Goal: Transaction & Acquisition: Purchase product/service

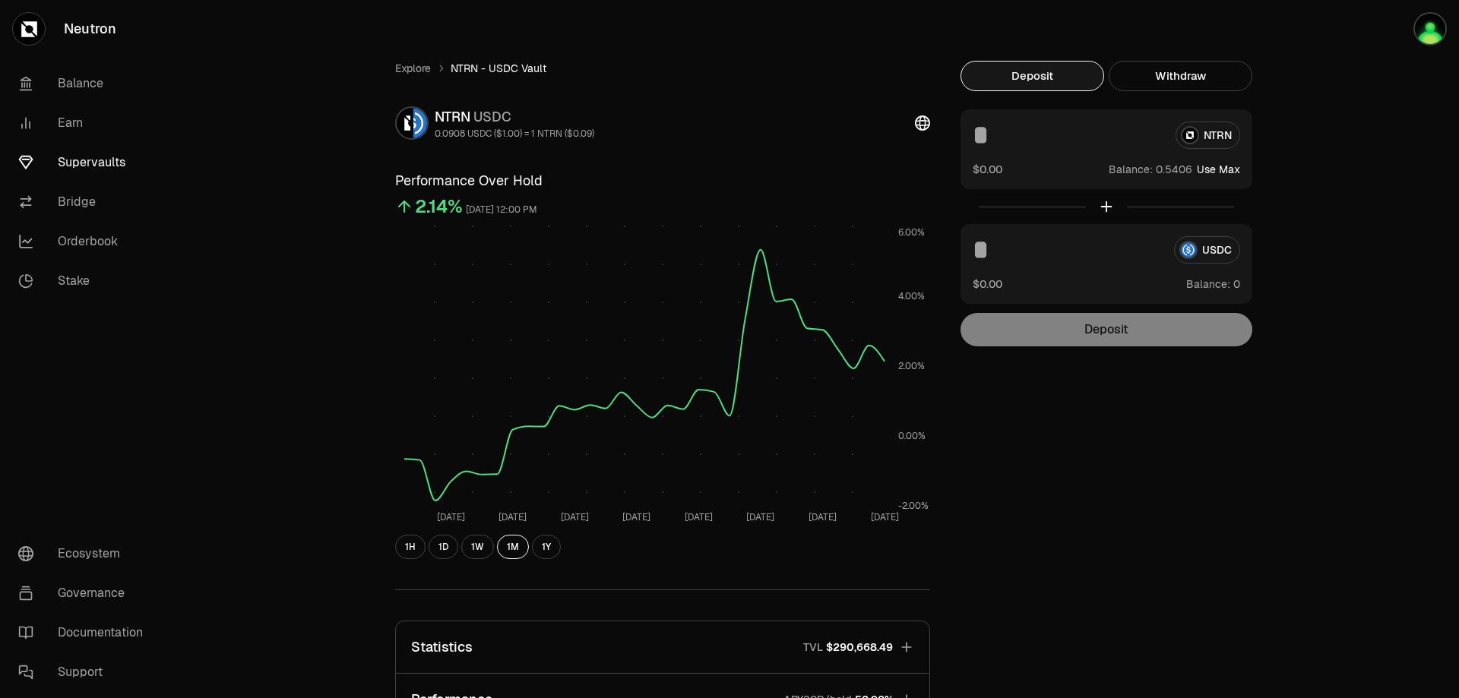
click at [74, 160] on link "Supervaults" at bounding box center [85, 163] width 158 height 40
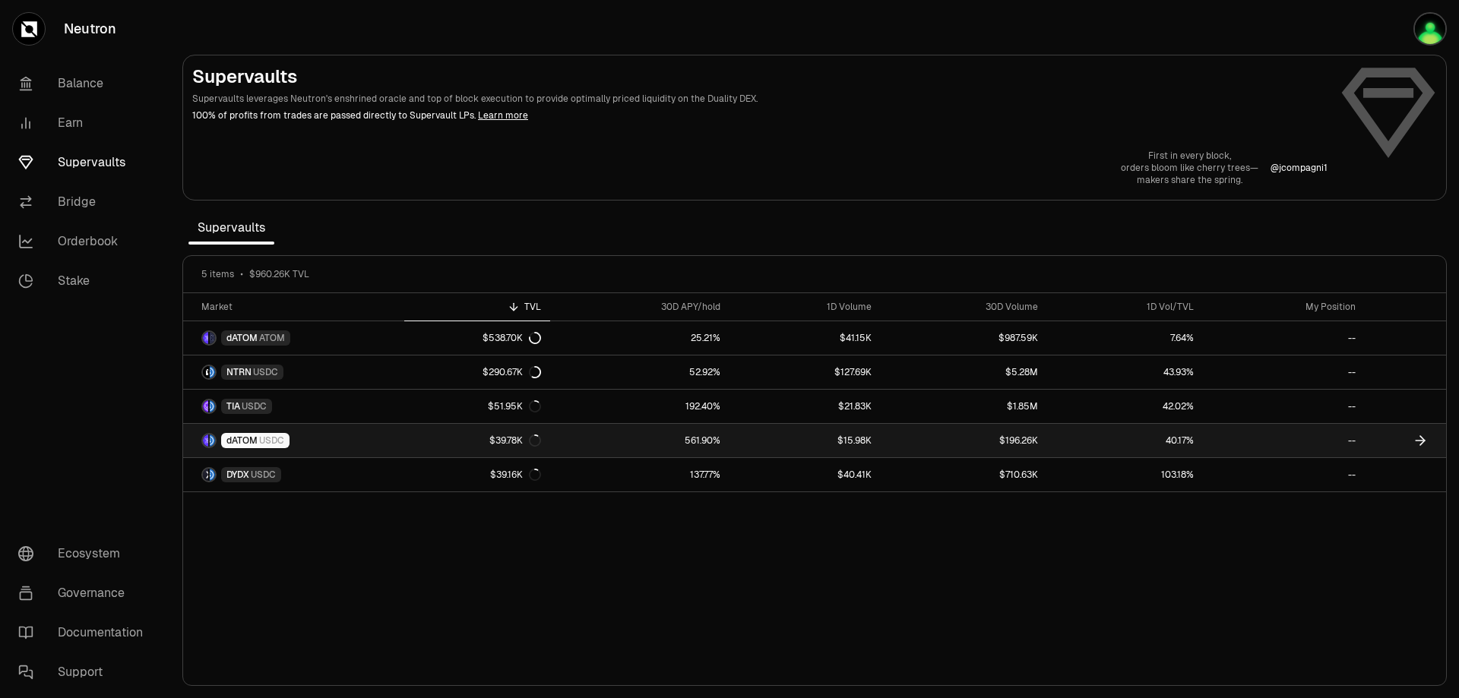
click at [245, 435] on span "dATOM" at bounding box center [241, 441] width 31 height 12
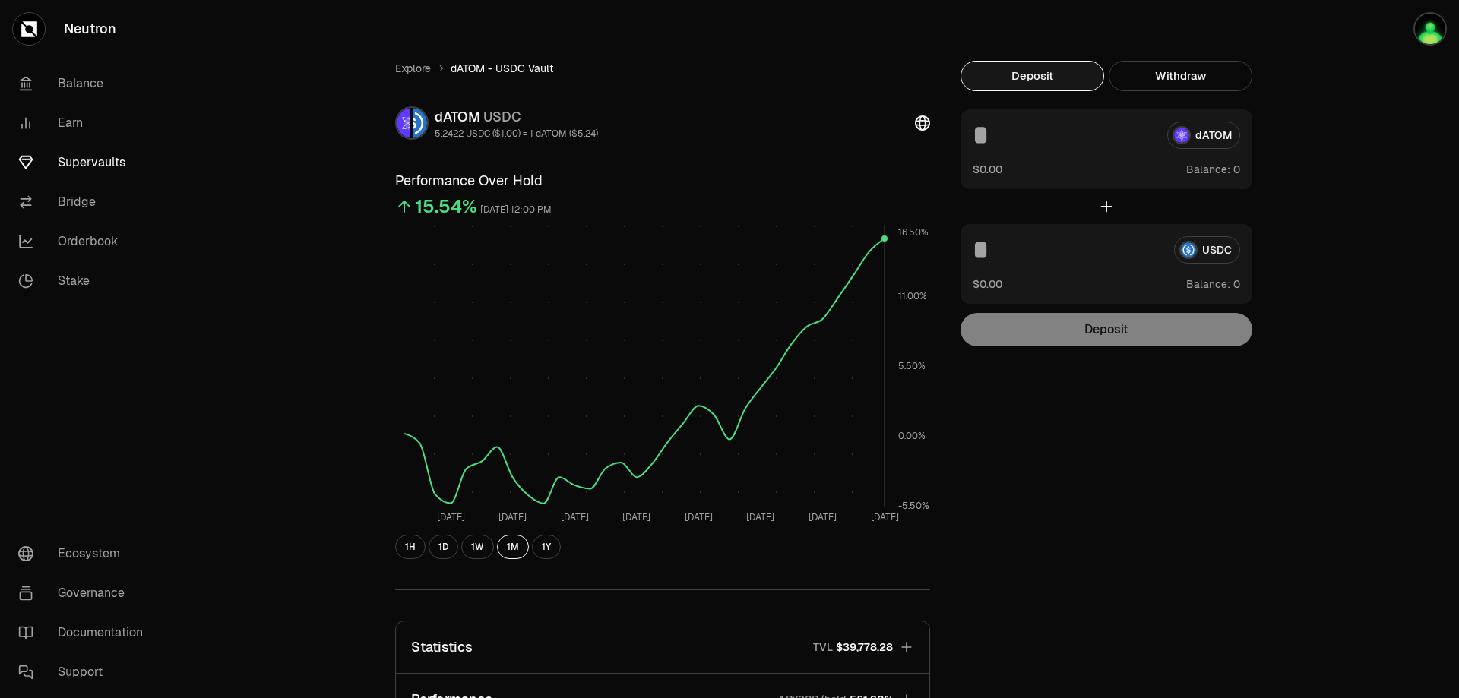
scroll to position [177, 0]
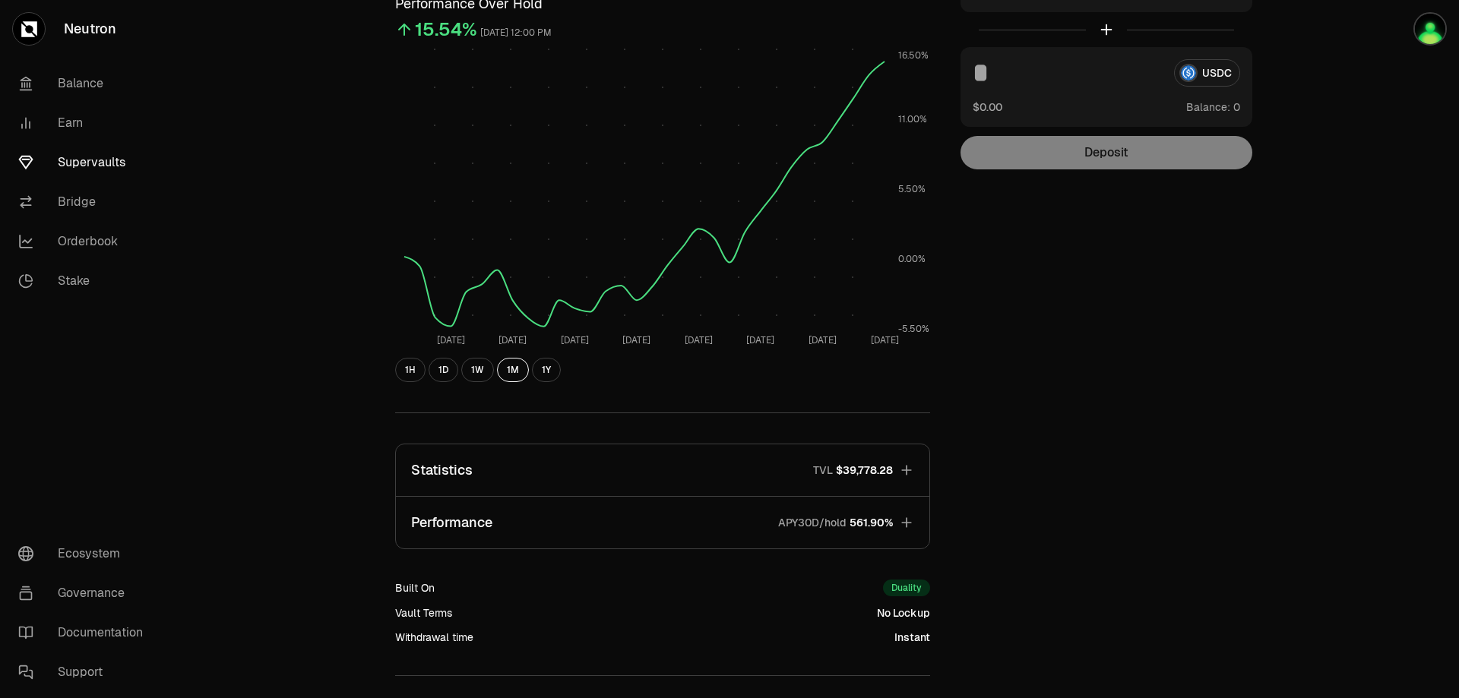
click at [907, 527] on icon "button" at bounding box center [906, 523] width 10 height 10
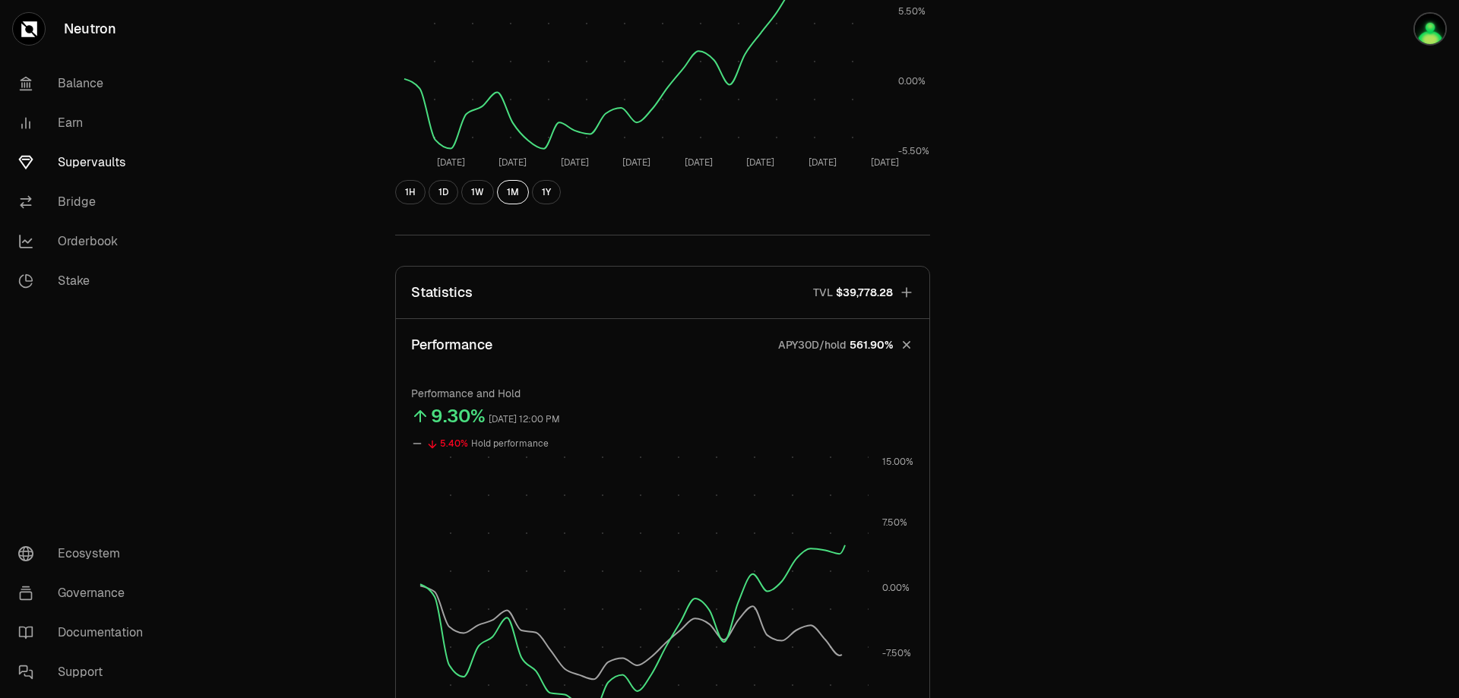
scroll to position [532, 0]
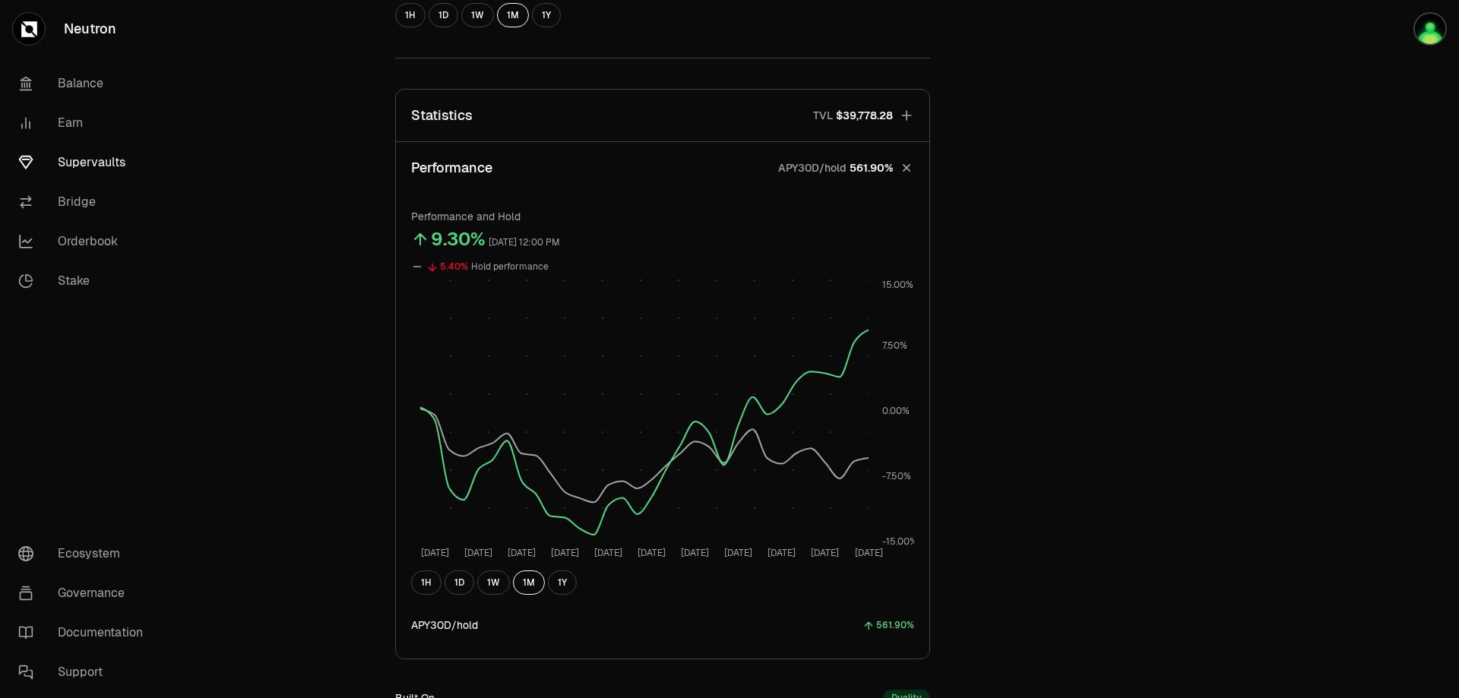
click at [904, 112] on icon "button" at bounding box center [906, 115] width 15 height 15
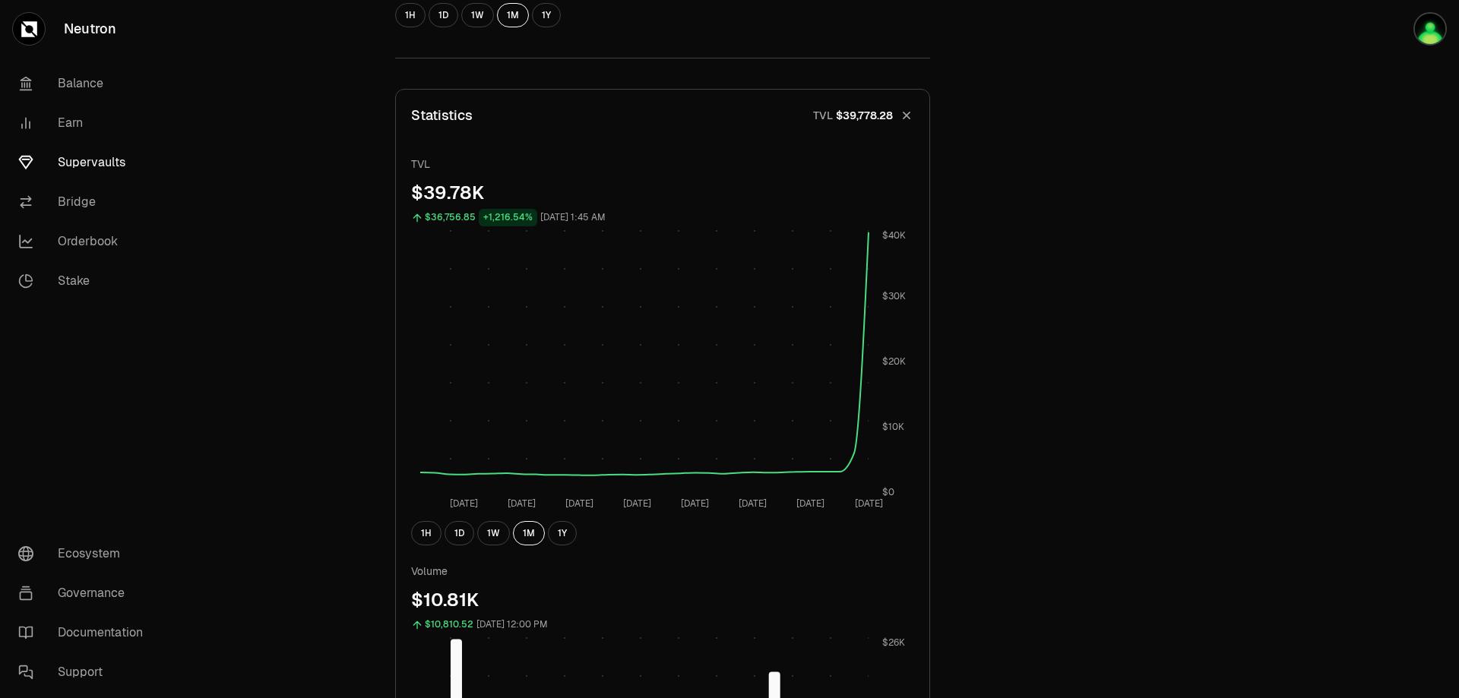
scroll to position [0, 0]
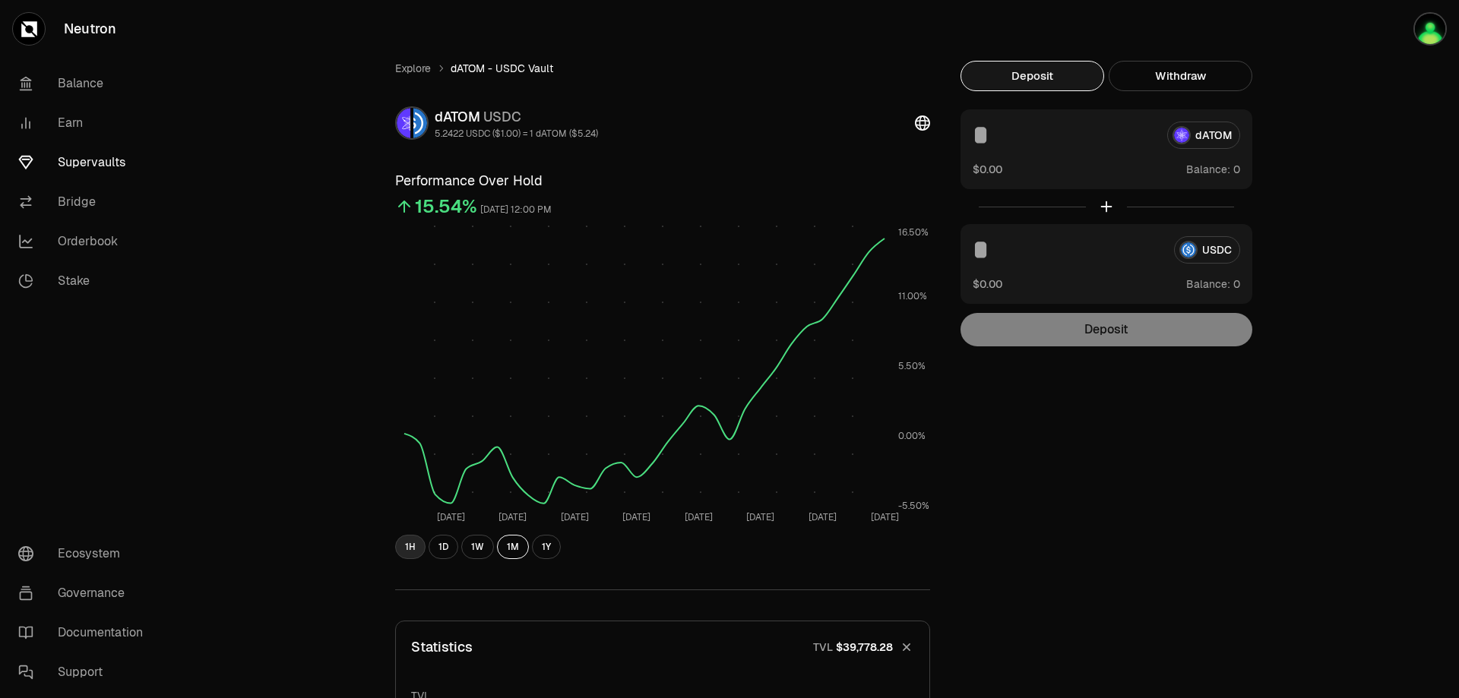
click at [407, 545] on button "1H" at bounding box center [410, 547] width 30 height 24
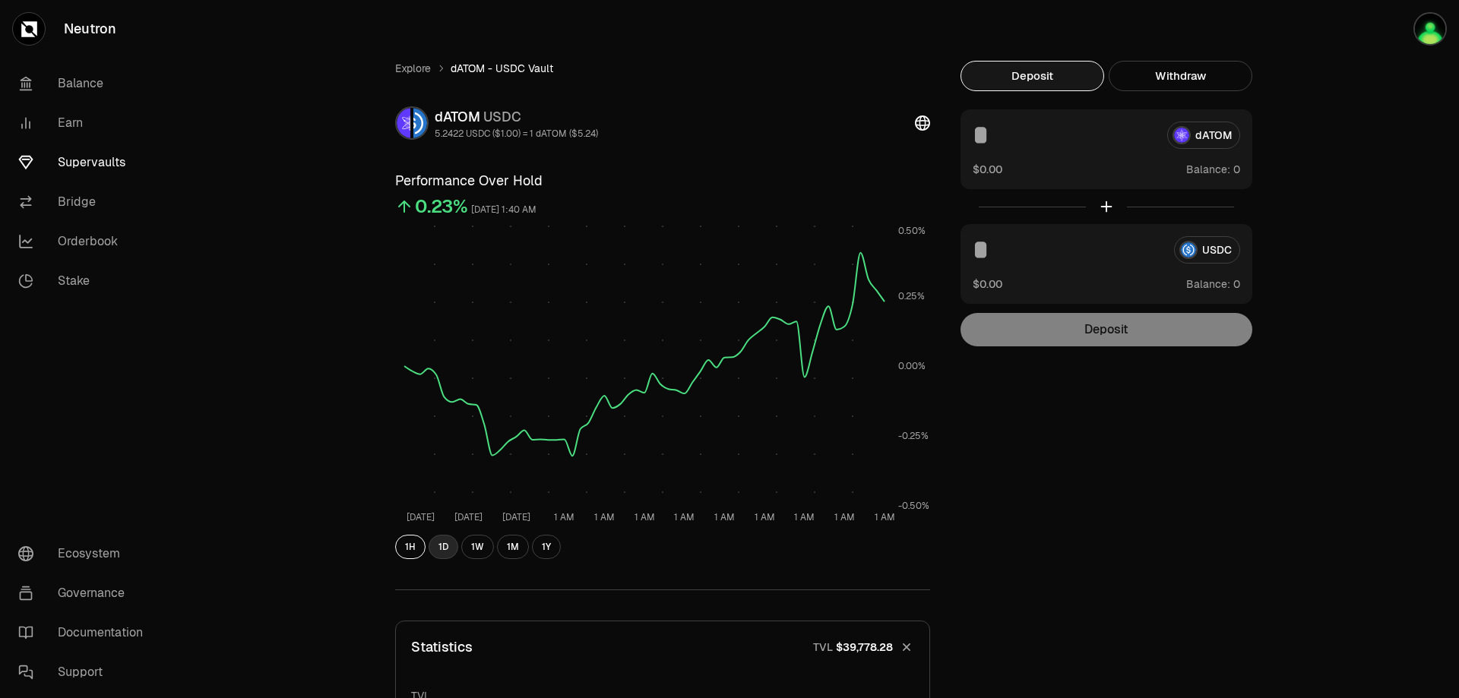
click at [445, 546] on button "1D" at bounding box center [444, 547] width 30 height 24
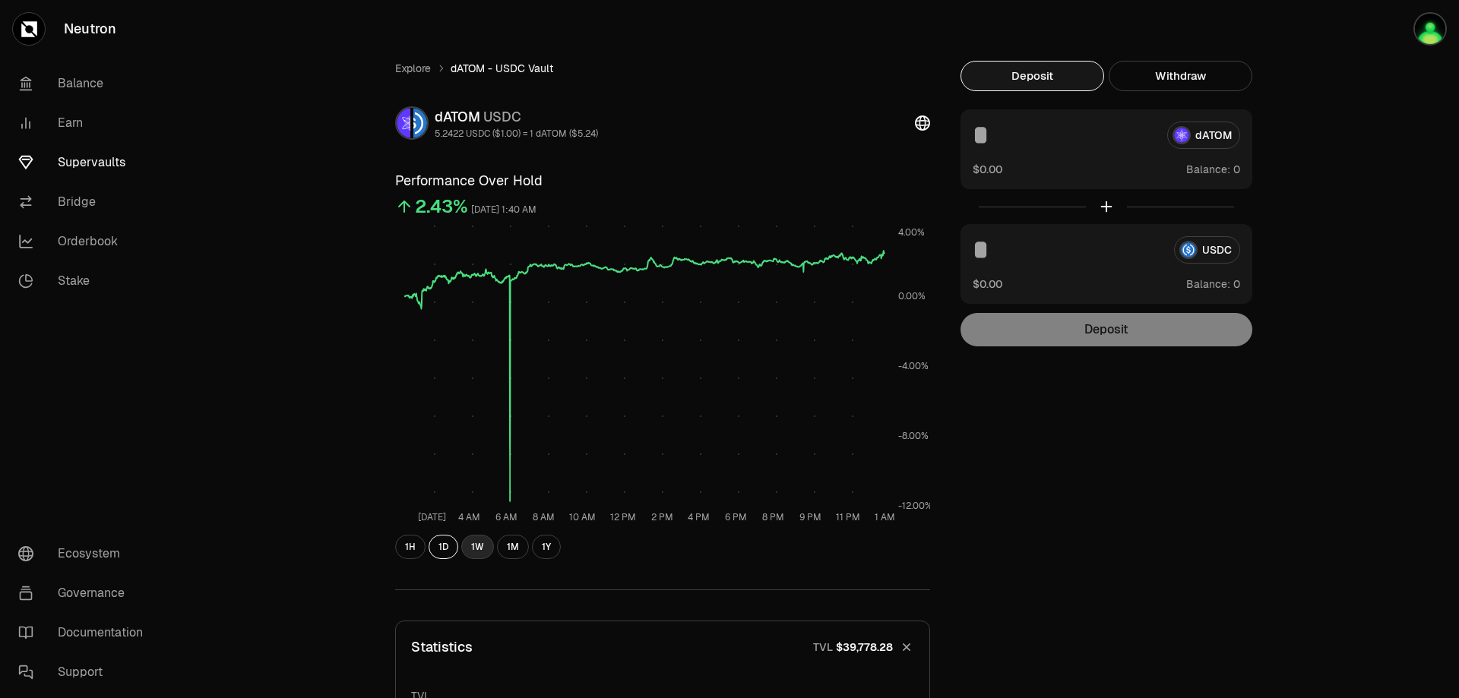
click at [473, 550] on button "1W" at bounding box center [477, 547] width 33 height 24
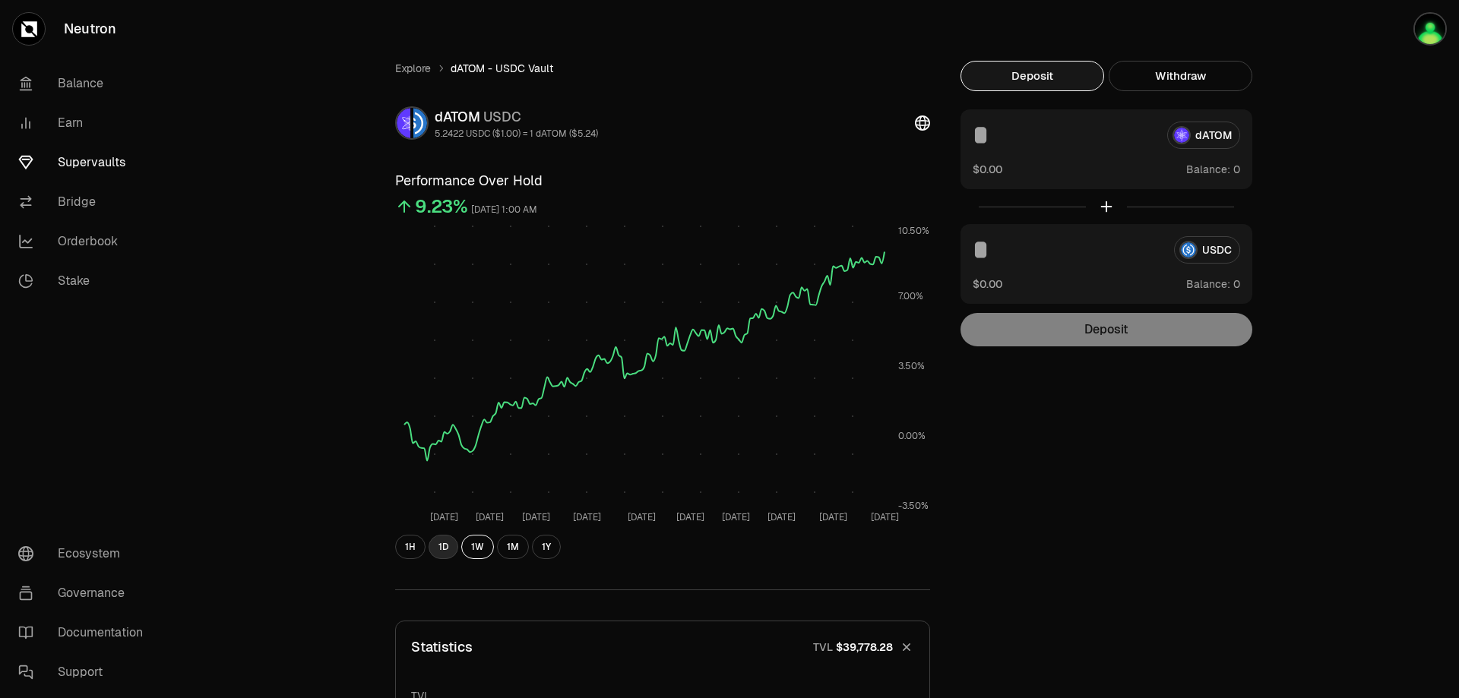
click at [442, 548] on button "1D" at bounding box center [444, 547] width 30 height 24
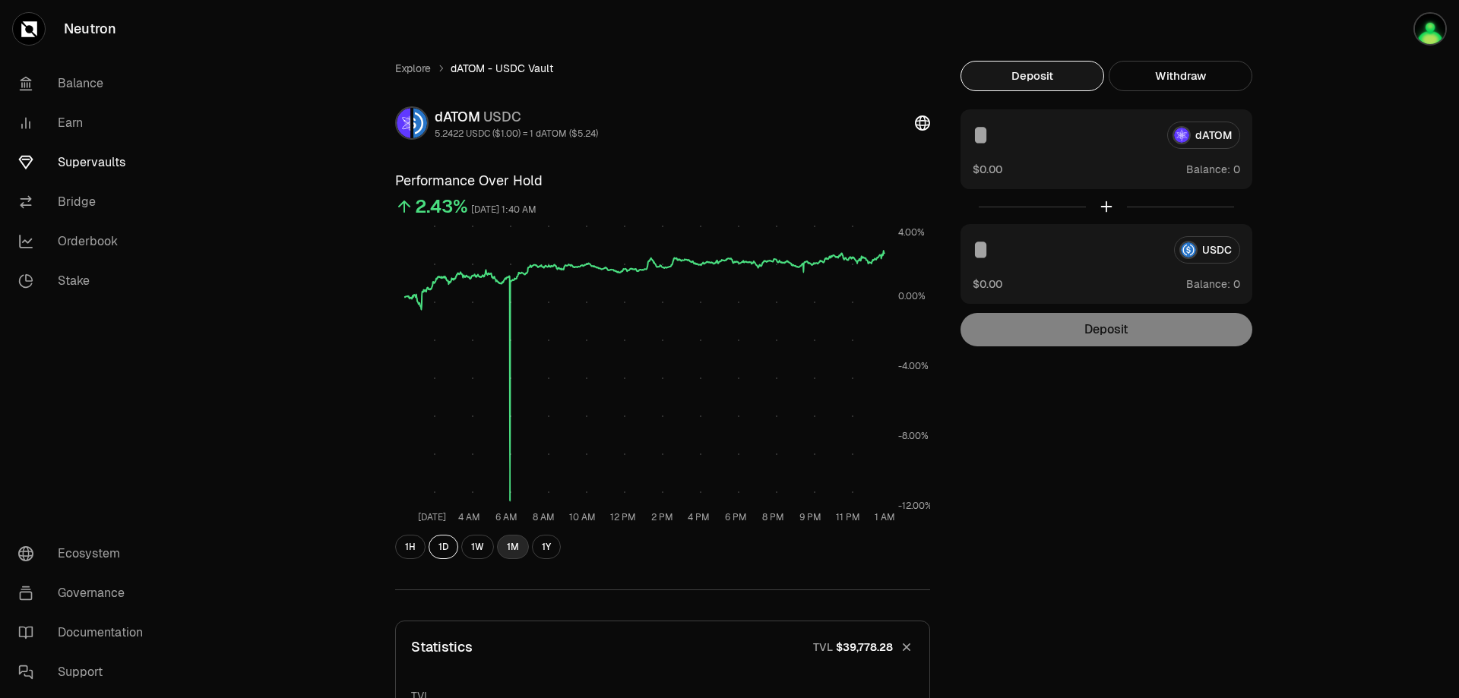
click at [521, 552] on button "1M" at bounding box center [513, 547] width 32 height 24
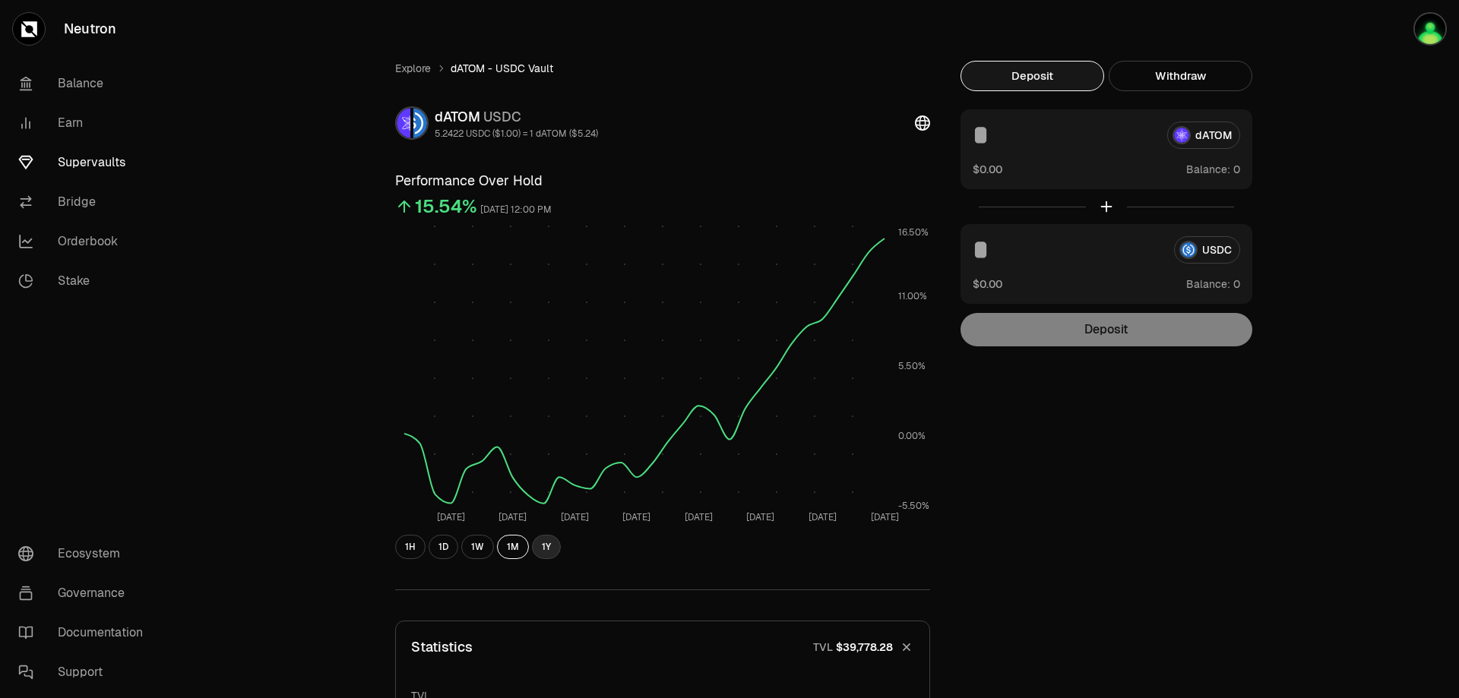
click at [549, 546] on button "1Y" at bounding box center [546, 547] width 29 height 24
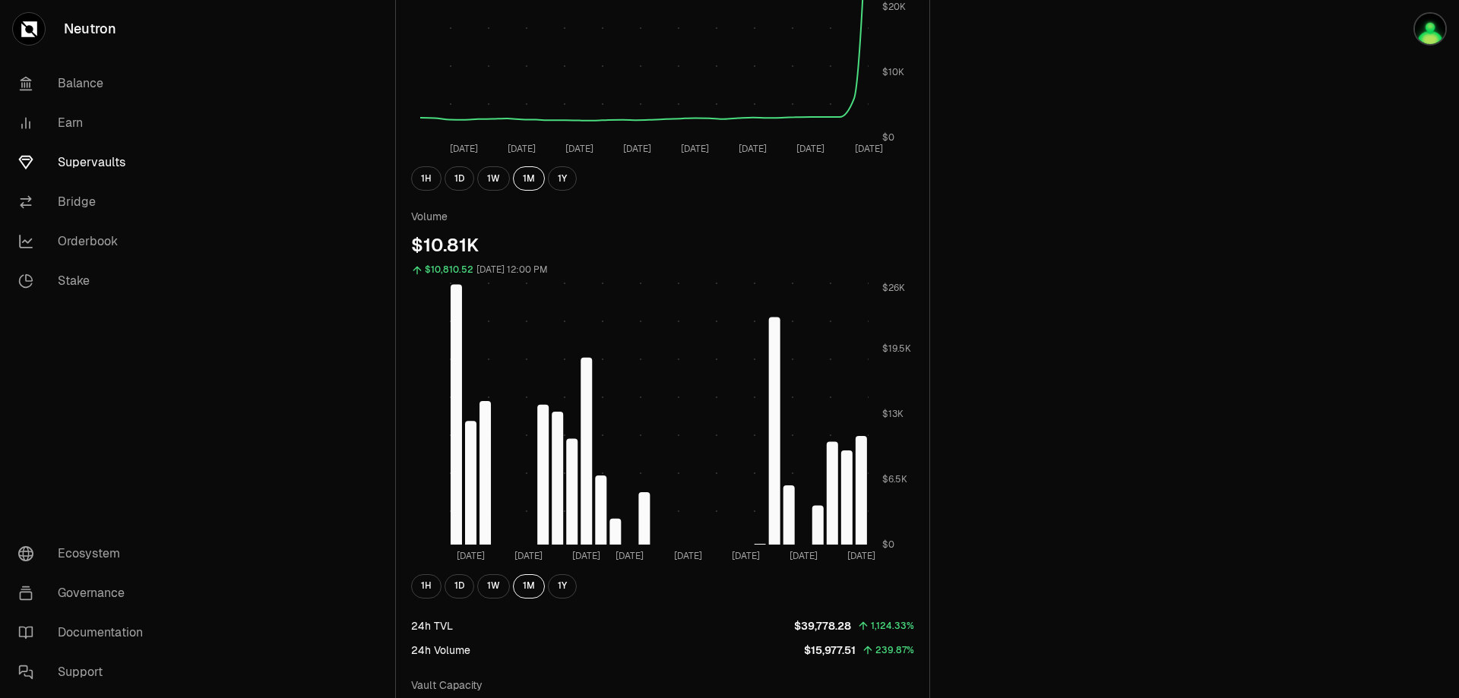
scroll to position [1064, 0]
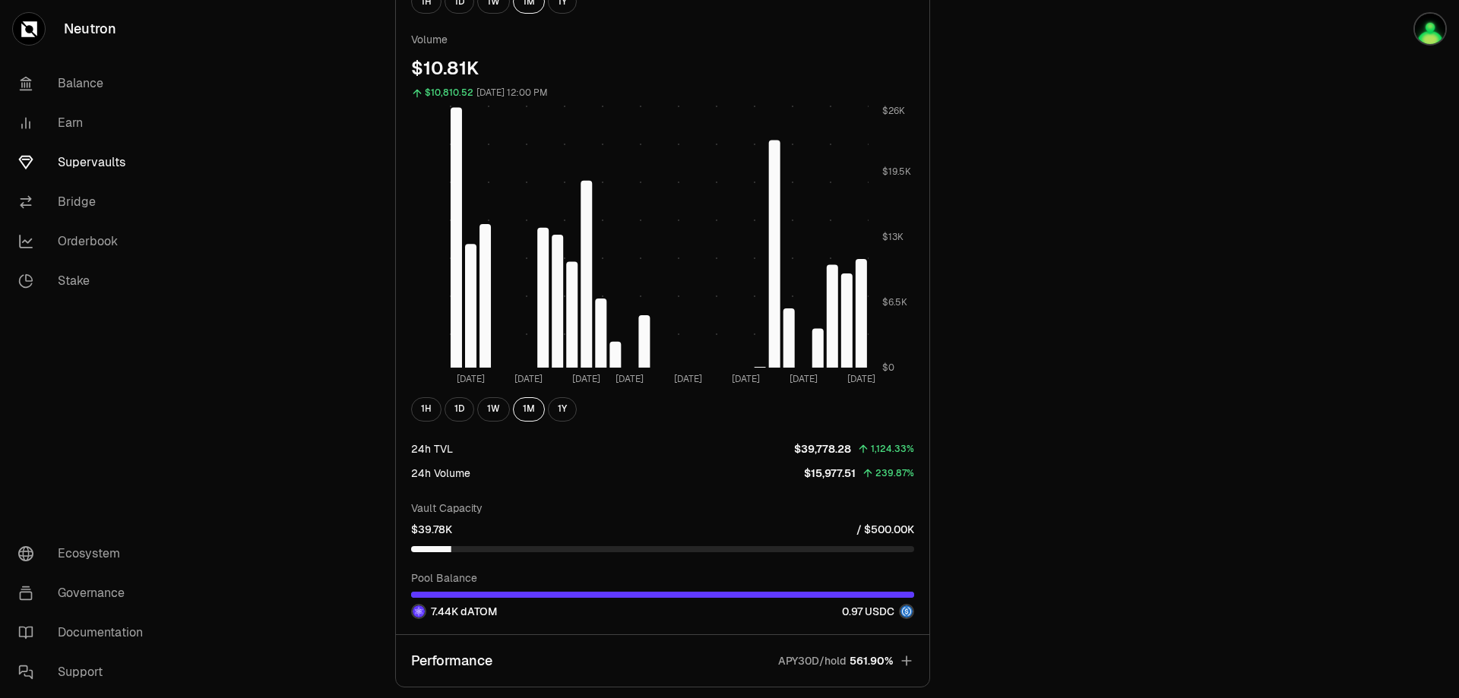
click at [910, 657] on icon "button" at bounding box center [906, 661] width 15 height 15
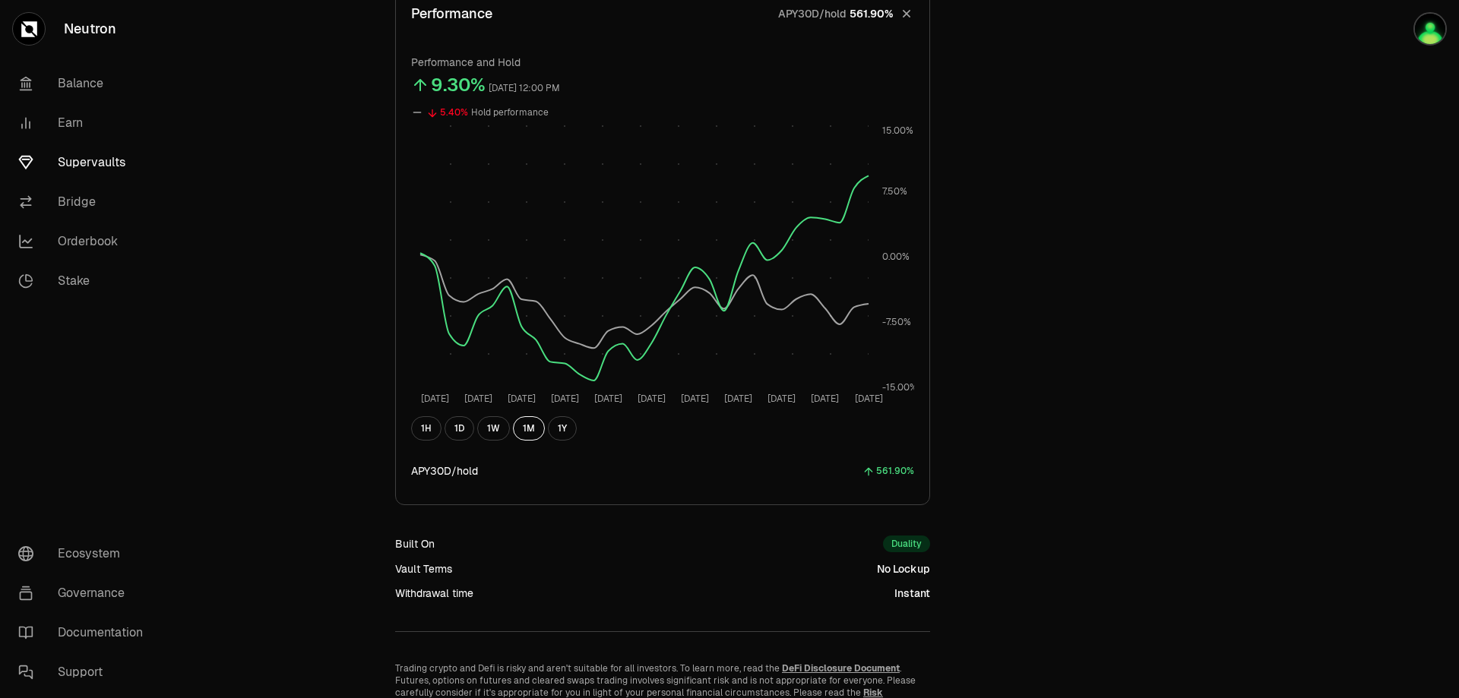
scroll to position [0, 0]
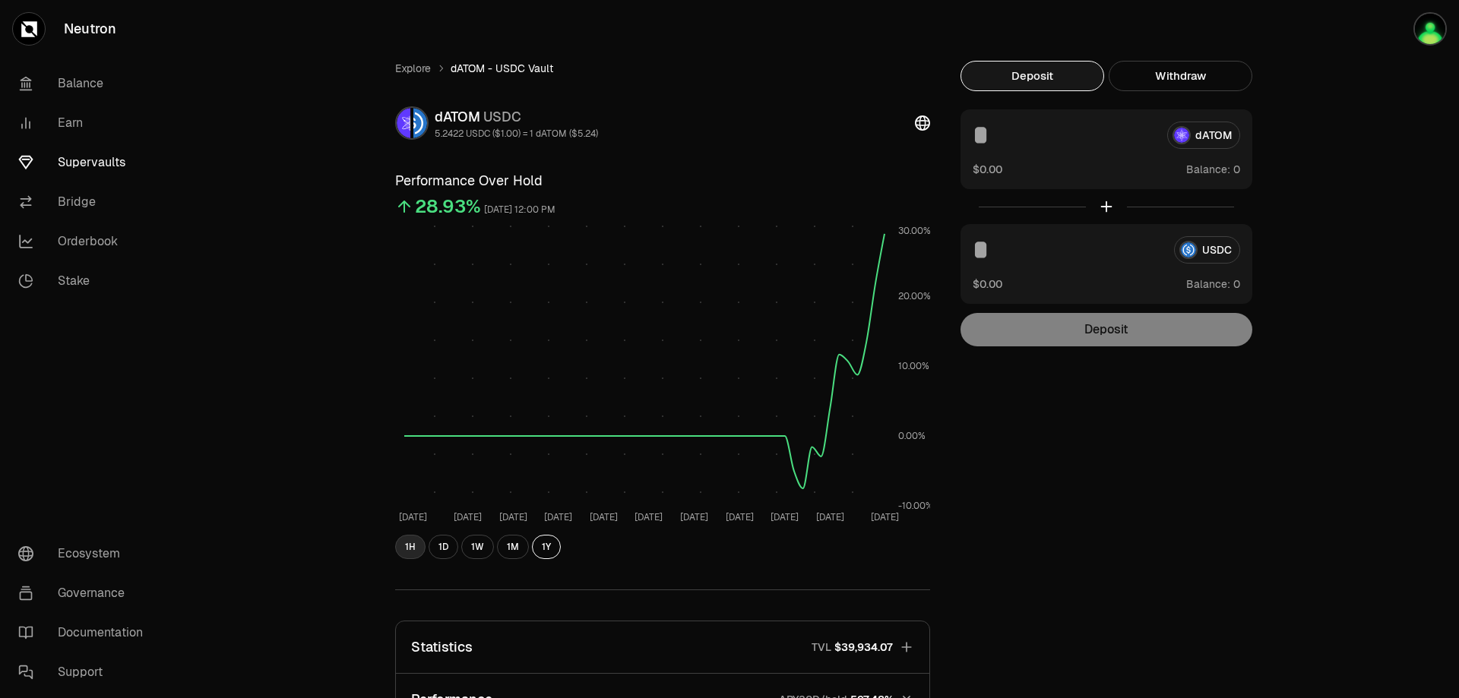
click at [413, 552] on button "1H" at bounding box center [410, 547] width 30 height 24
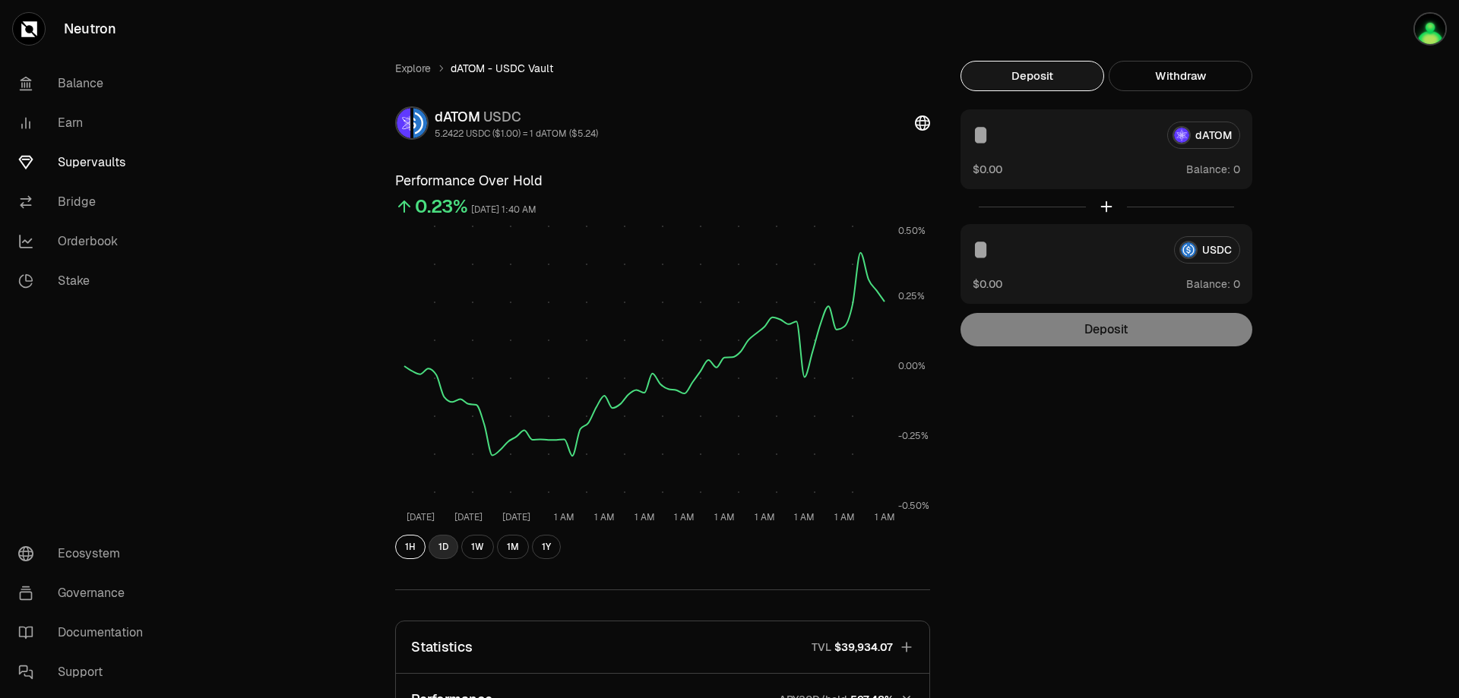
click at [446, 551] on button "1D" at bounding box center [444, 547] width 30 height 24
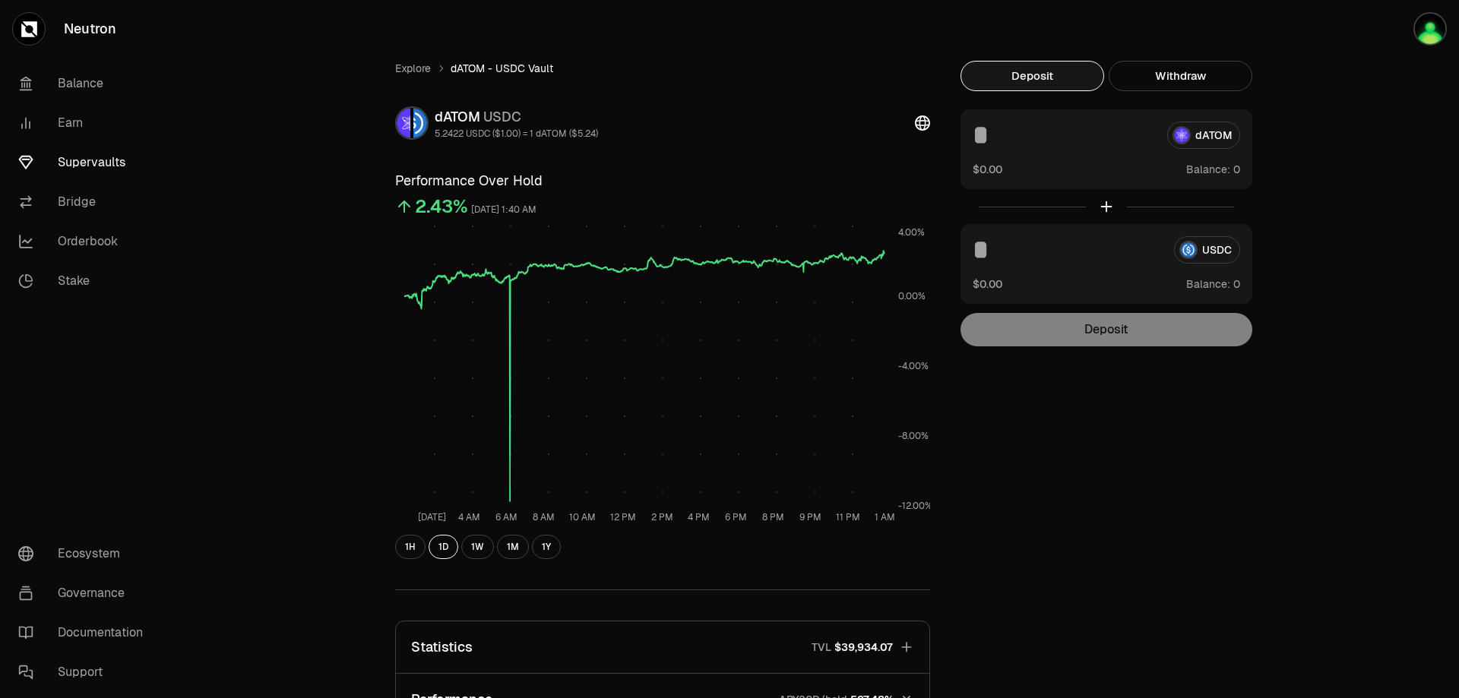
click at [483, 66] on span "dATOM - USDC Vault" at bounding box center [502, 68] width 103 height 15
click at [404, 72] on link "Explore" at bounding box center [413, 68] width 36 height 15
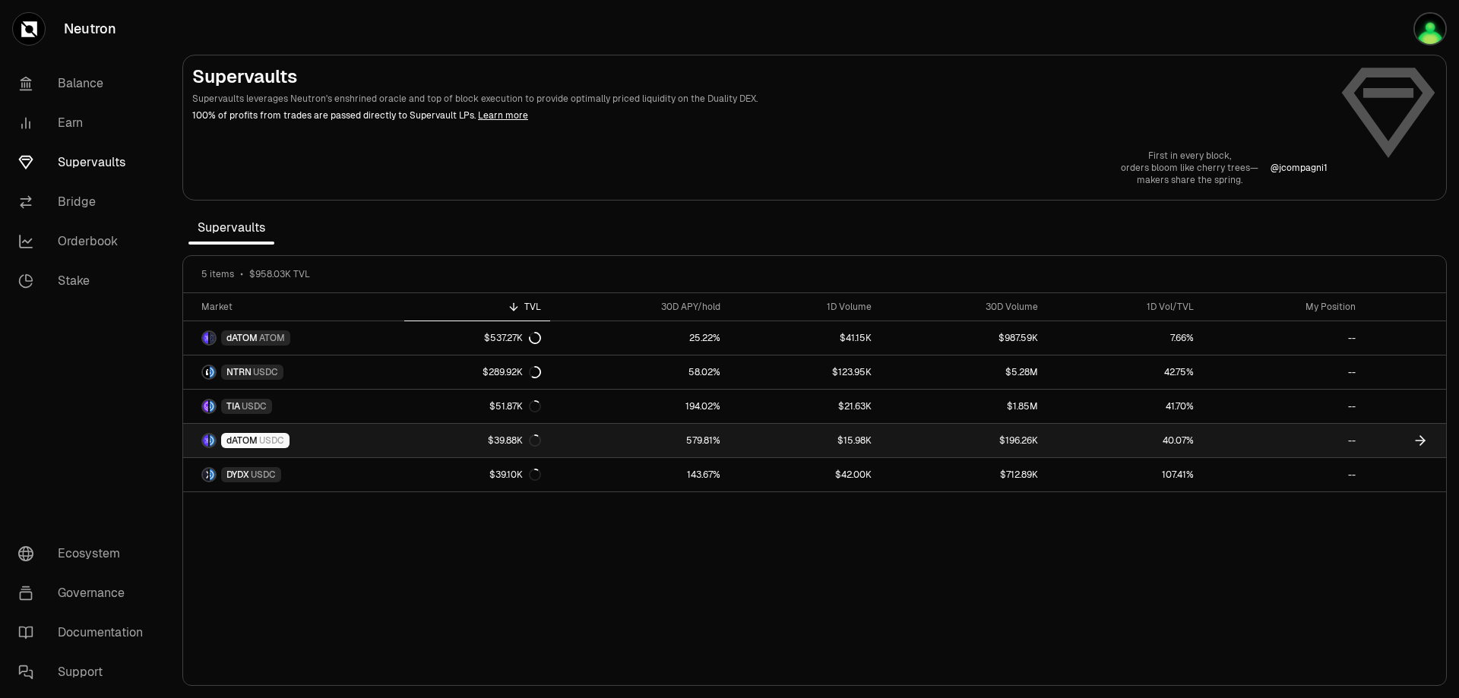
click at [259, 445] on span "USDC" at bounding box center [271, 441] width 25 height 12
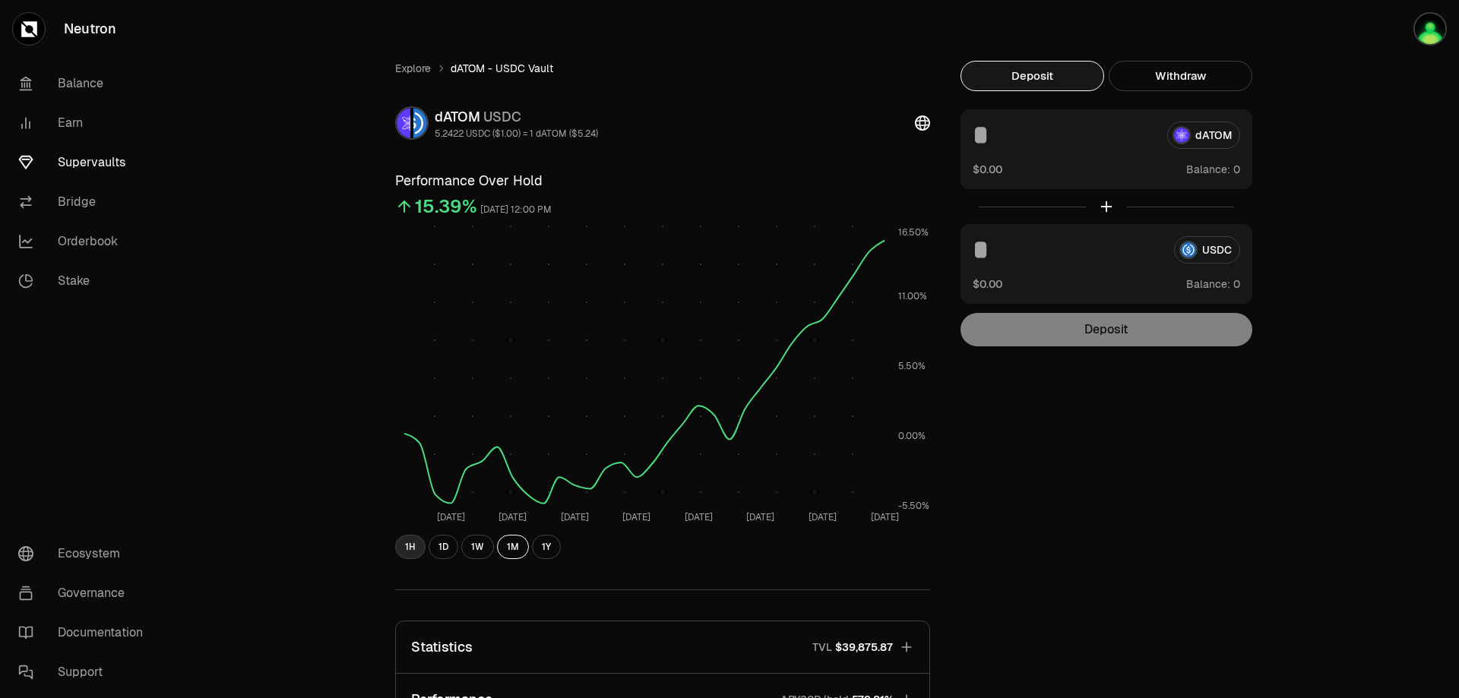
click at [412, 549] on button "1H" at bounding box center [410, 547] width 30 height 24
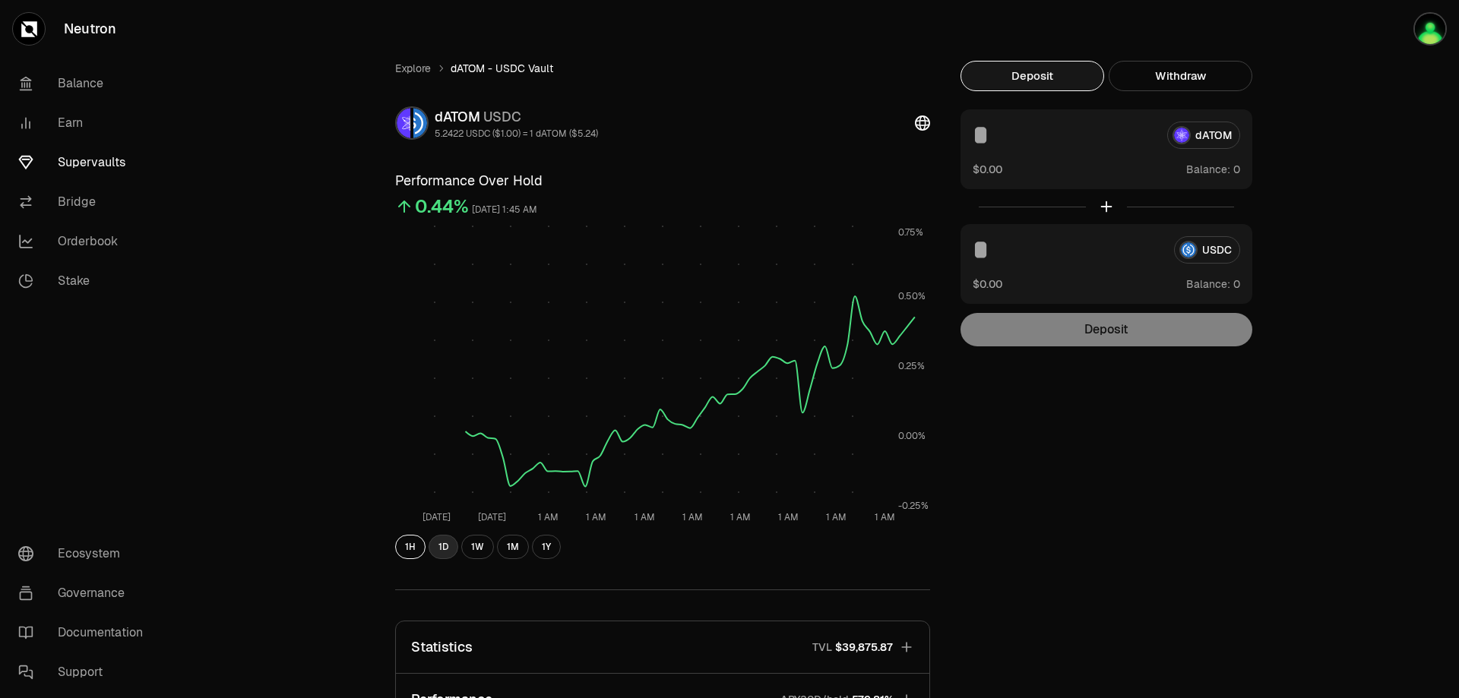
click at [445, 549] on button "1D" at bounding box center [444, 547] width 30 height 24
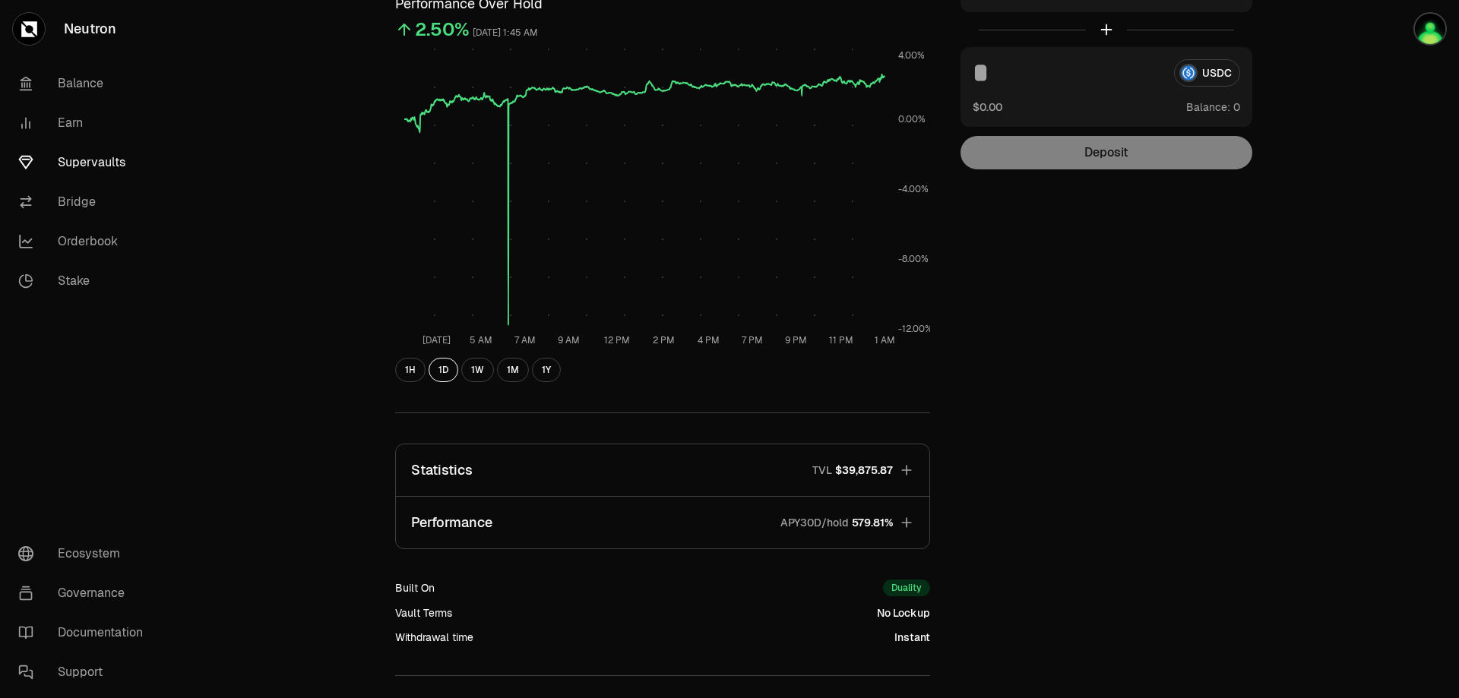
scroll to position [295, 0]
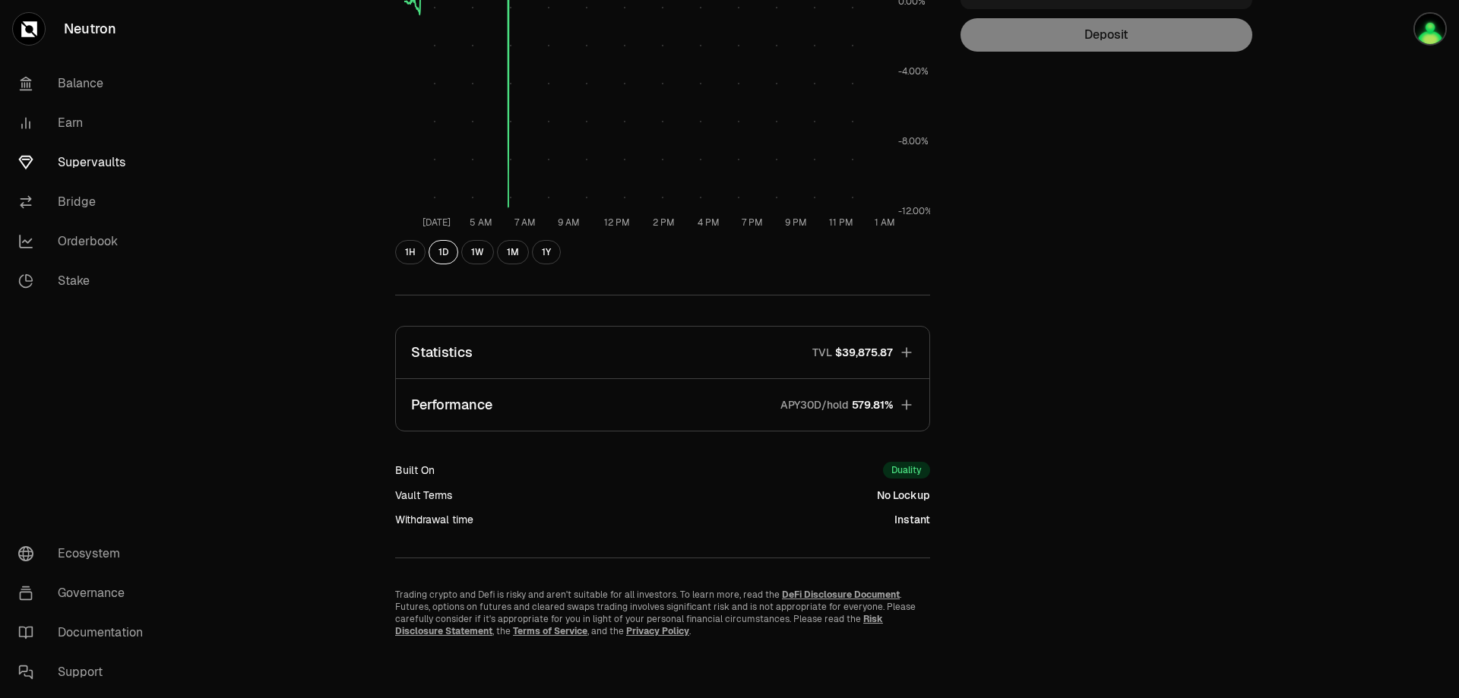
click at [909, 410] on icon "button" at bounding box center [906, 404] width 15 height 15
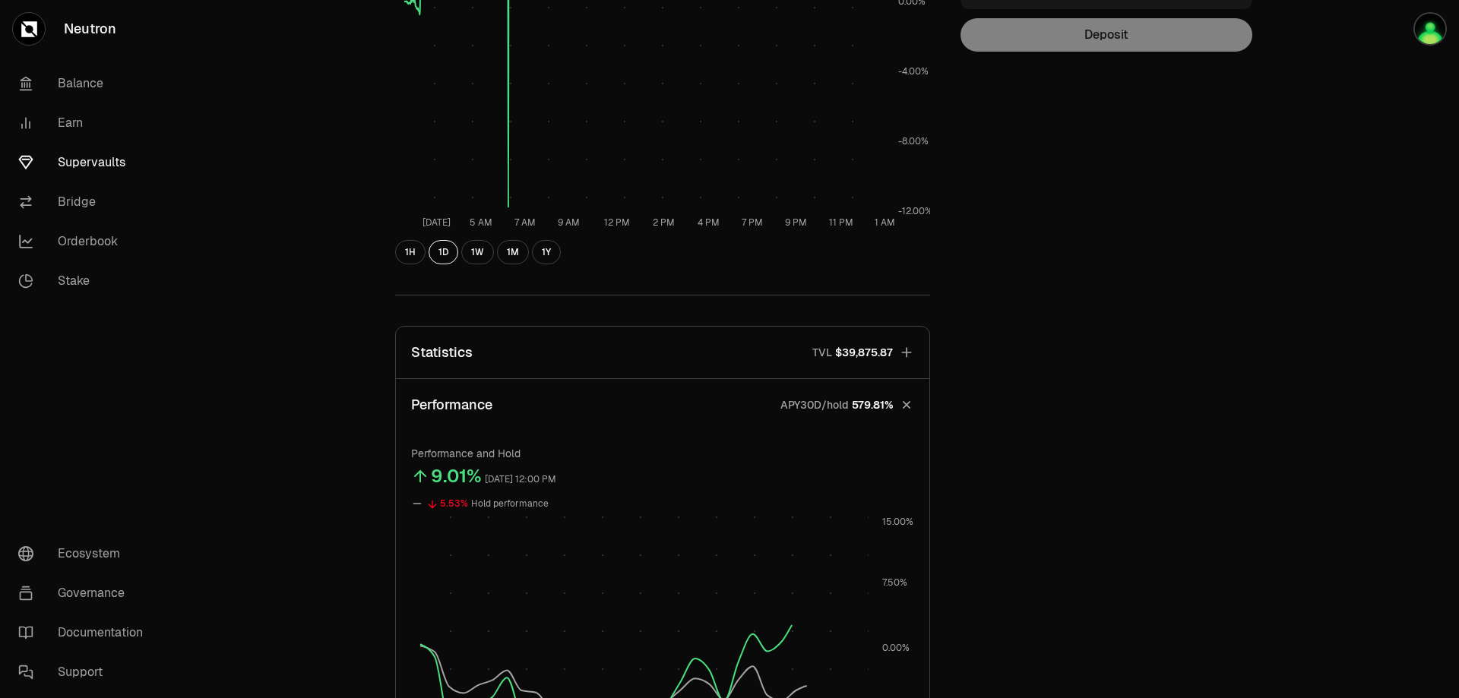
scroll to position [472, 0]
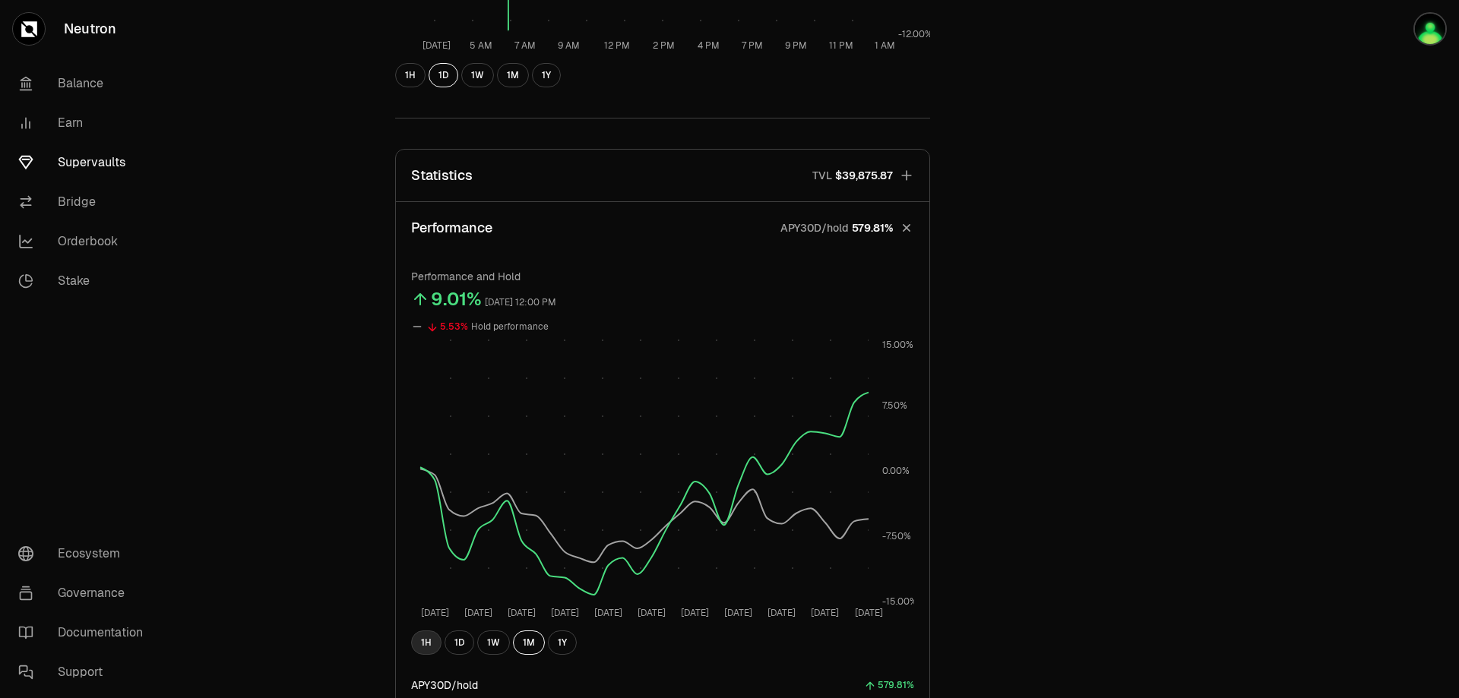
click at [426, 647] on button "1H" at bounding box center [426, 643] width 30 height 24
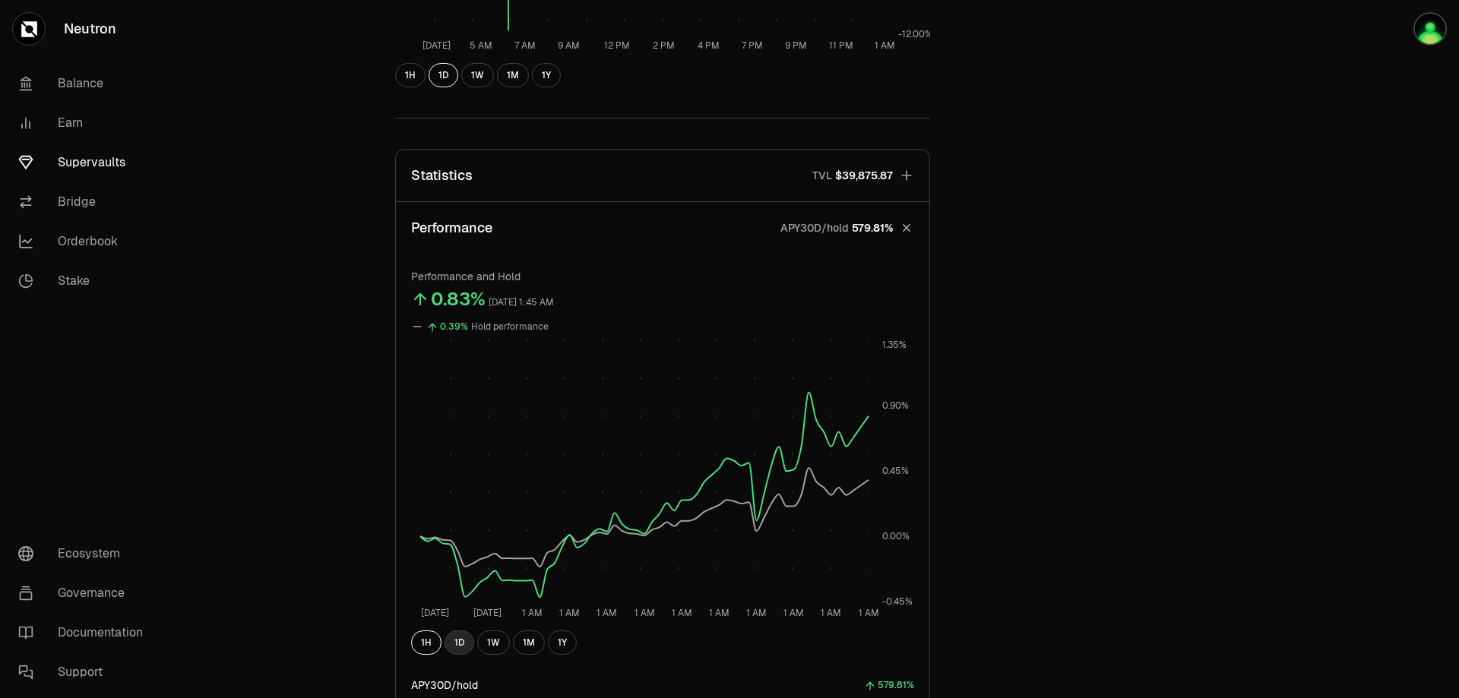
click at [469, 640] on button "1D" at bounding box center [460, 643] width 30 height 24
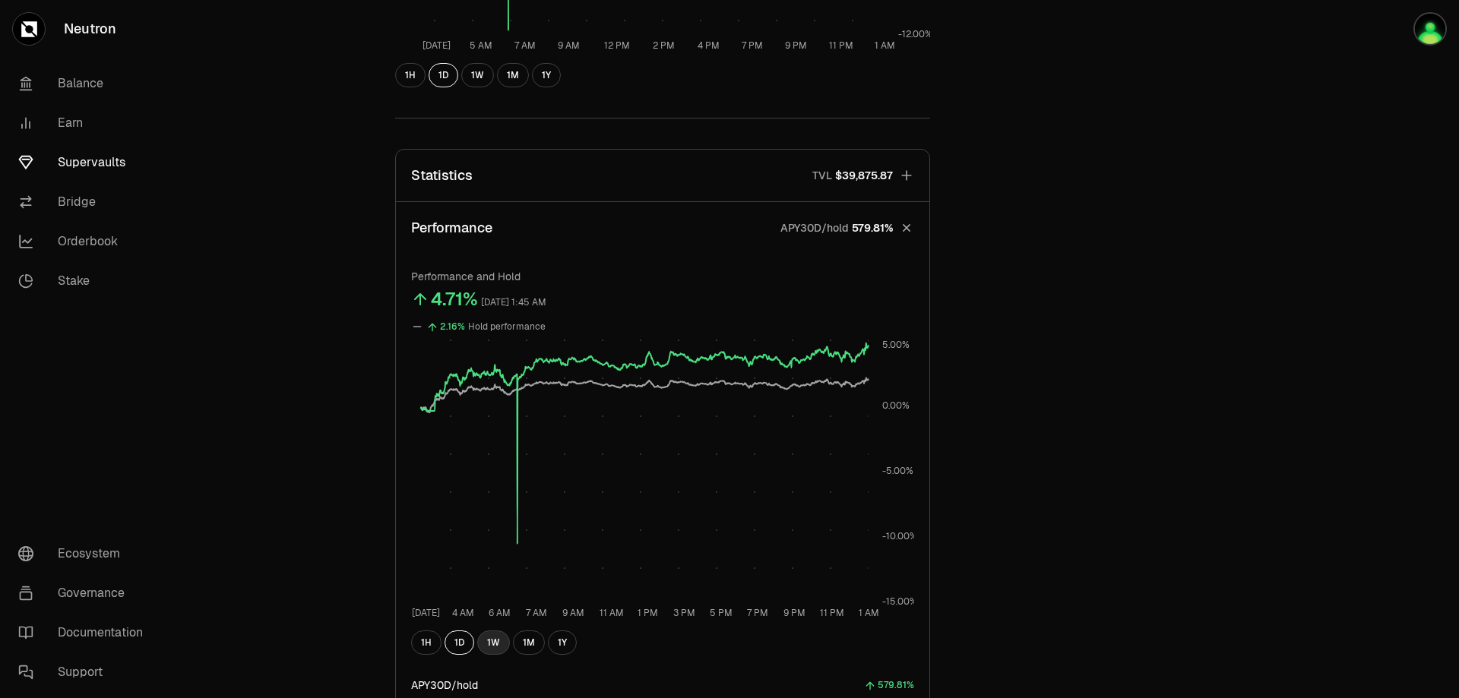
click at [494, 648] on button "1W" at bounding box center [493, 643] width 33 height 24
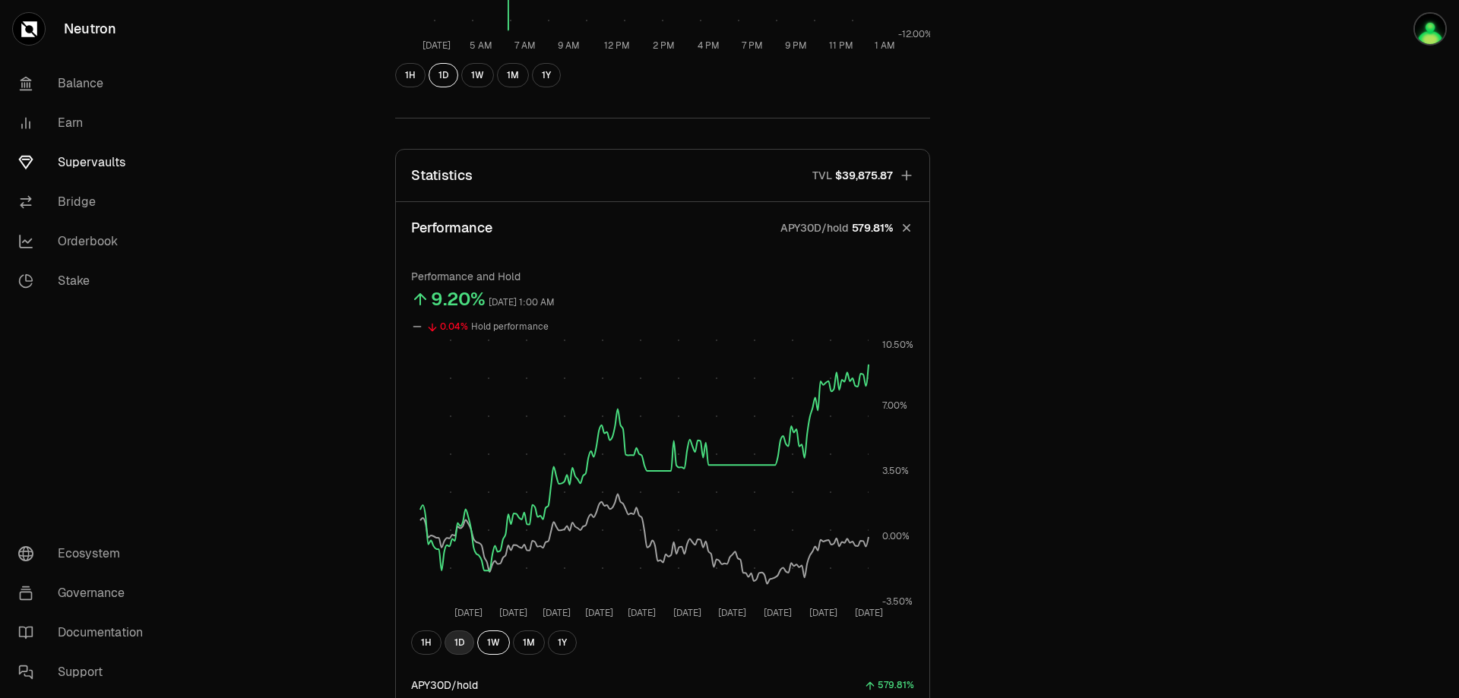
click at [463, 647] on button "1D" at bounding box center [460, 643] width 30 height 24
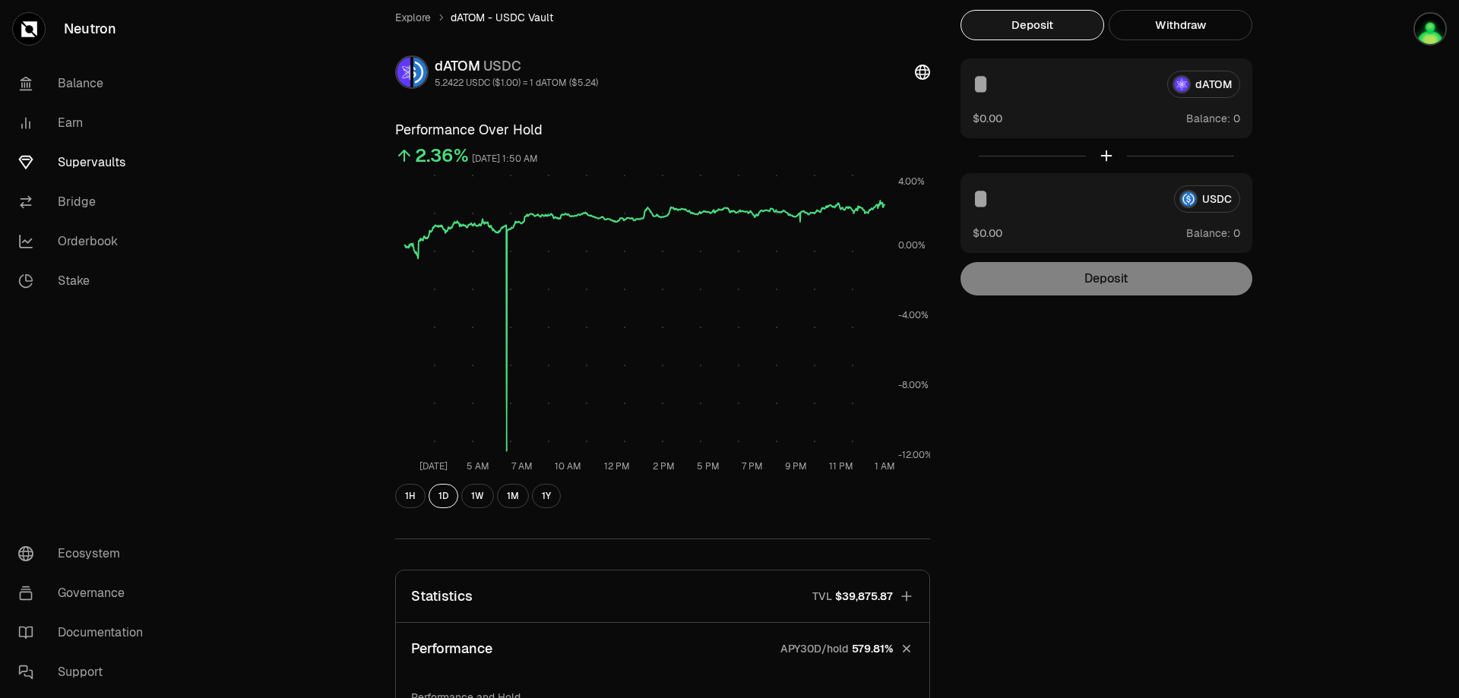
scroll to position [0, 0]
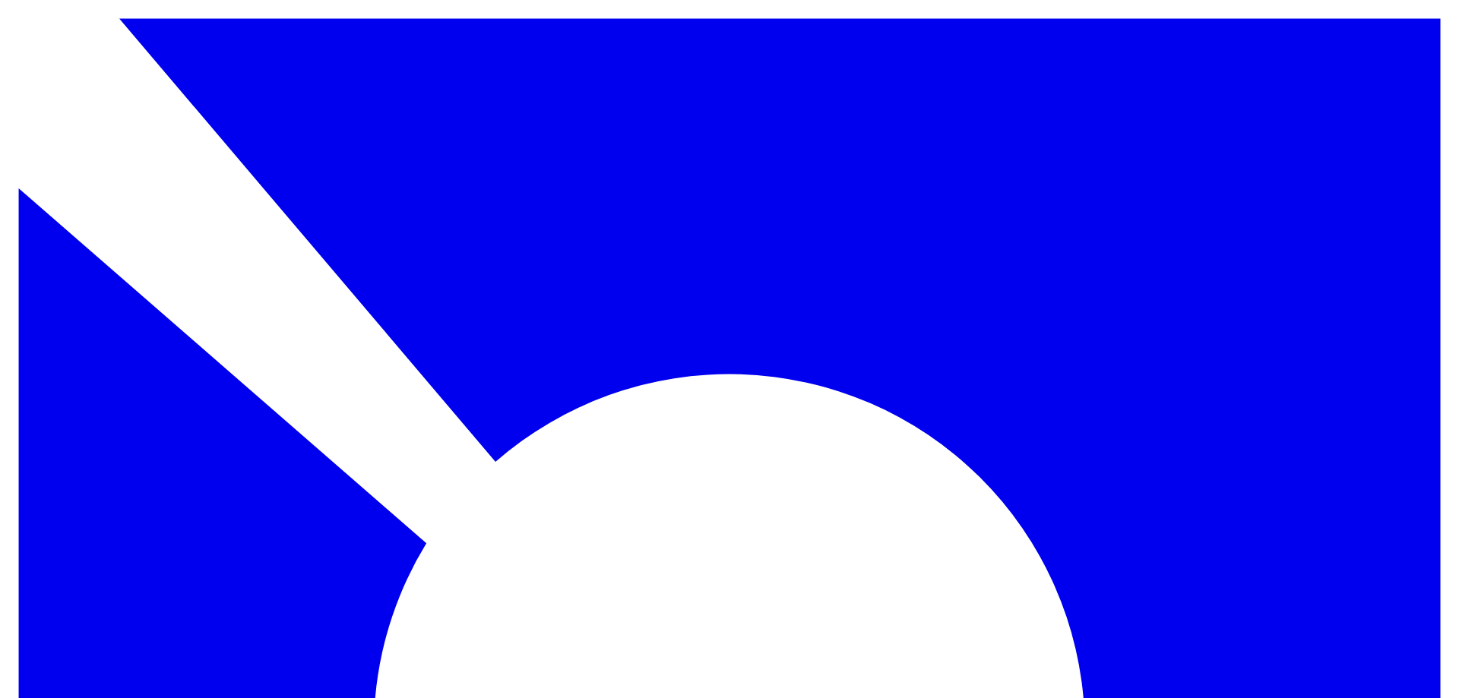
drag, startPoint x: 447, startPoint y: 549, endPoint x: 448, endPoint y: 530, distance: 19.1
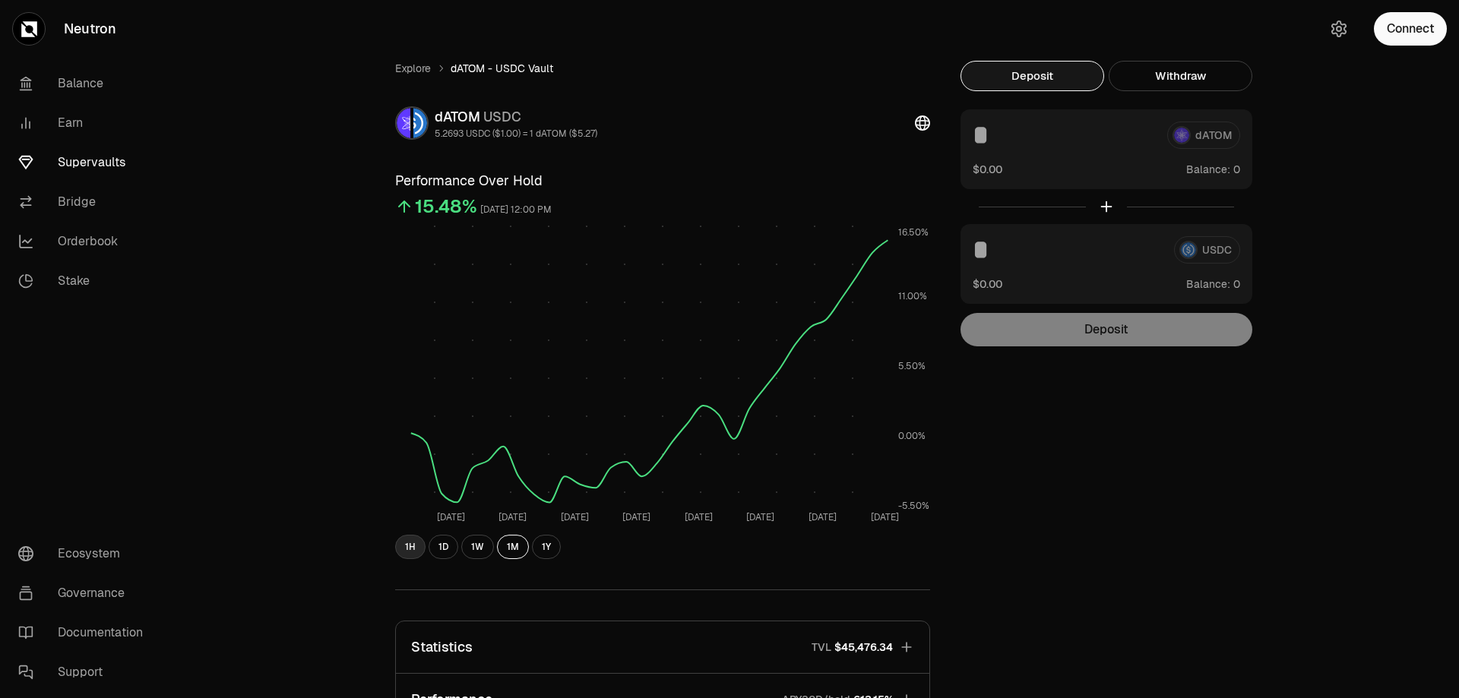
click at [412, 546] on button "1H" at bounding box center [410, 547] width 30 height 24
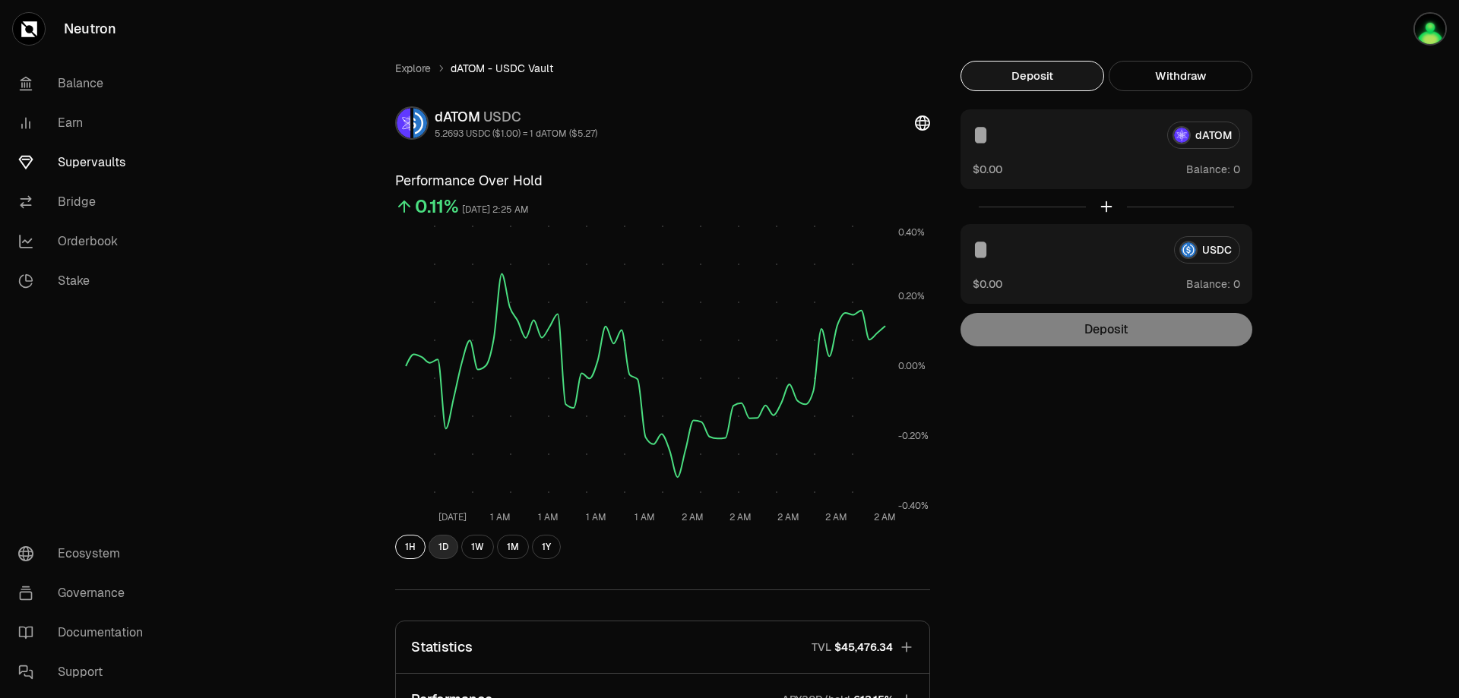
click at [451, 553] on button "1D" at bounding box center [444, 547] width 30 height 24
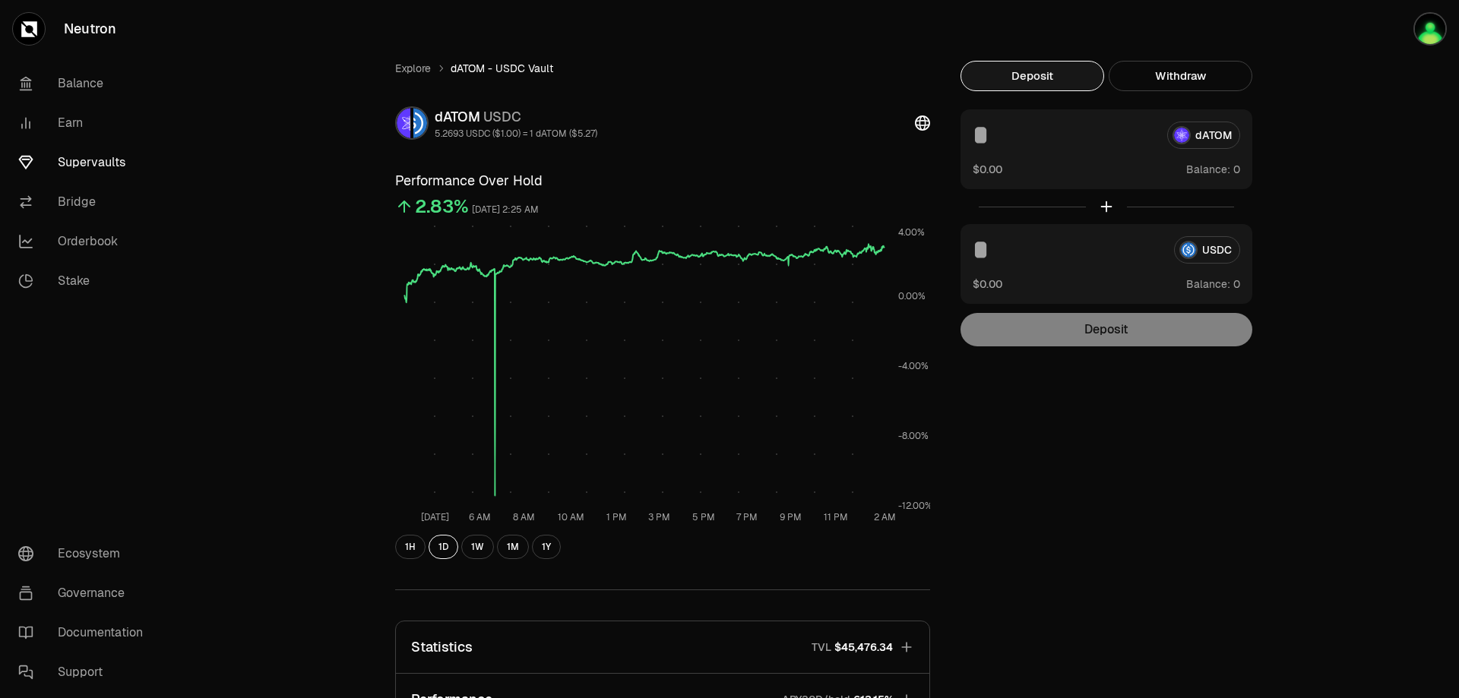
click at [991, 147] on input at bounding box center [1064, 135] width 182 height 27
drag, startPoint x: 1031, startPoint y: 135, endPoint x: 923, endPoint y: 129, distance: 108.0
click at [923, 129] on div "Explore dATOM - USDC Vault dATOM USDC 5.2693 USDC ($1.00) = 1 dATOM ($5.27) Per…" at bounding box center [814, 497] width 875 height 872
type input "***"
click at [992, 247] on input at bounding box center [1067, 249] width 189 height 27
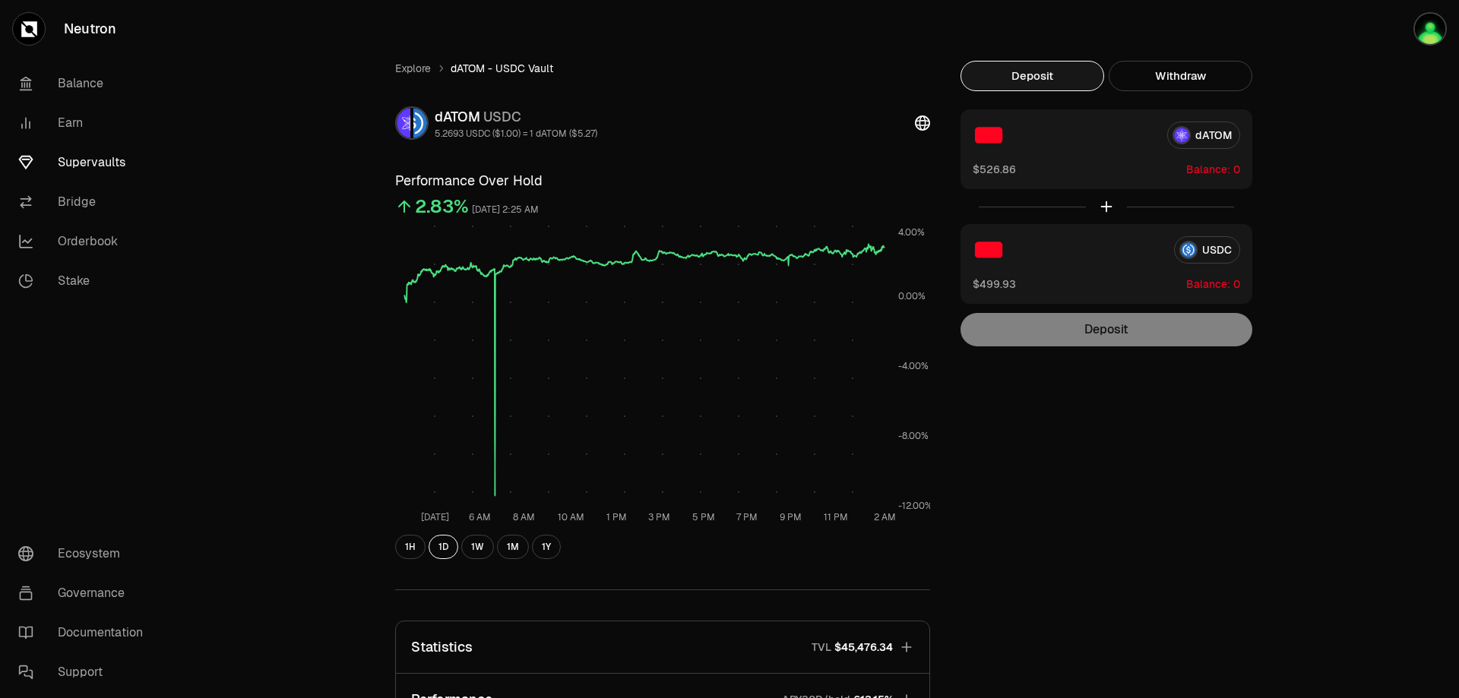
type input "***"
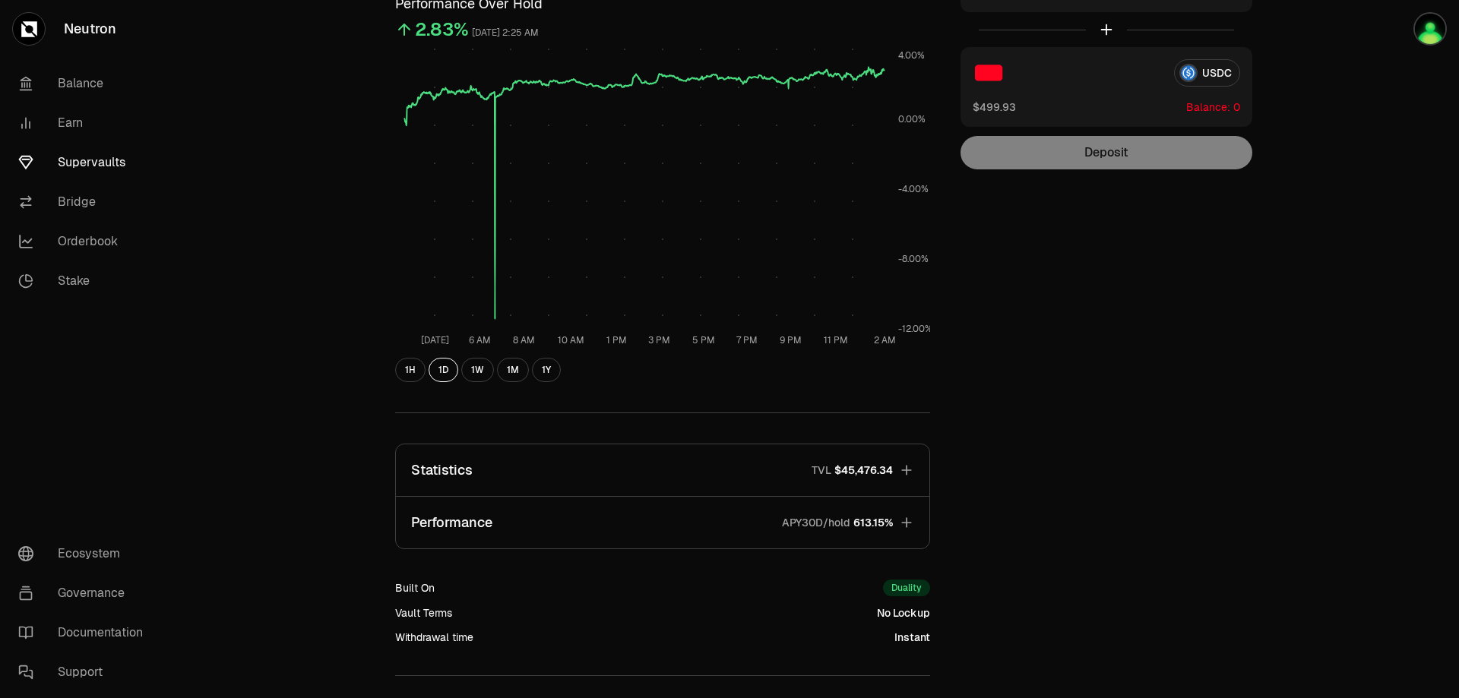
click at [907, 522] on icon "button" at bounding box center [906, 523] width 10 height 10
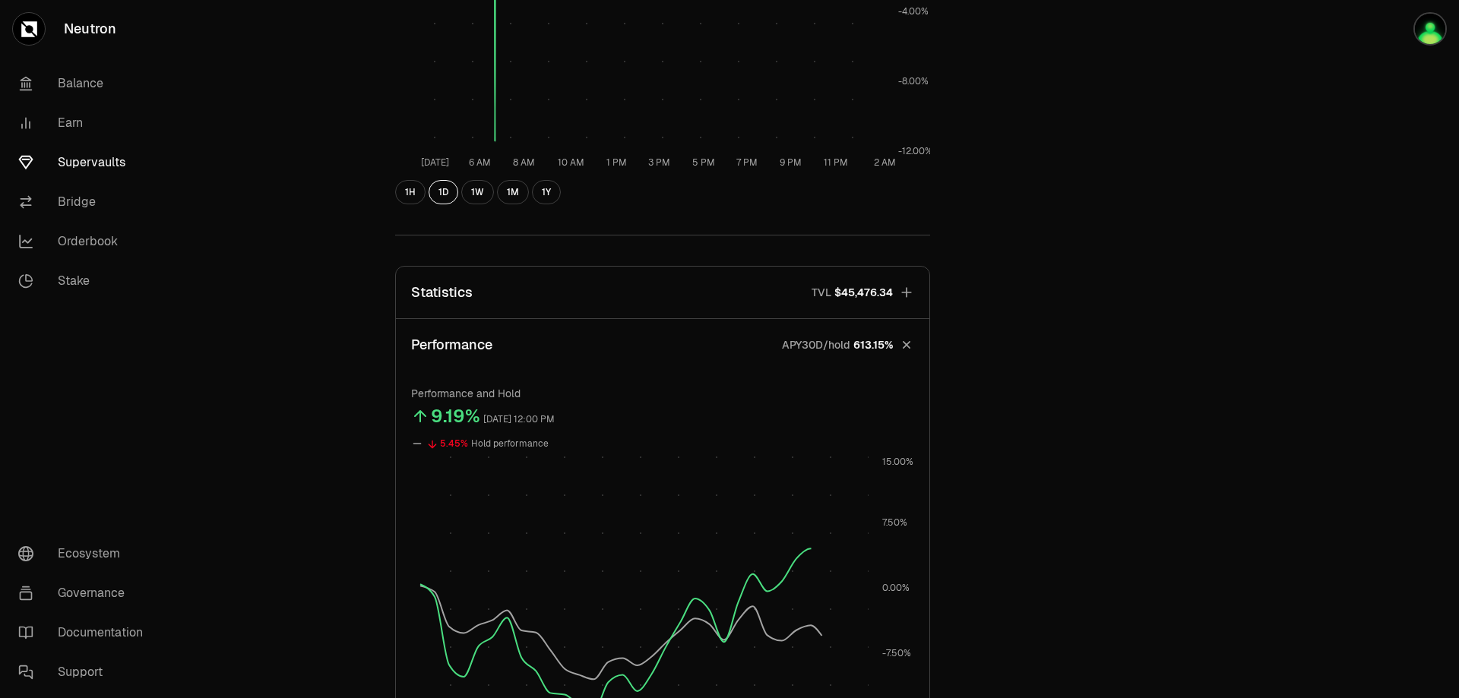
scroll to position [532, 0]
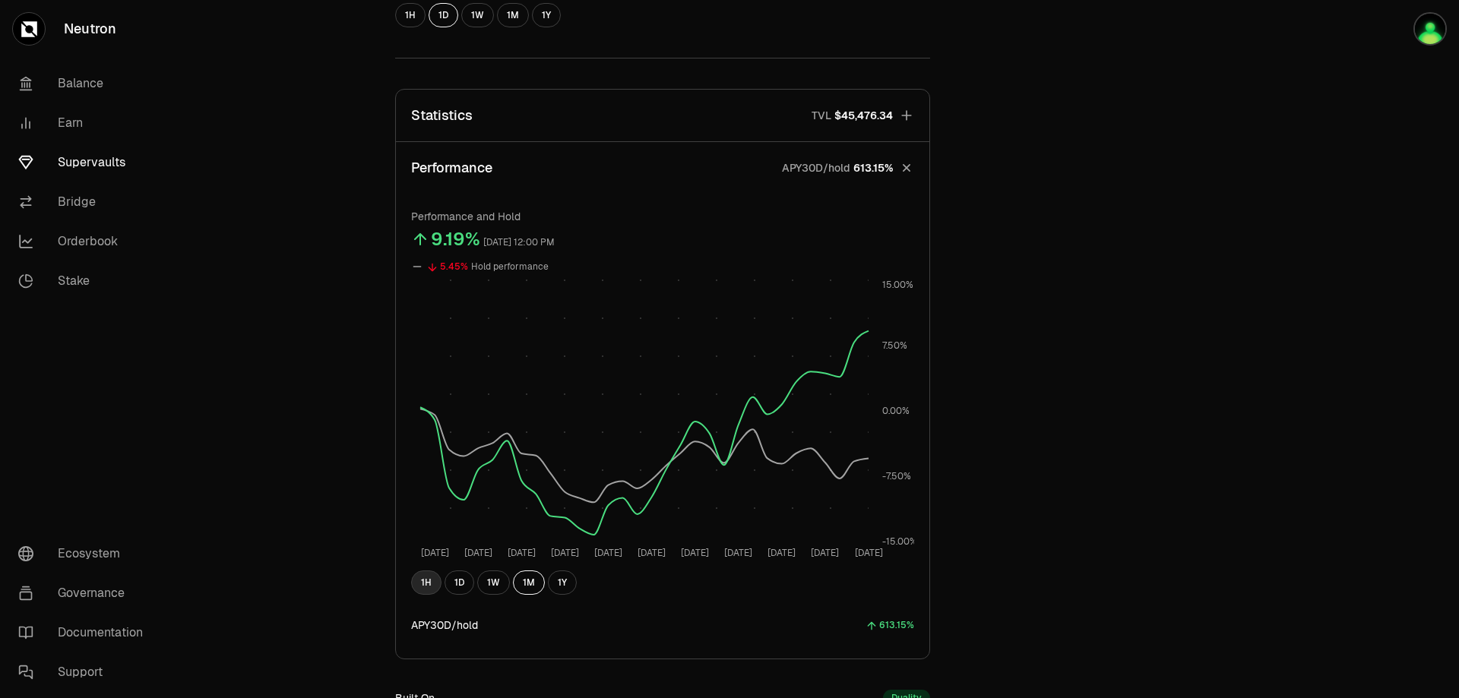
click at [426, 581] on button "1H" at bounding box center [426, 583] width 30 height 24
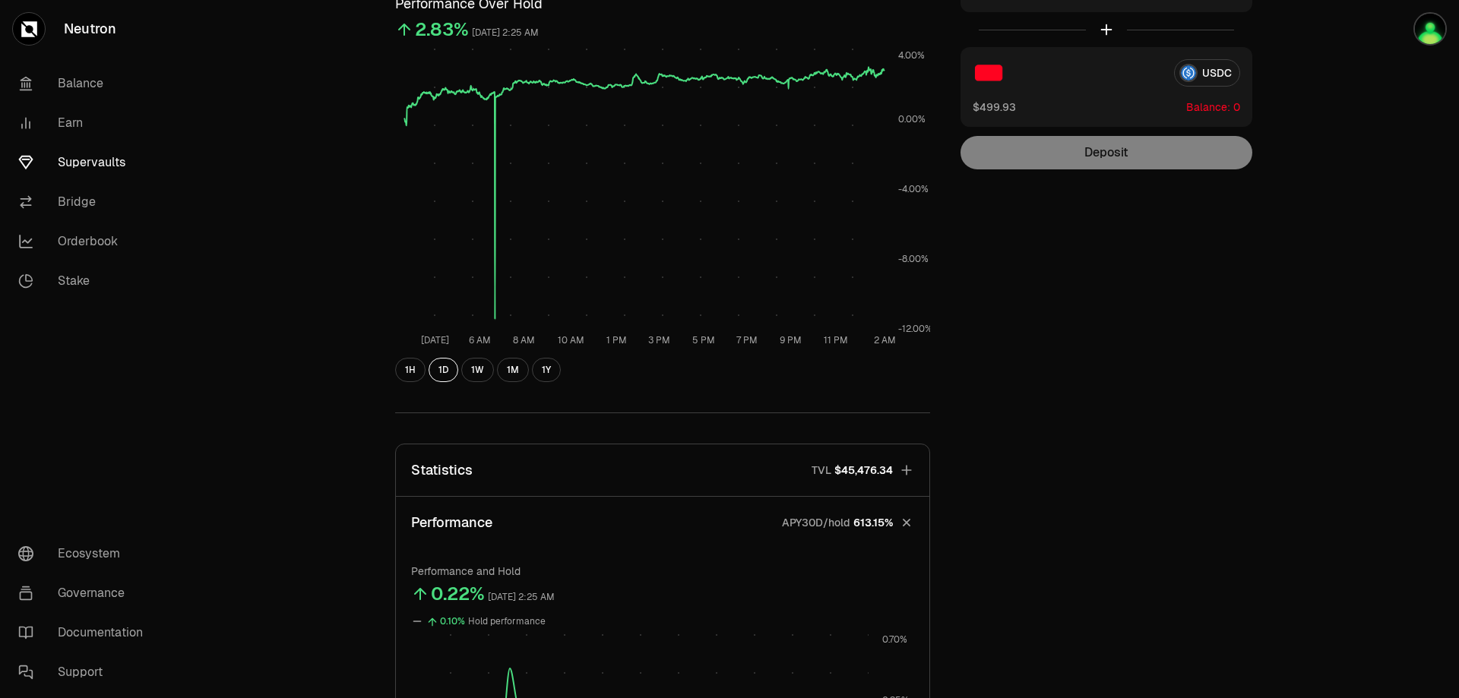
scroll to position [0, 0]
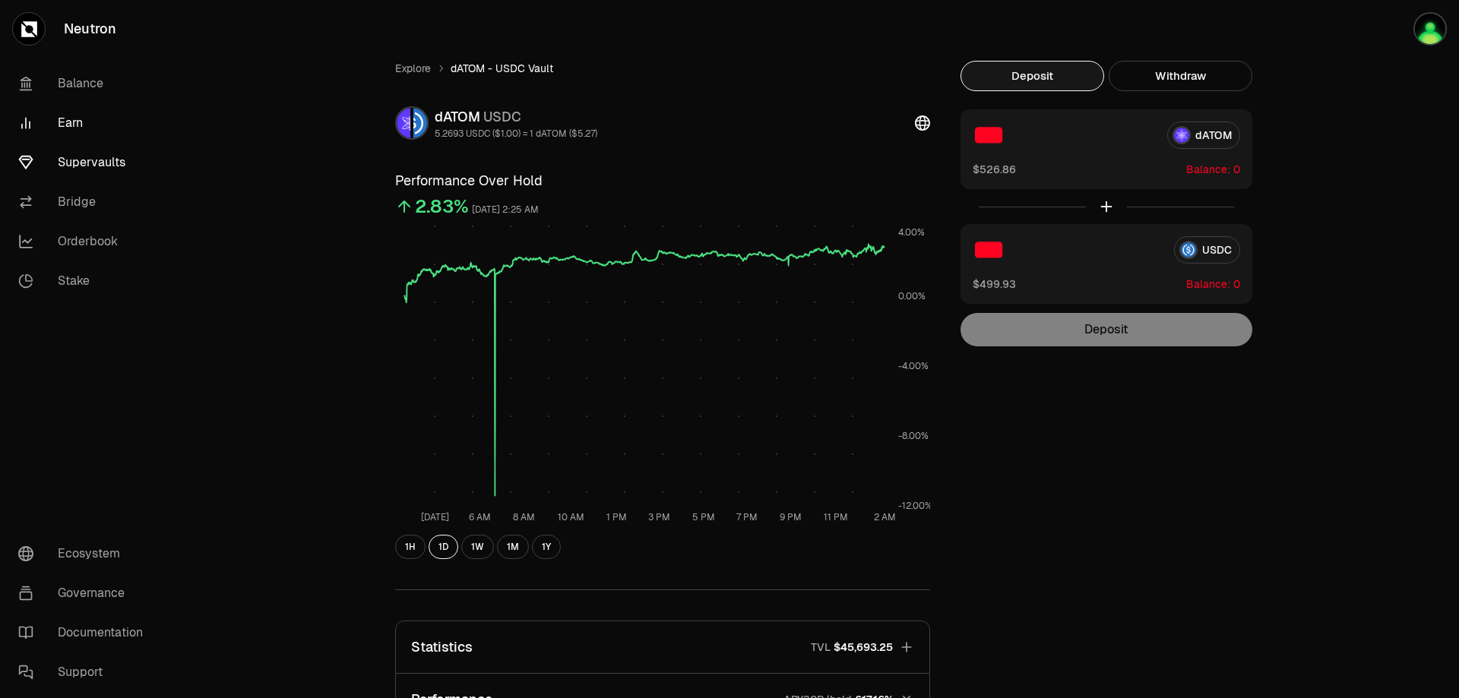
click at [78, 115] on link "Earn" at bounding box center [85, 123] width 158 height 40
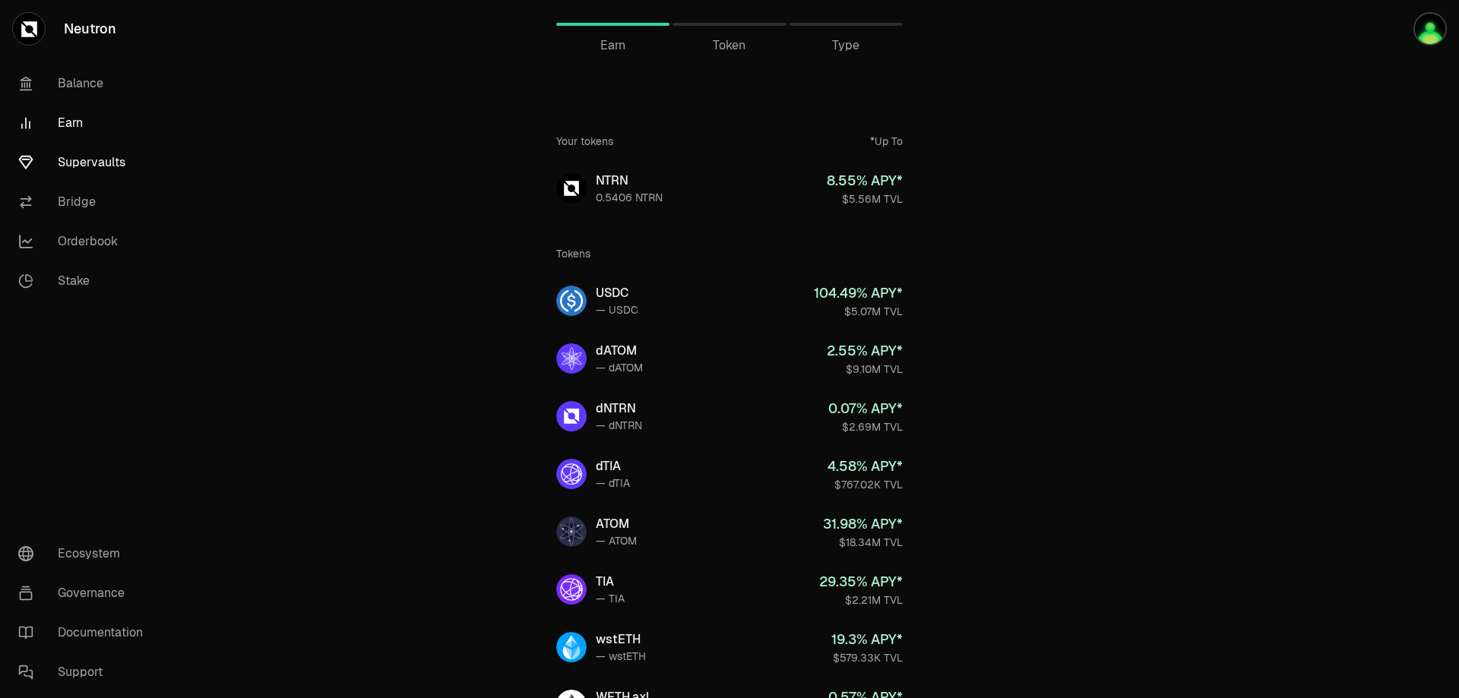
click at [100, 165] on link "Supervaults" at bounding box center [85, 163] width 158 height 40
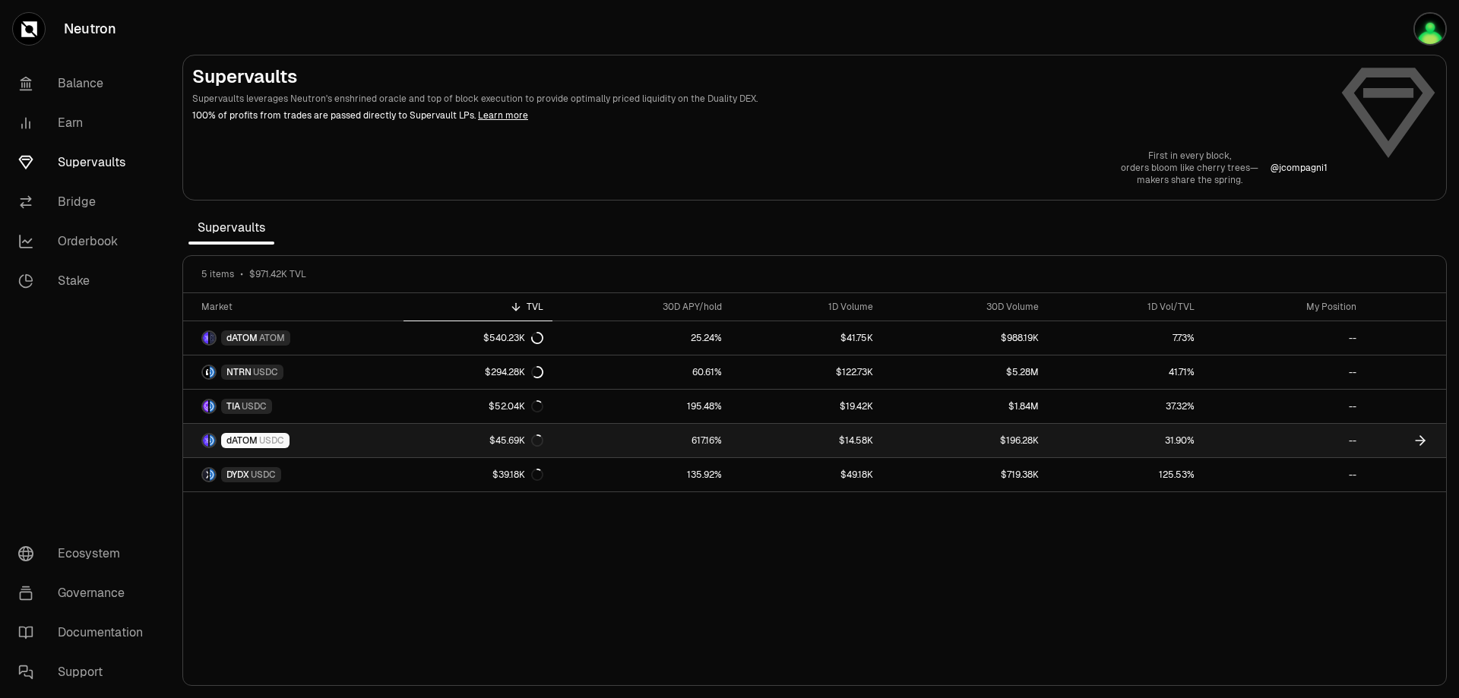
click at [293, 439] on link "dATOM USDC" at bounding box center [293, 440] width 220 height 33
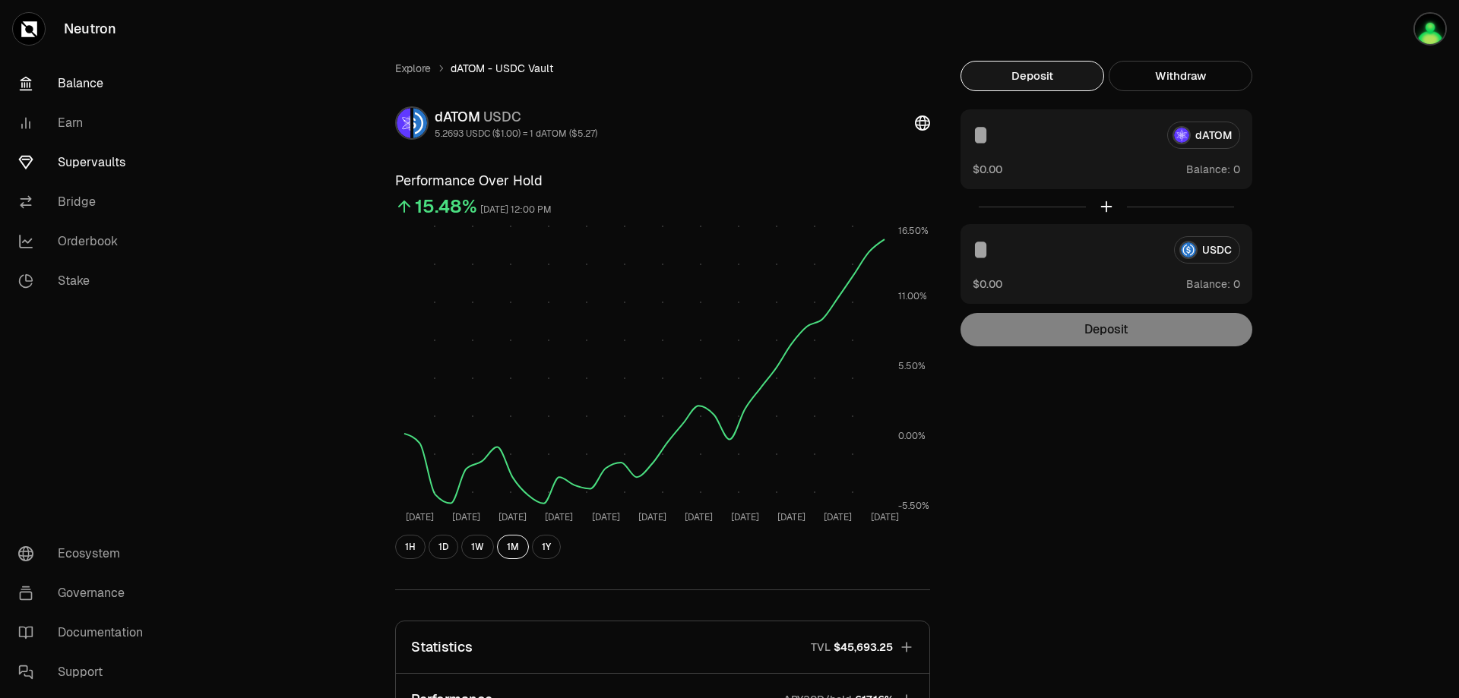
click at [47, 82] on link "Balance" at bounding box center [85, 84] width 158 height 40
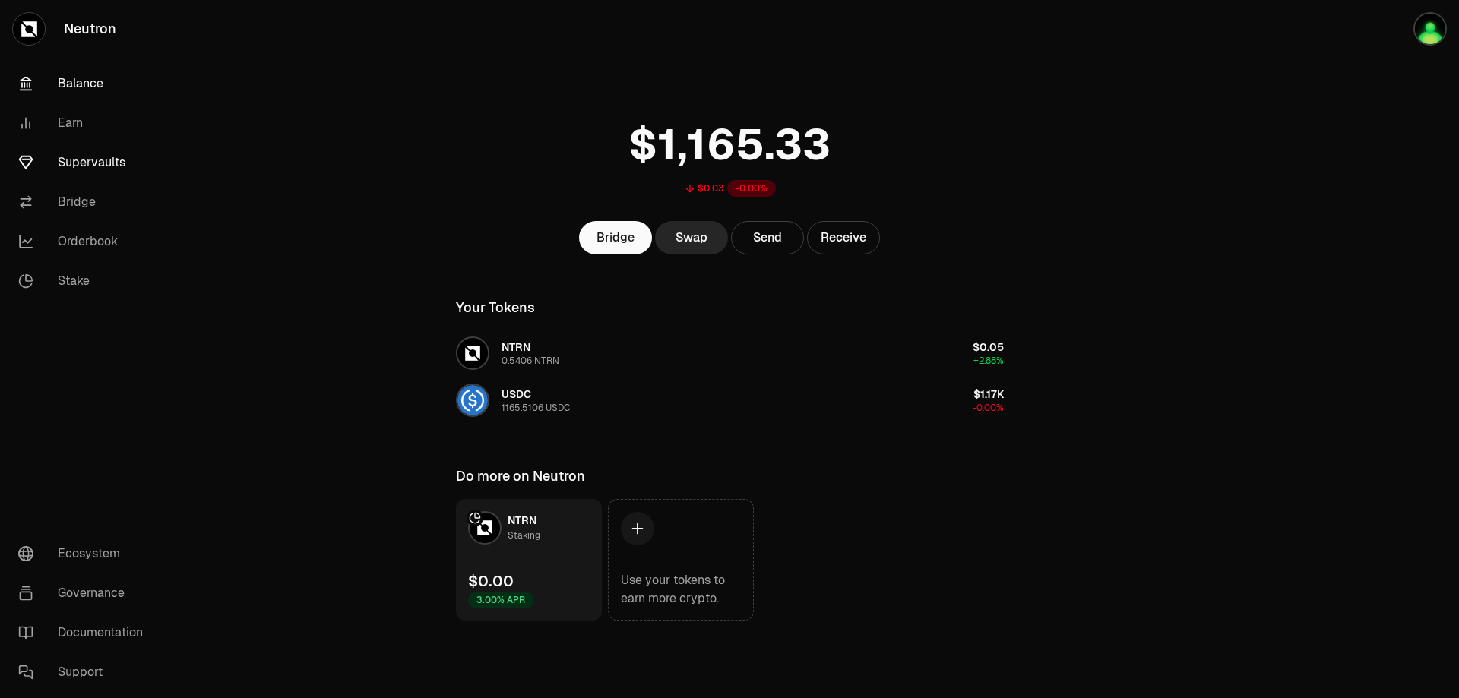
click at [85, 168] on link "Supervaults" at bounding box center [85, 163] width 158 height 40
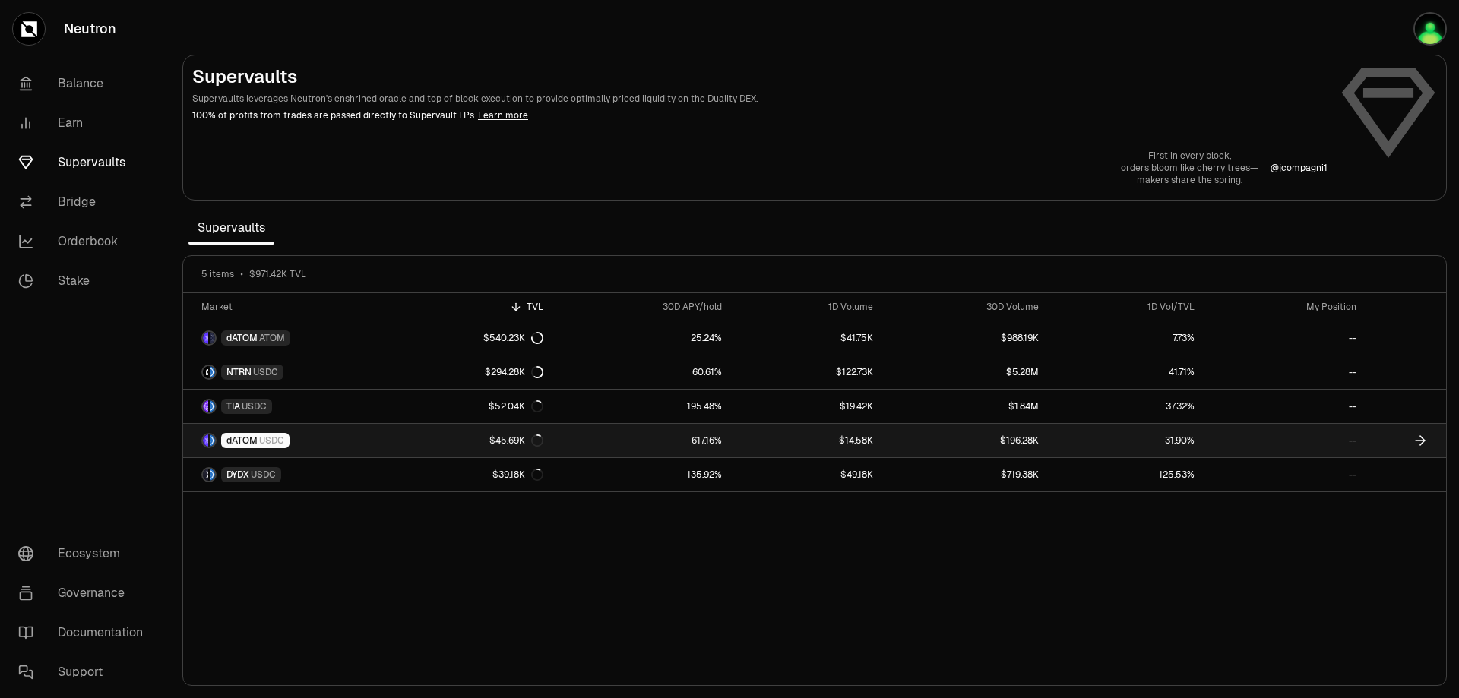
click at [511, 435] on div "$45.69K" at bounding box center [516, 441] width 54 height 12
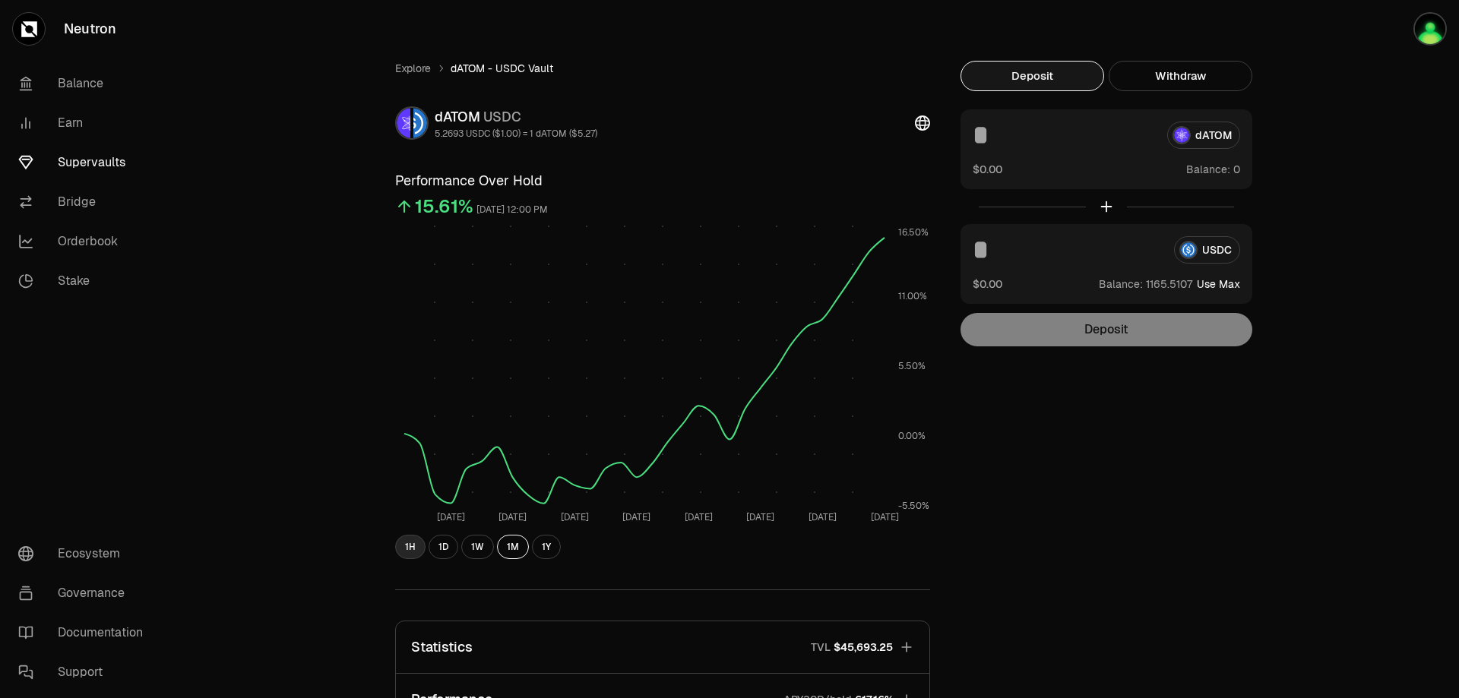
click at [404, 555] on button "1H" at bounding box center [410, 547] width 30 height 24
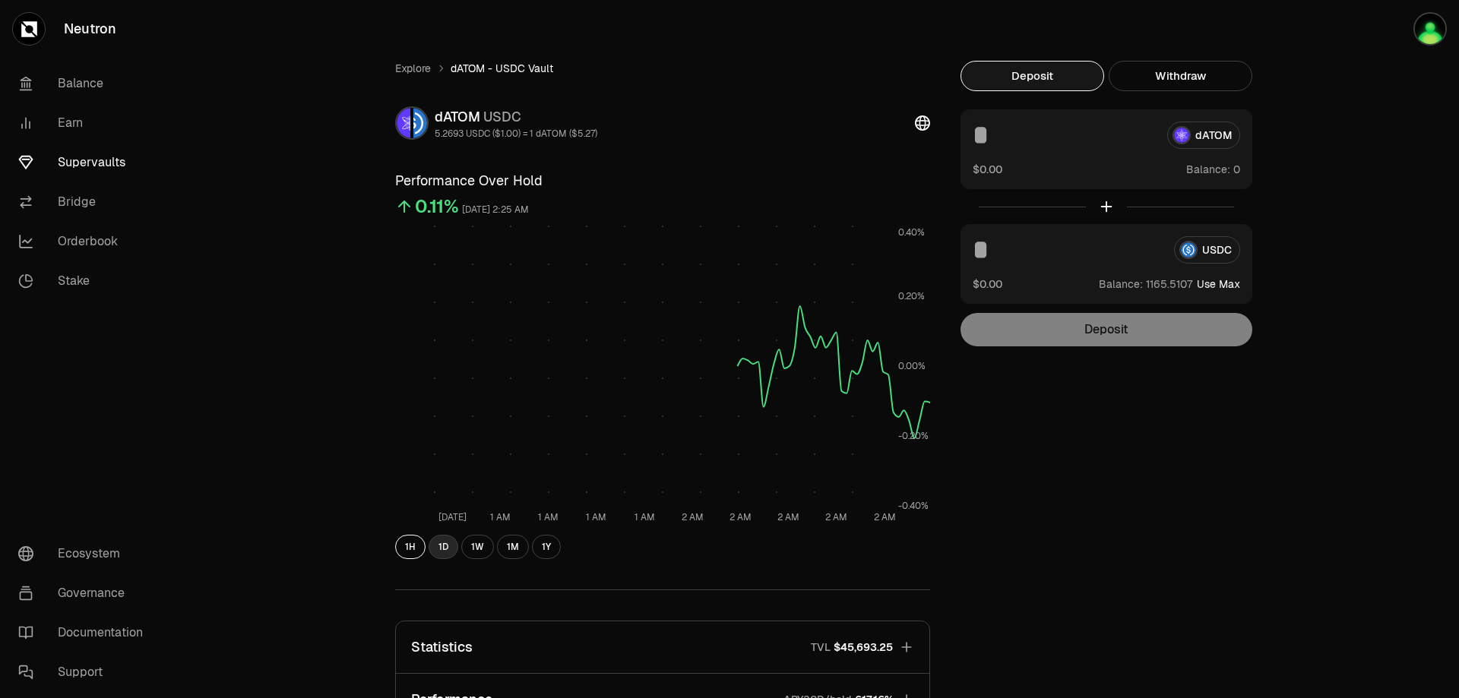
click at [454, 547] on button "1D" at bounding box center [444, 547] width 30 height 24
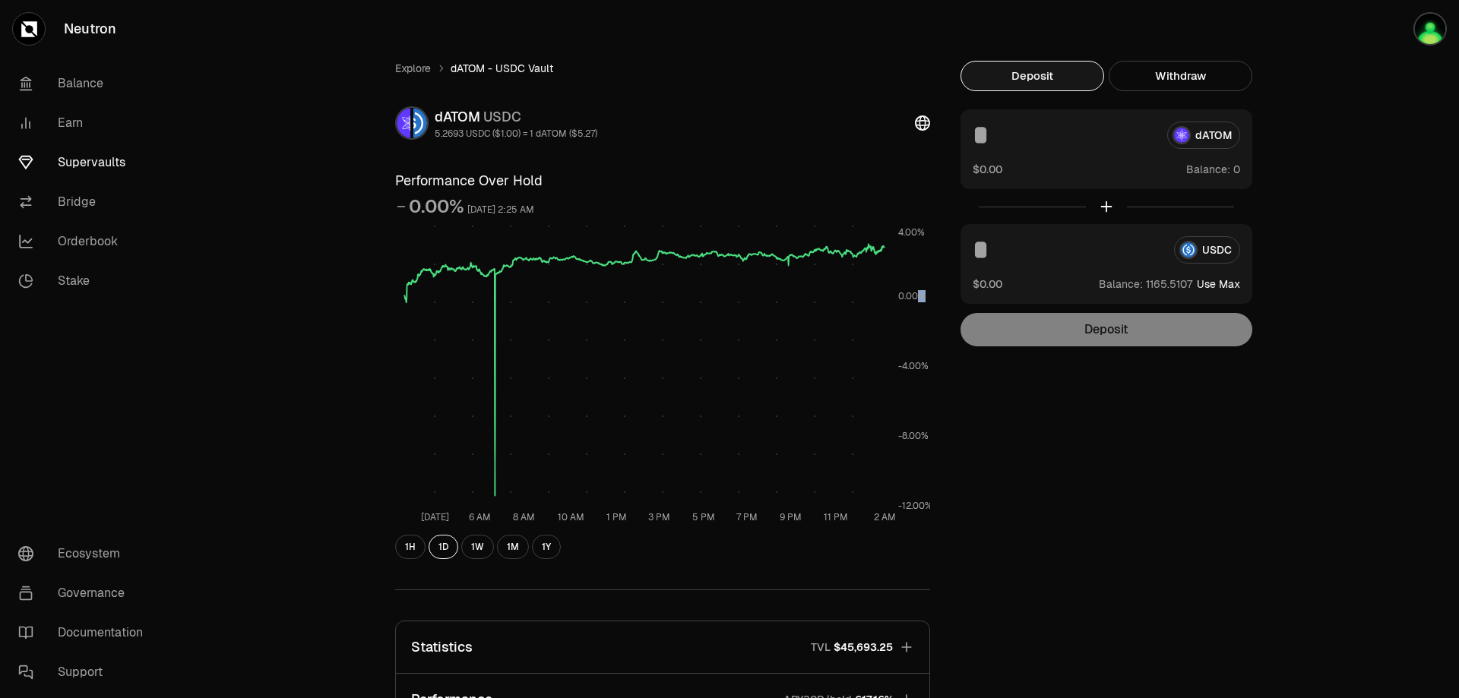
drag, startPoint x: 900, startPoint y: 257, endPoint x: 920, endPoint y: 323, distance: 69.0
click at [920, 323] on icon "Aug 21 6 AM 8 AM 10 AM 1 PM 3 PM 5 PM 7 PM 9 PM 11 PM 2 AM -12.00% -8.00% -4.00…" at bounding box center [662, 375] width 535 height 301
drag, startPoint x: 915, startPoint y: 315, endPoint x: 908, endPoint y: 242, distance: 73.3
click at [908, 243] on icon "Aug 21 6 AM 8 AM 10 AM 1 PM 3 PM 5 PM 7 PM 9 PM 11 PM 2 AM -12.00% -8.00% -4.00…" at bounding box center [662, 375] width 535 height 301
click at [838, 140] on div "Explore dATOM - USDC Vault dATOM USDC 5.2693 USDC ($1.00) = 1 dATOM ($5.27) Per…" at bounding box center [662, 497] width 571 height 872
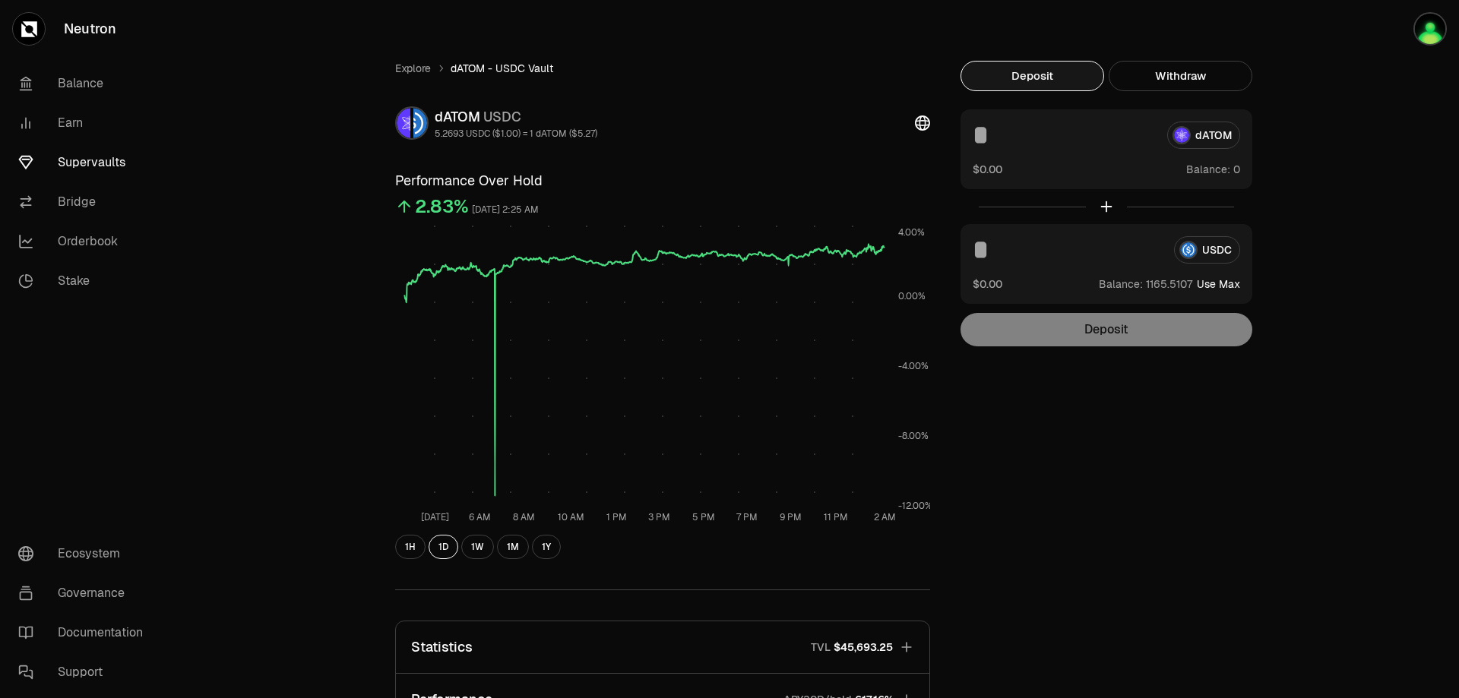
click at [1016, 253] on input at bounding box center [1067, 249] width 189 height 27
click at [1233, 284] on button "Use Max" at bounding box center [1218, 284] width 43 height 15
type input "**********"
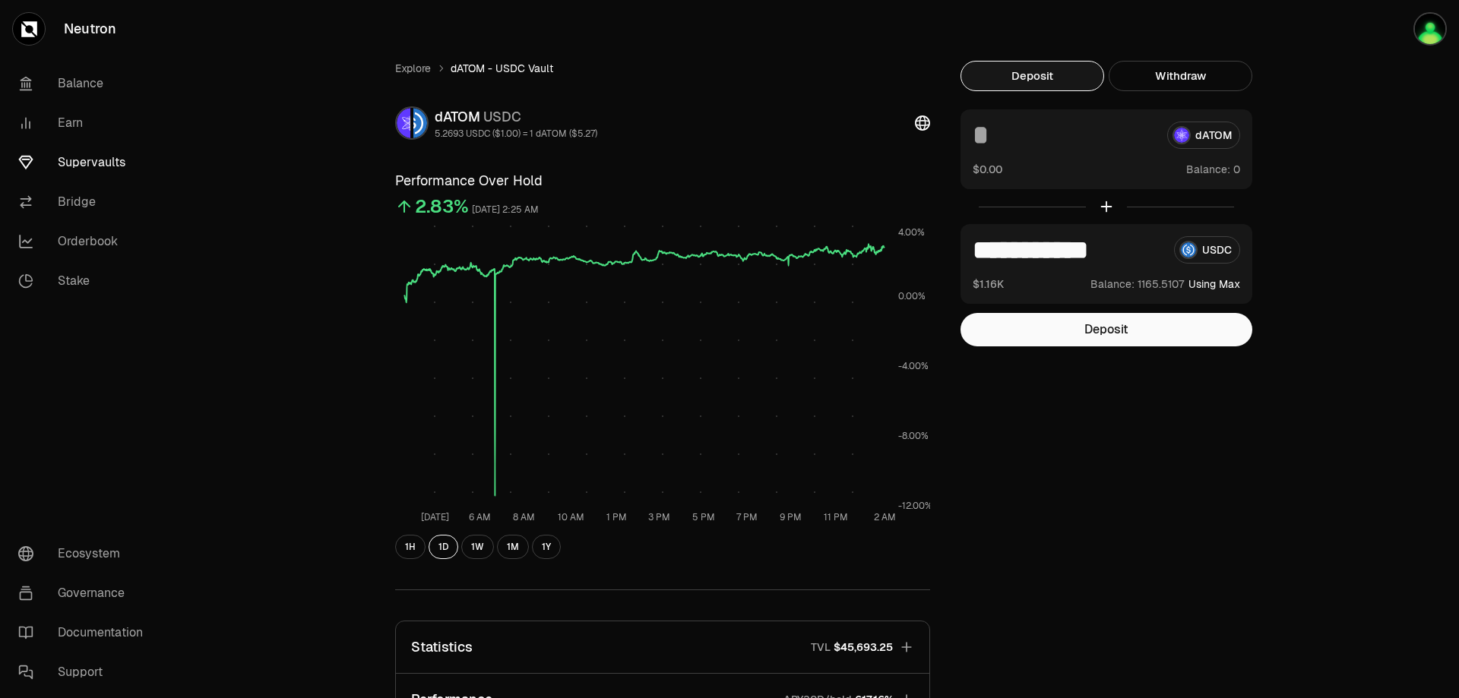
drag, startPoint x: 970, startPoint y: 252, endPoint x: 1063, endPoint y: 239, distance: 94.5
click at [1063, 239] on div "**********" at bounding box center [1107, 264] width 292 height 80
click at [989, 254] on input "**********" at bounding box center [1067, 249] width 189 height 27
drag, startPoint x: 974, startPoint y: 249, endPoint x: 1142, endPoint y: 246, distance: 168.7
click at [1142, 246] on input "**********" at bounding box center [1067, 249] width 189 height 27
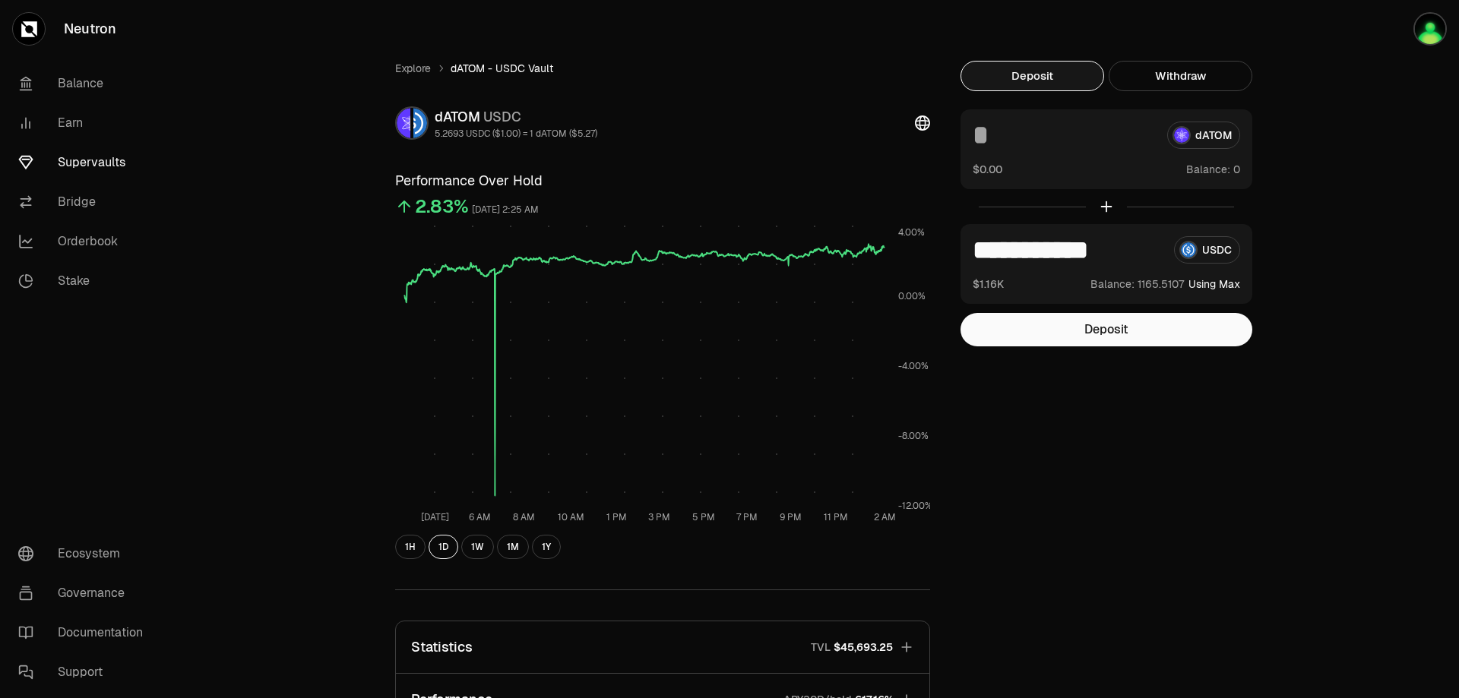
click at [1024, 265] on div "**********" at bounding box center [1107, 264] width 292 height 80
click at [1015, 141] on input at bounding box center [1064, 135] width 182 height 27
click at [1230, 288] on button "Using Max" at bounding box center [1215, 284] width 52 height 15
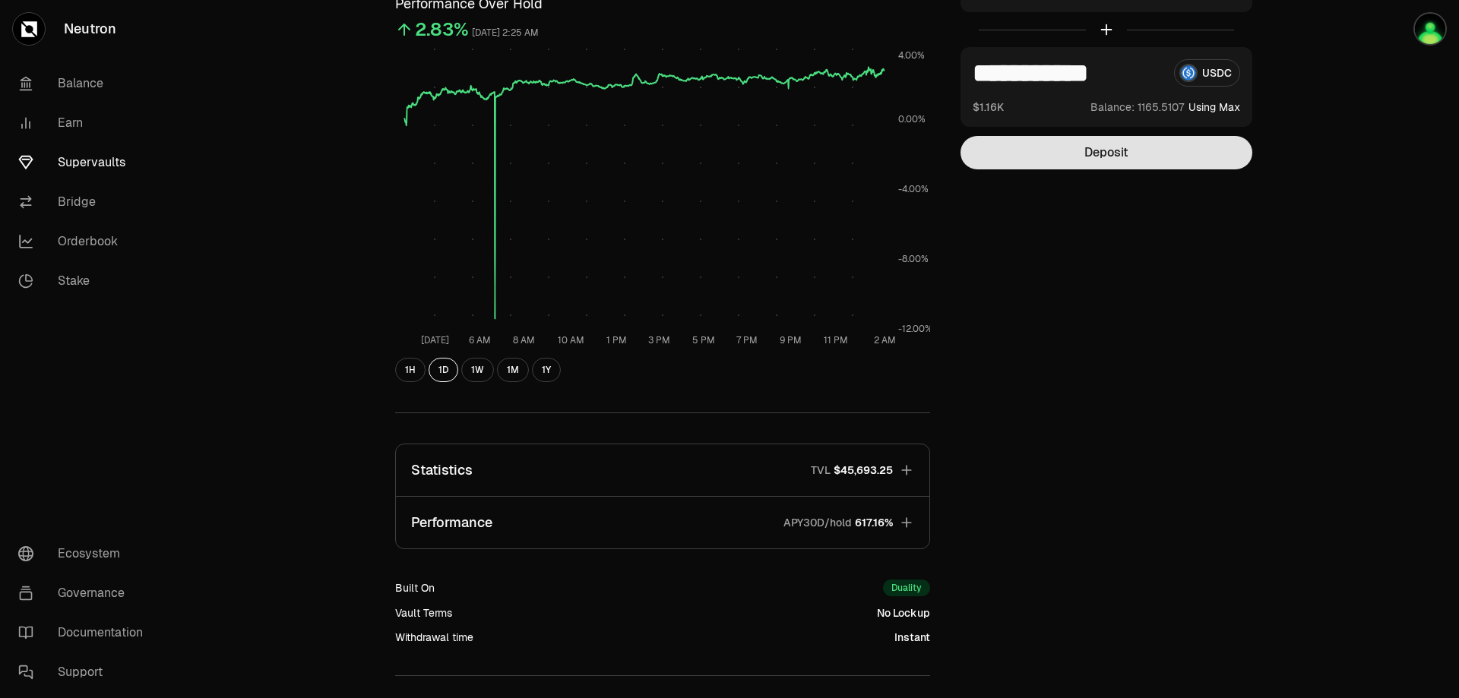
click at [1089, 158] on button "Deposit" at bounding box center [1107, 152] width 292 height 33
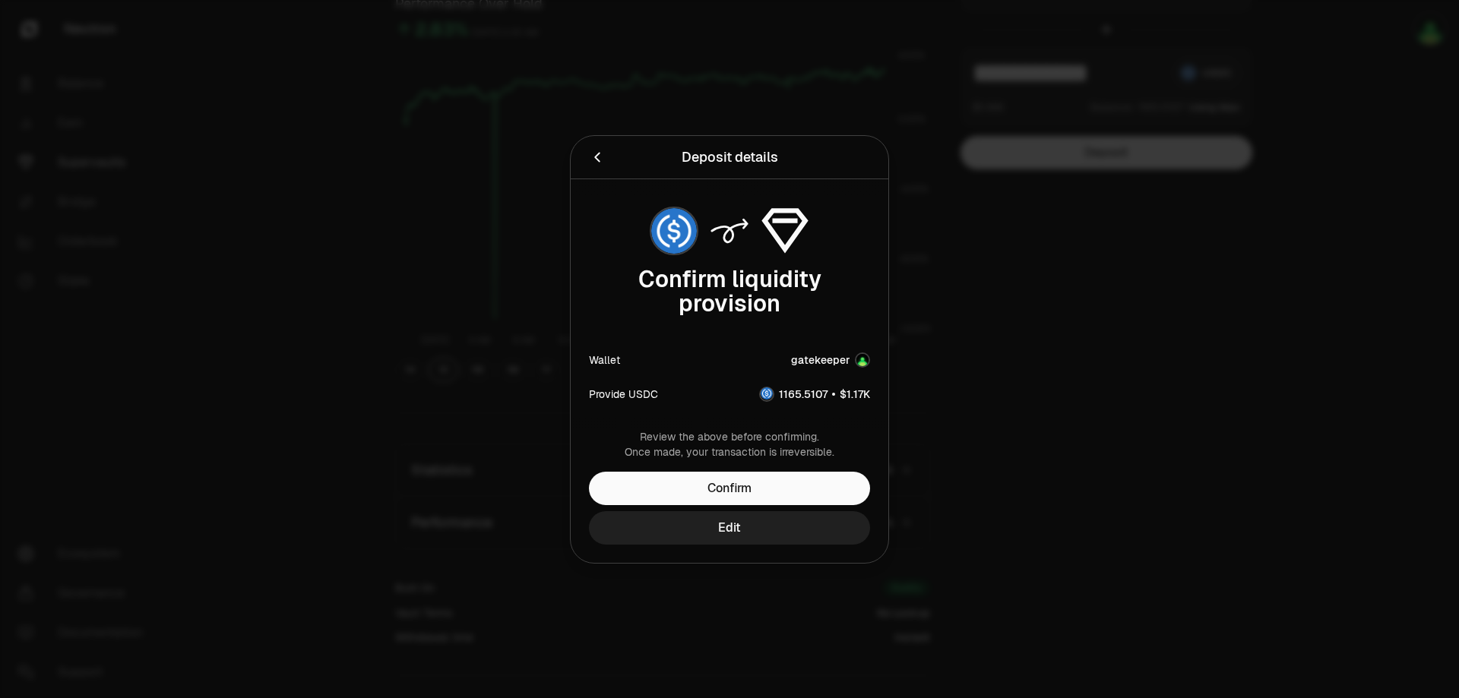
click at [769, 541] on button "Edit" at bounding box center [729, 527] width 281 height 33
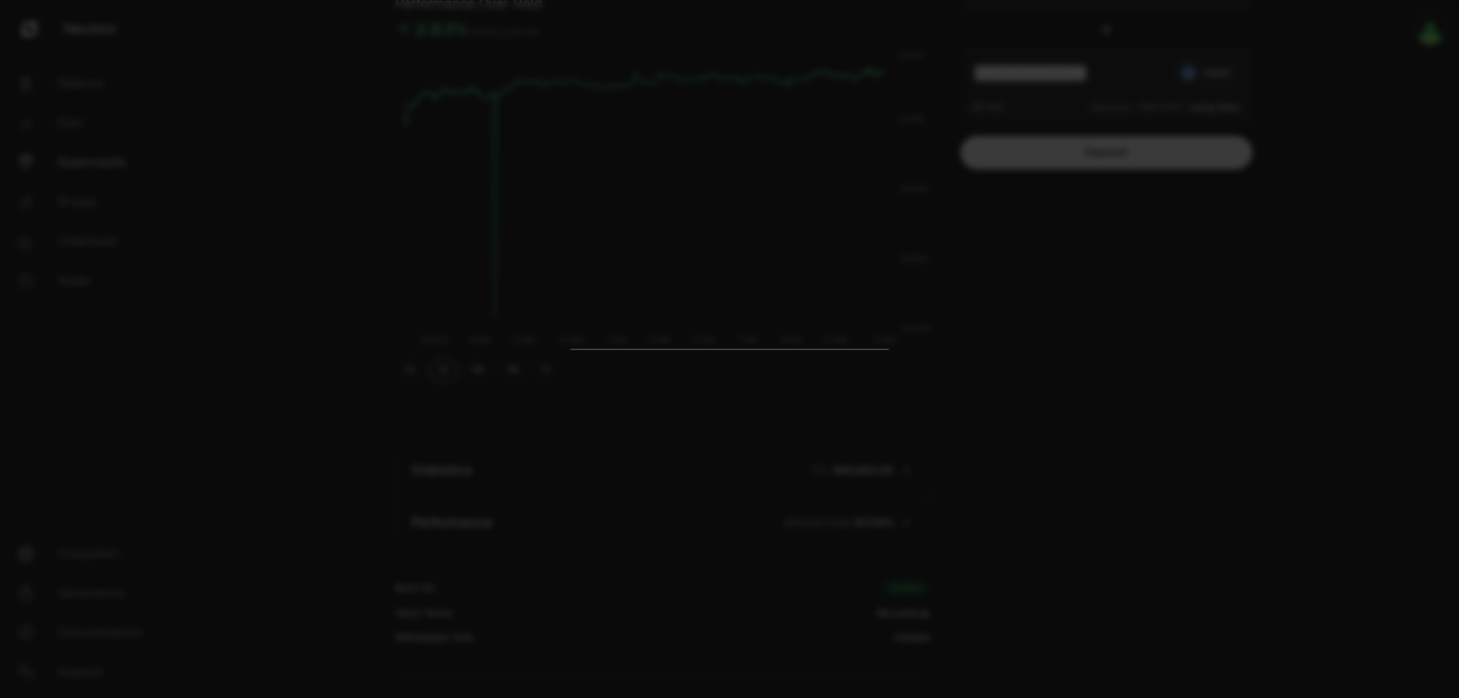
scroll to position [0, 0]
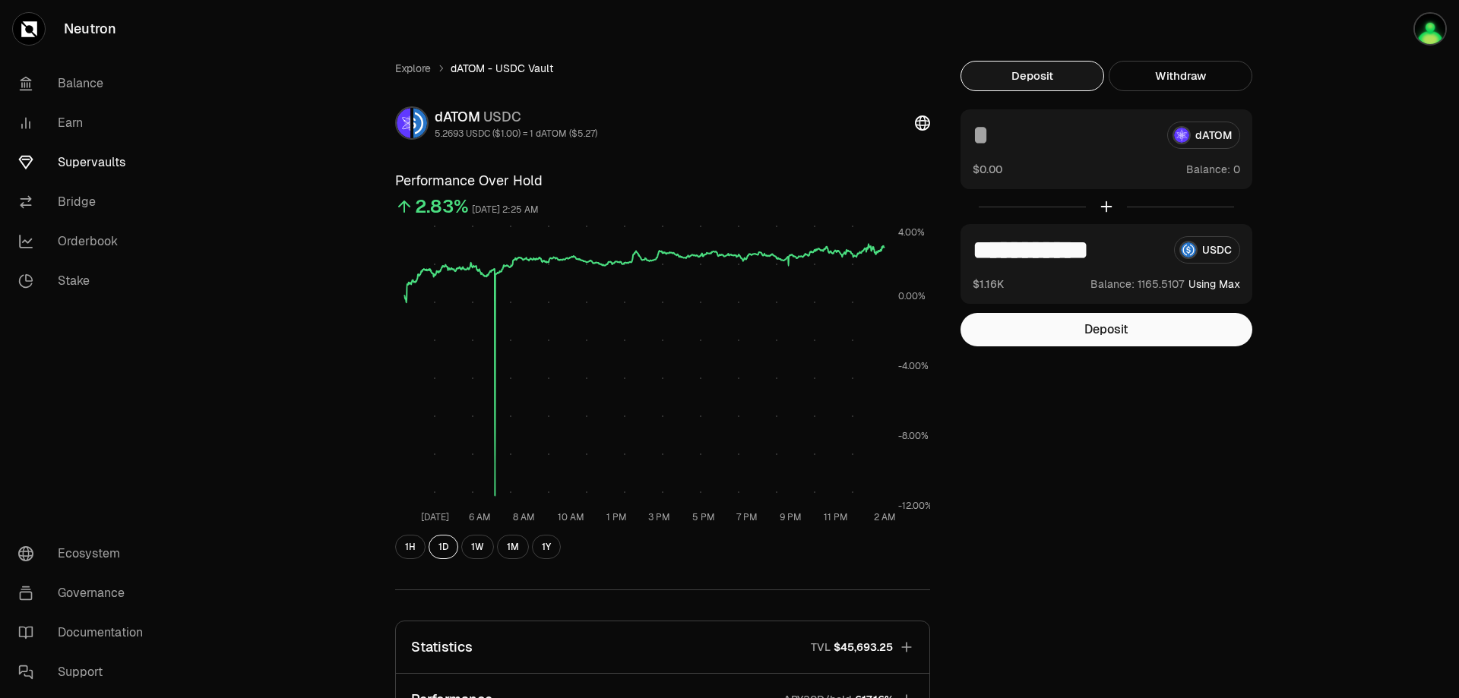
click at [1053, 146] on input at bounding box center [1064, 135] width 182 height 27
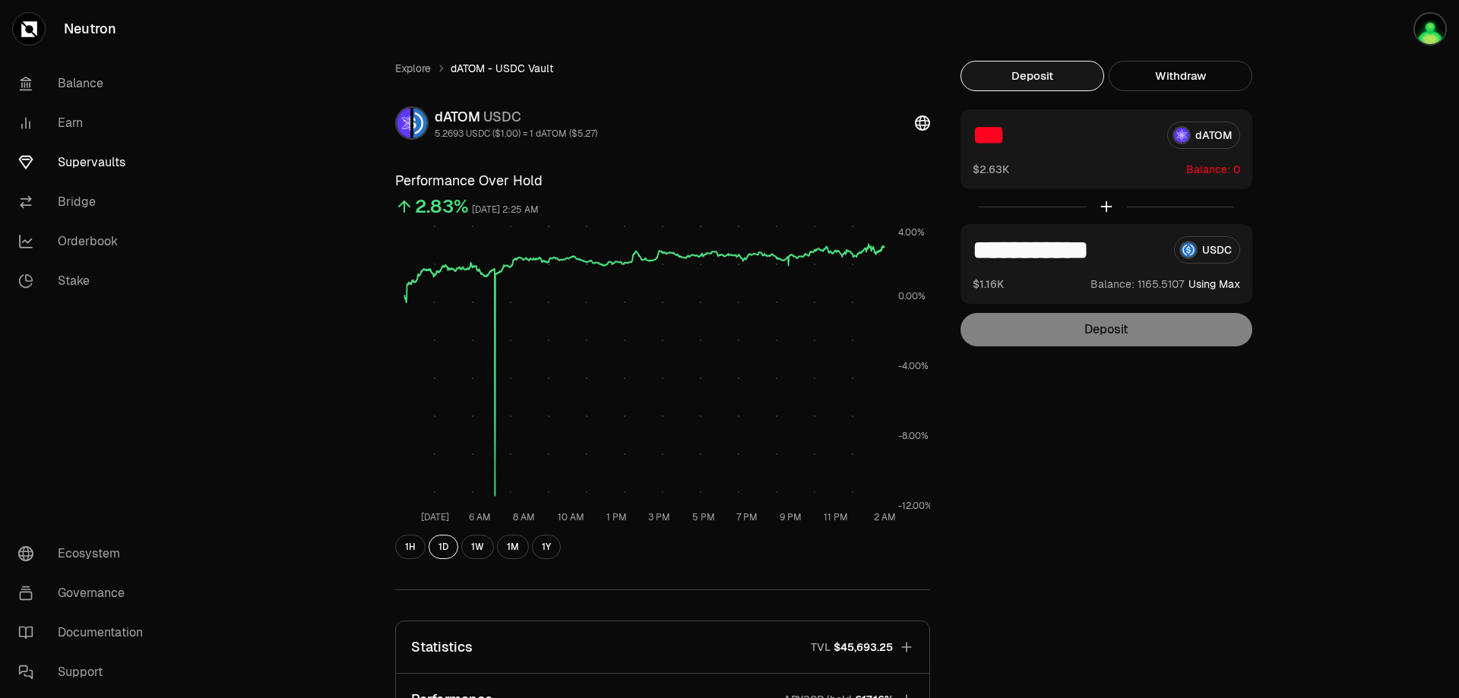
drag, startPoint x: 1050, startPoint y: 144, endPoint x: 915, endPoint y: 136, distance: 135.5
click at [915, 136] on div "**********" at bounding box center [814, 497] width 875 height 872
type input "***"
click at [1228, 286] on button "Using Max" at bounding box center [1215, 284] width 52 height 15
click at [1148, 341] on div "Deposit" at bounding box center [1107, 329] width 292 height 33
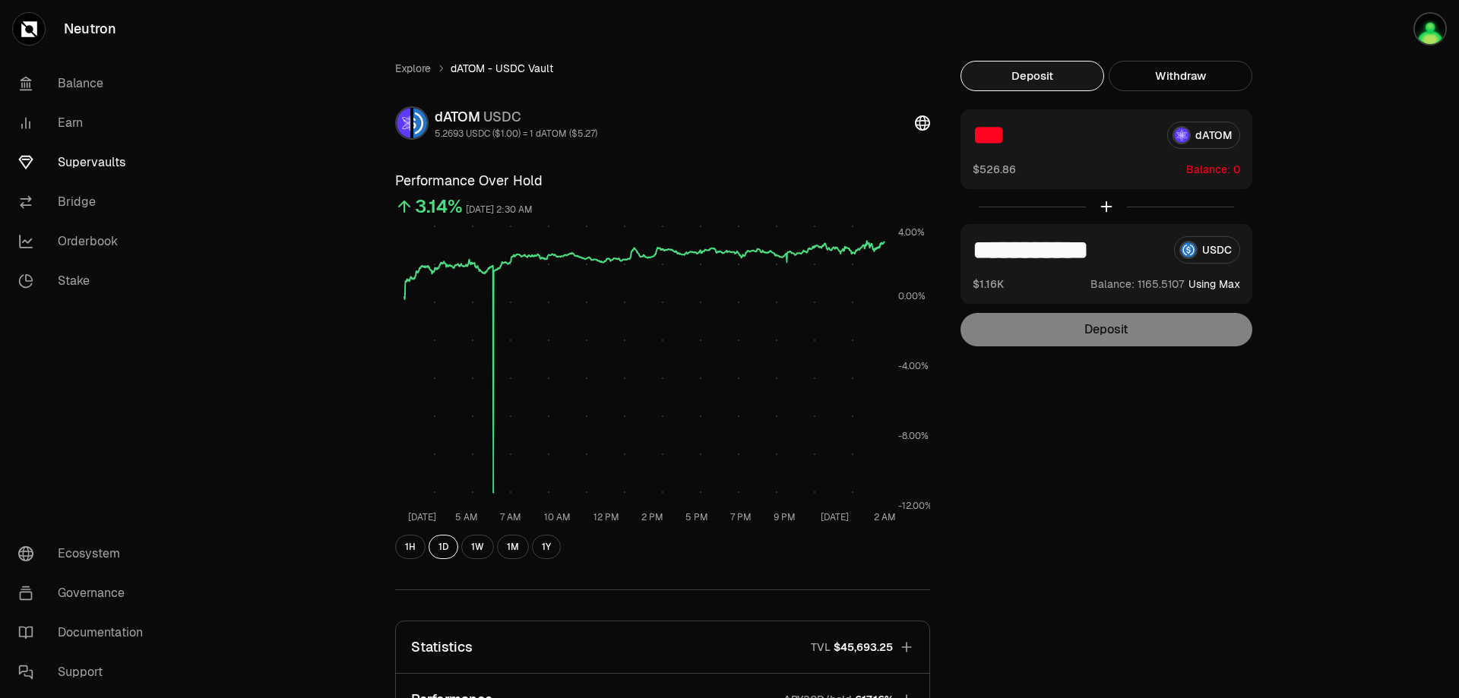
click at [1042, 144] on input "***" at bounding box center [1064, 135] width 182 height 27
click at [1041, 141] on input "***" at bounding box center [1064, 135] width 182 height 27
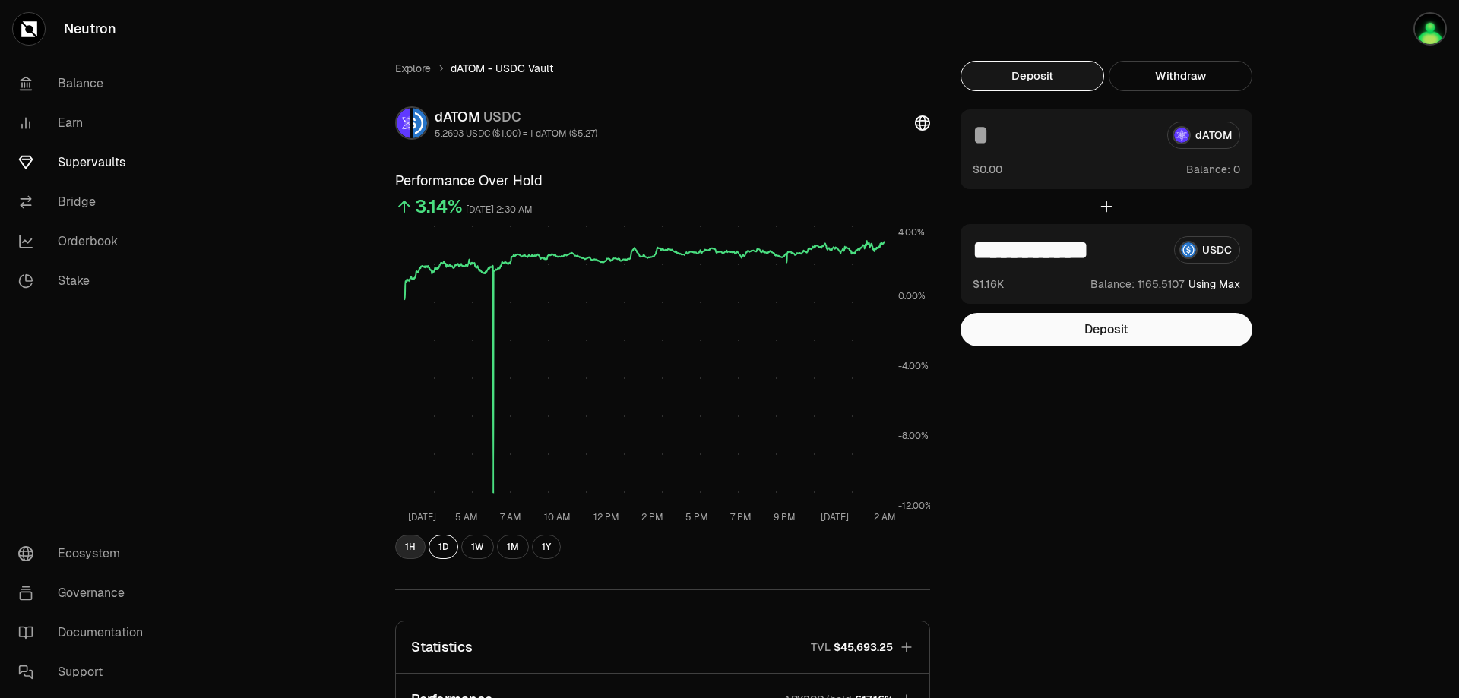
click at [407, 549] on button "1H" at bounding box center [410, 547] width 30 height 24
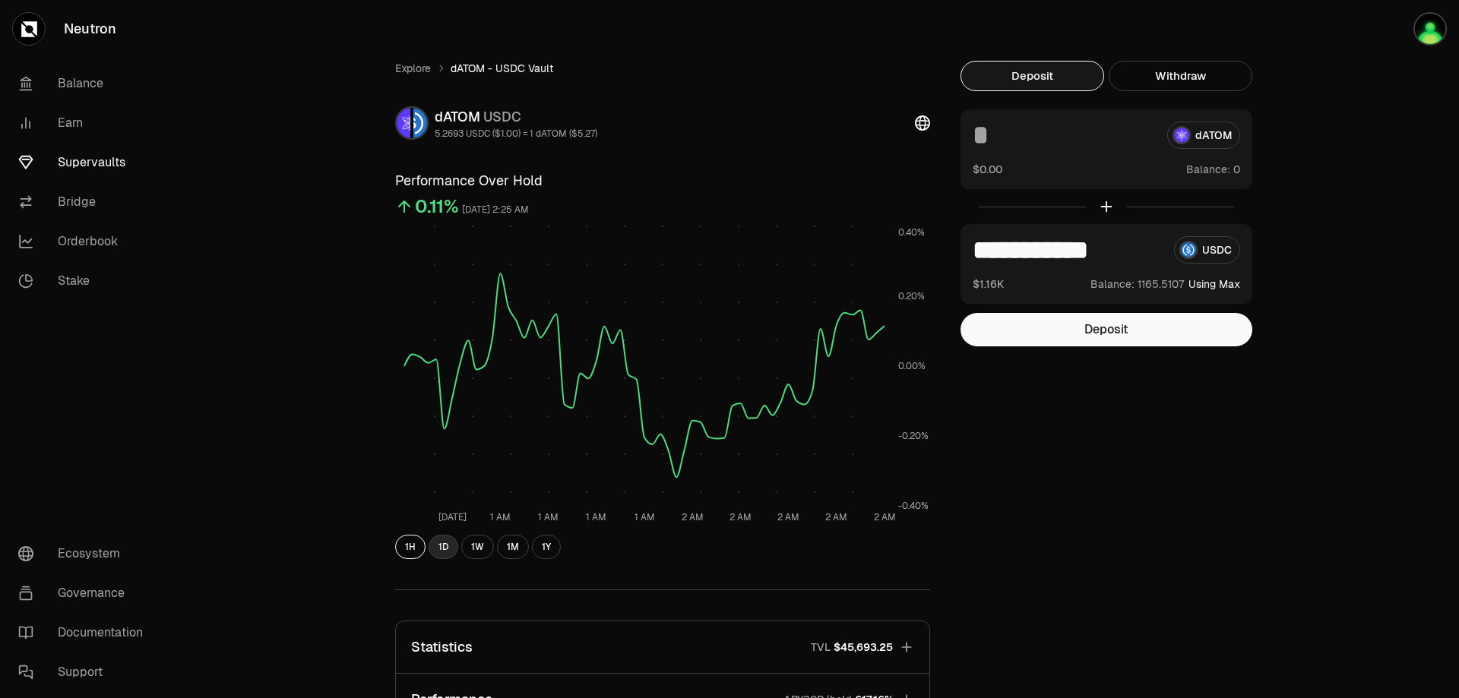
click at [446, 550] on button "1D" at bounding box center [444, 547] width 30 height 24
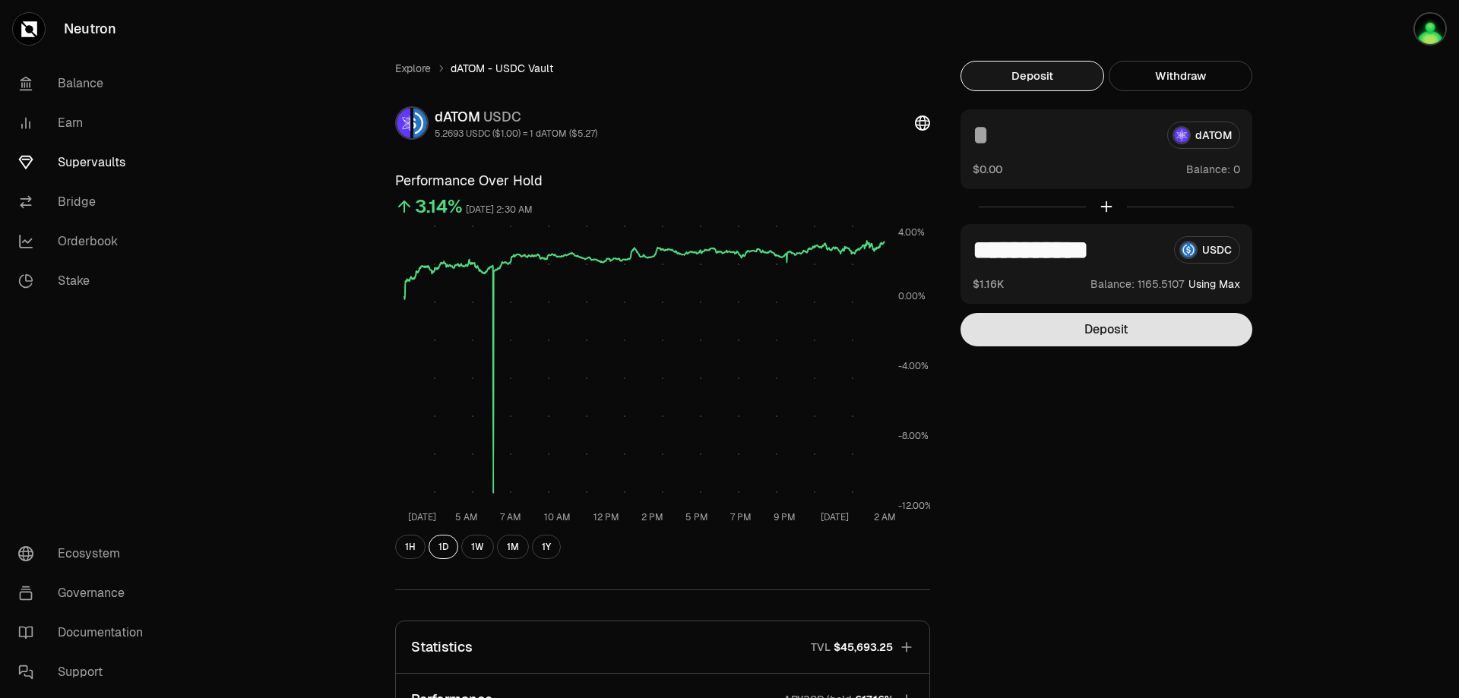
click at [1153, 330] on button "Deposit" at bounding box center [1107, 329] width 292 height 33
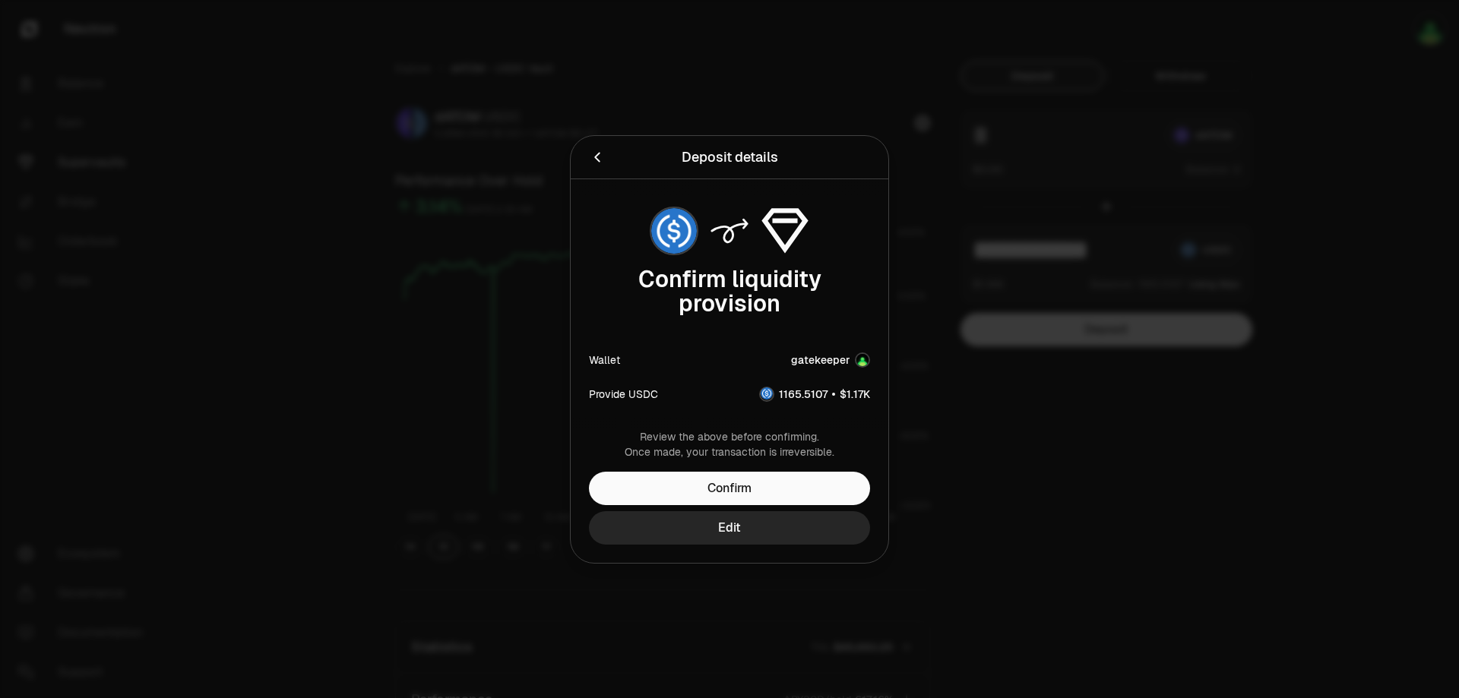
click at [754, 487] on button "Confirm" at bounding box center [729, 488] width 281 height 33
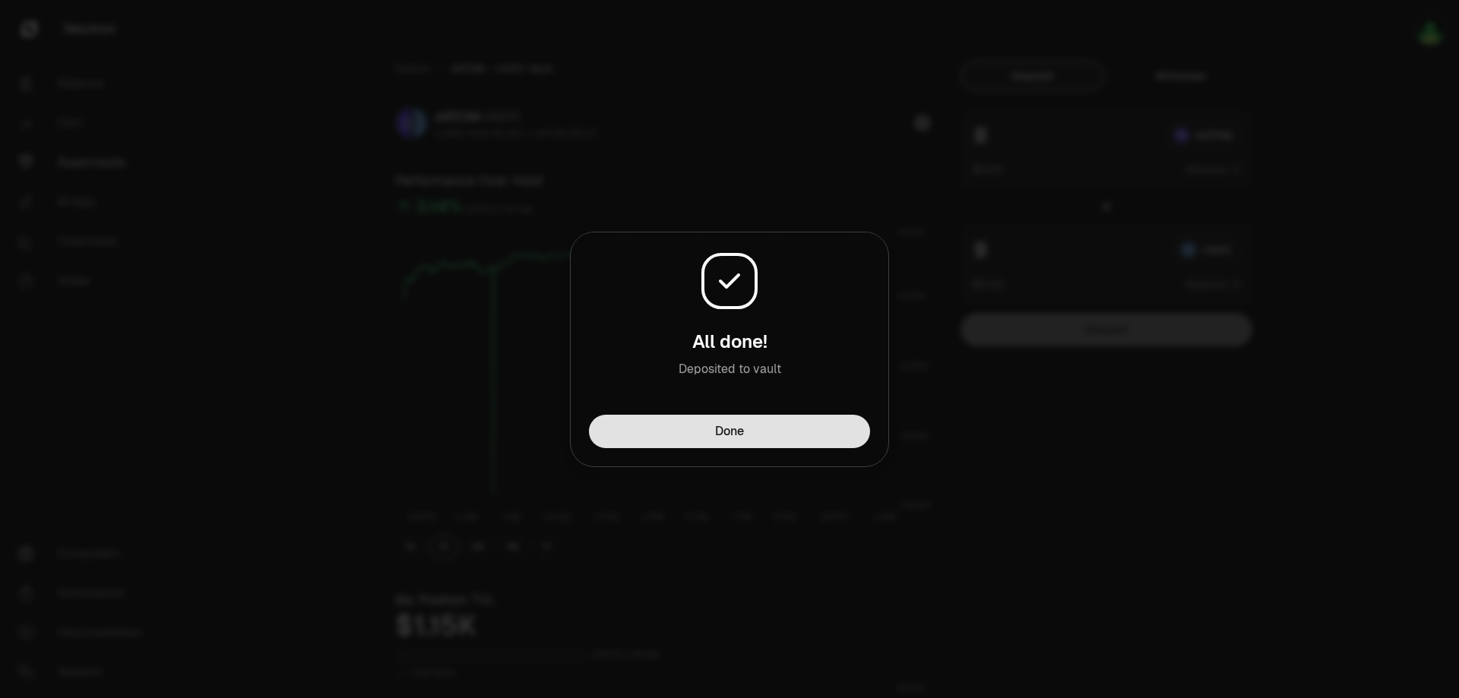
click at [761, 431] on button "Done" at bounding box center [729, 431] width 281 height 33
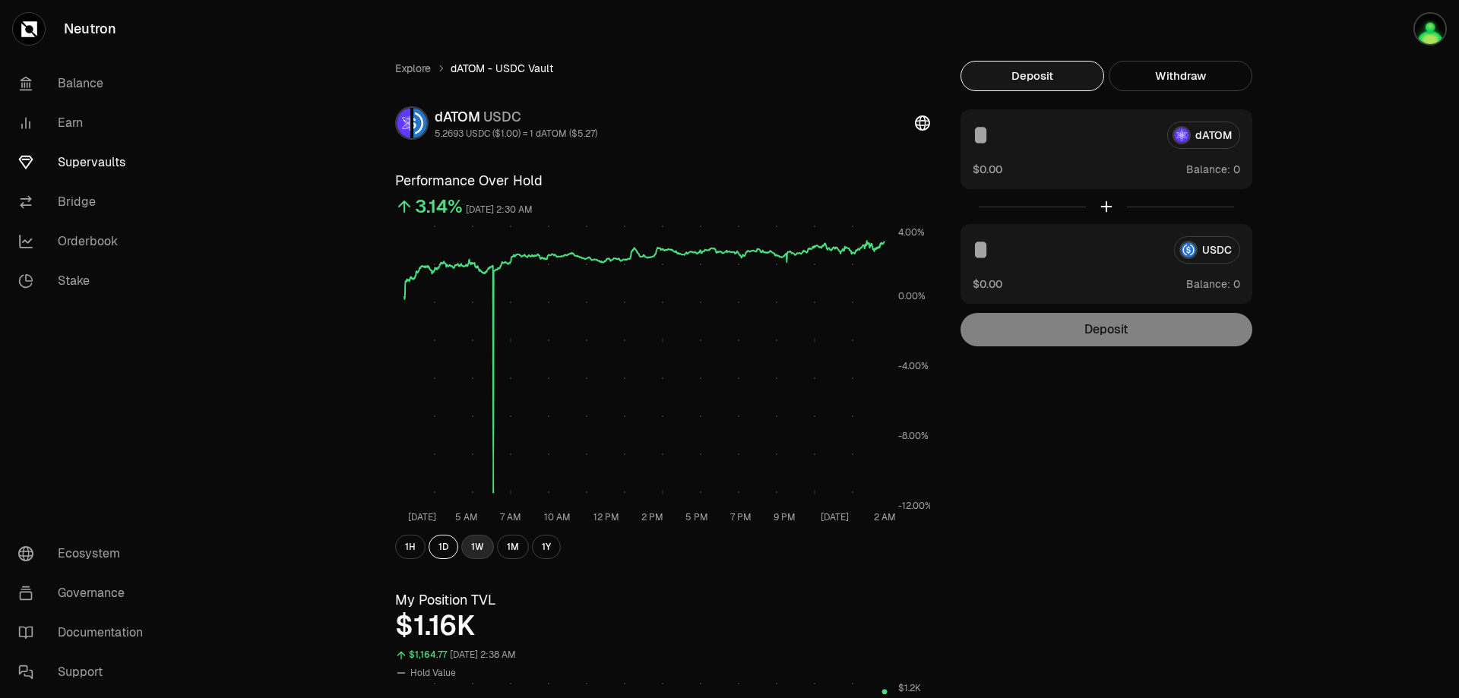
click at [486, 546] on button "1W" at bounding box center [477, 547] width 33 height 24
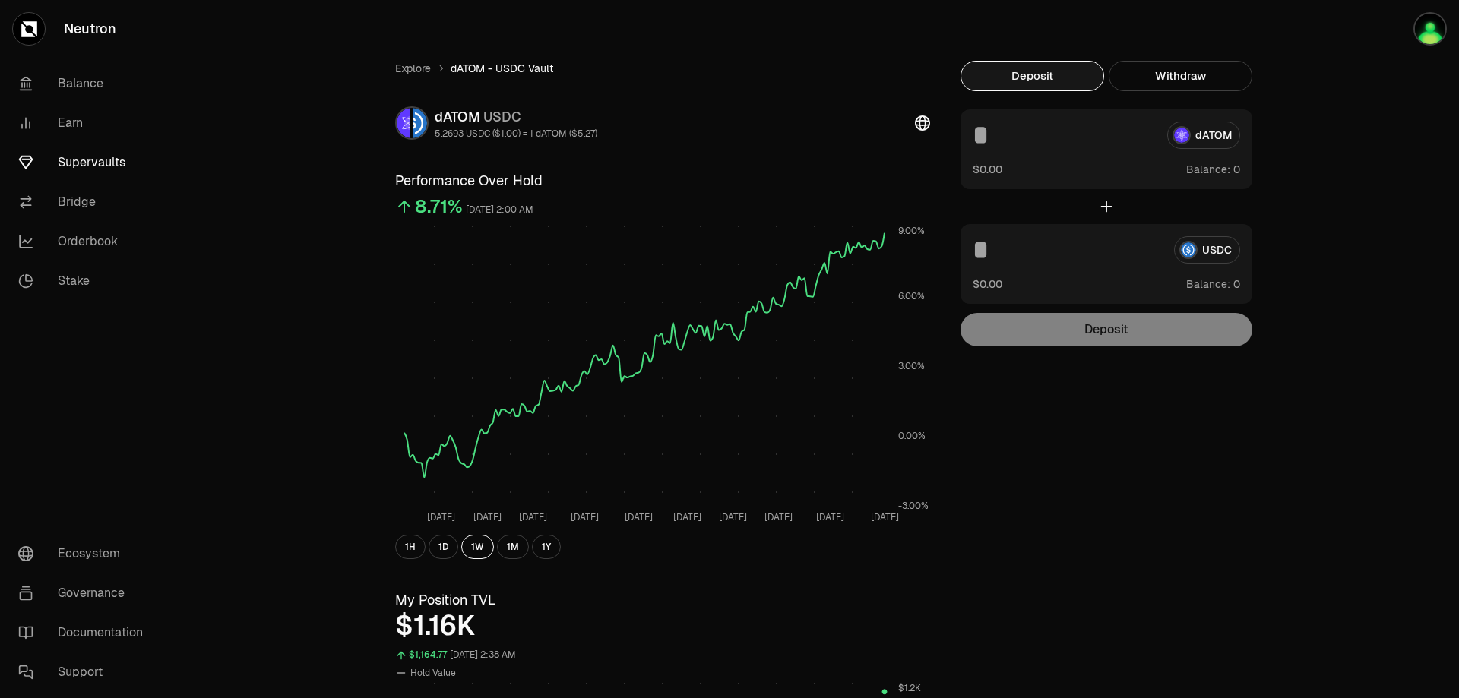
scroll to position [532, 0]
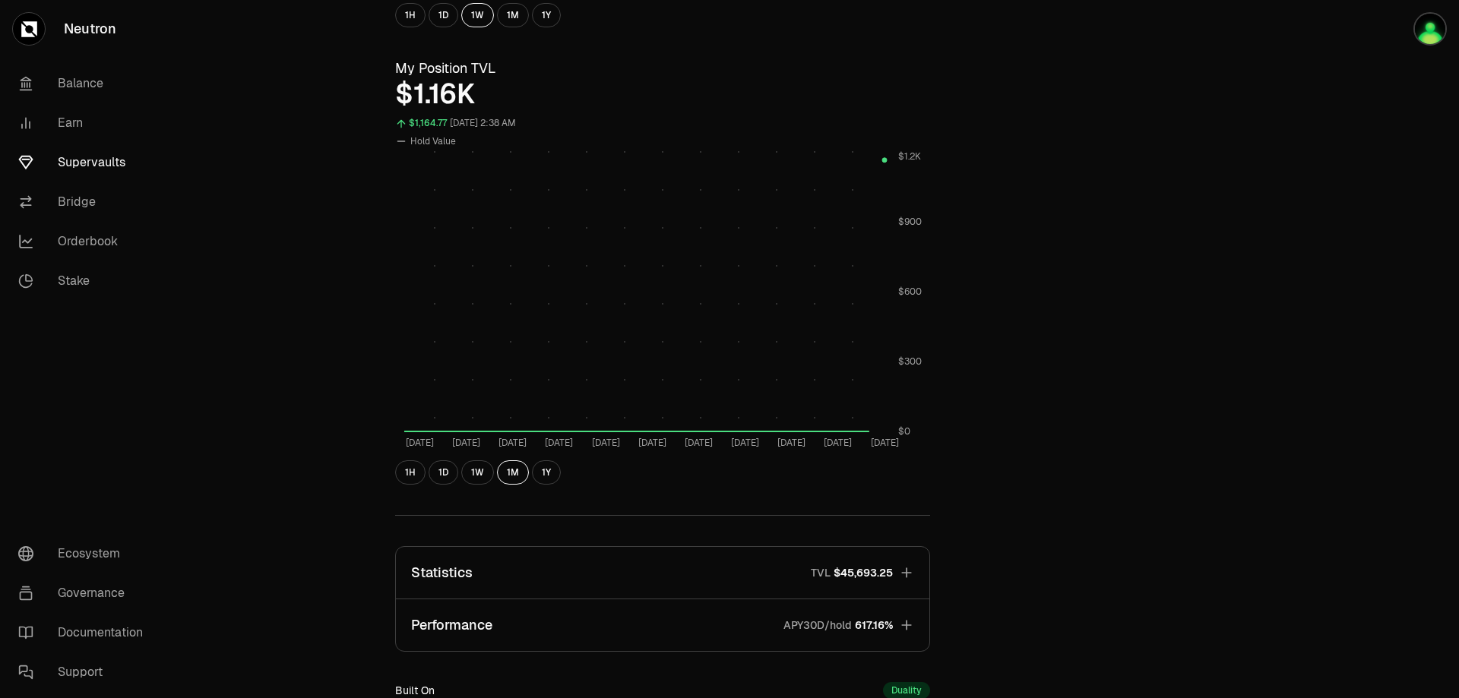
click at [911, 570] on icon "button" at bounding box center [906, 572] width 15 height 15
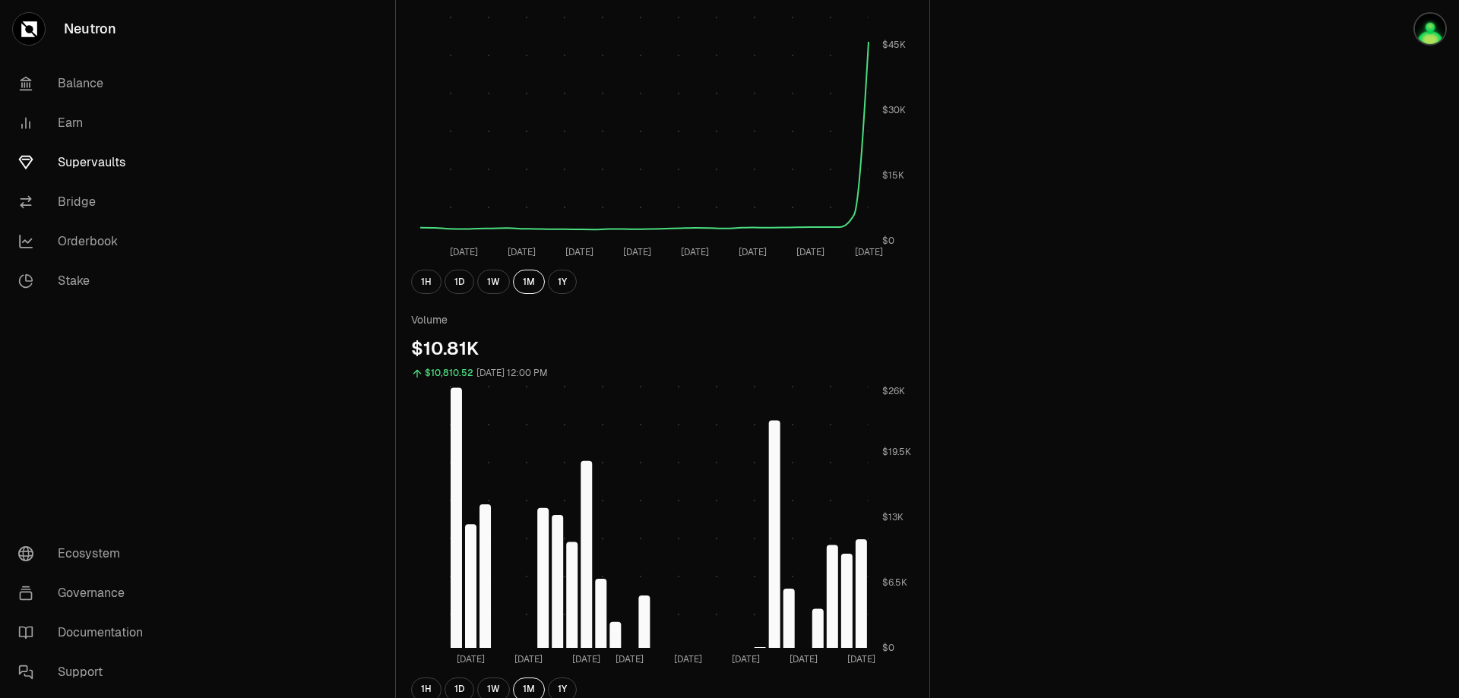
scroll to position [1596, 0]
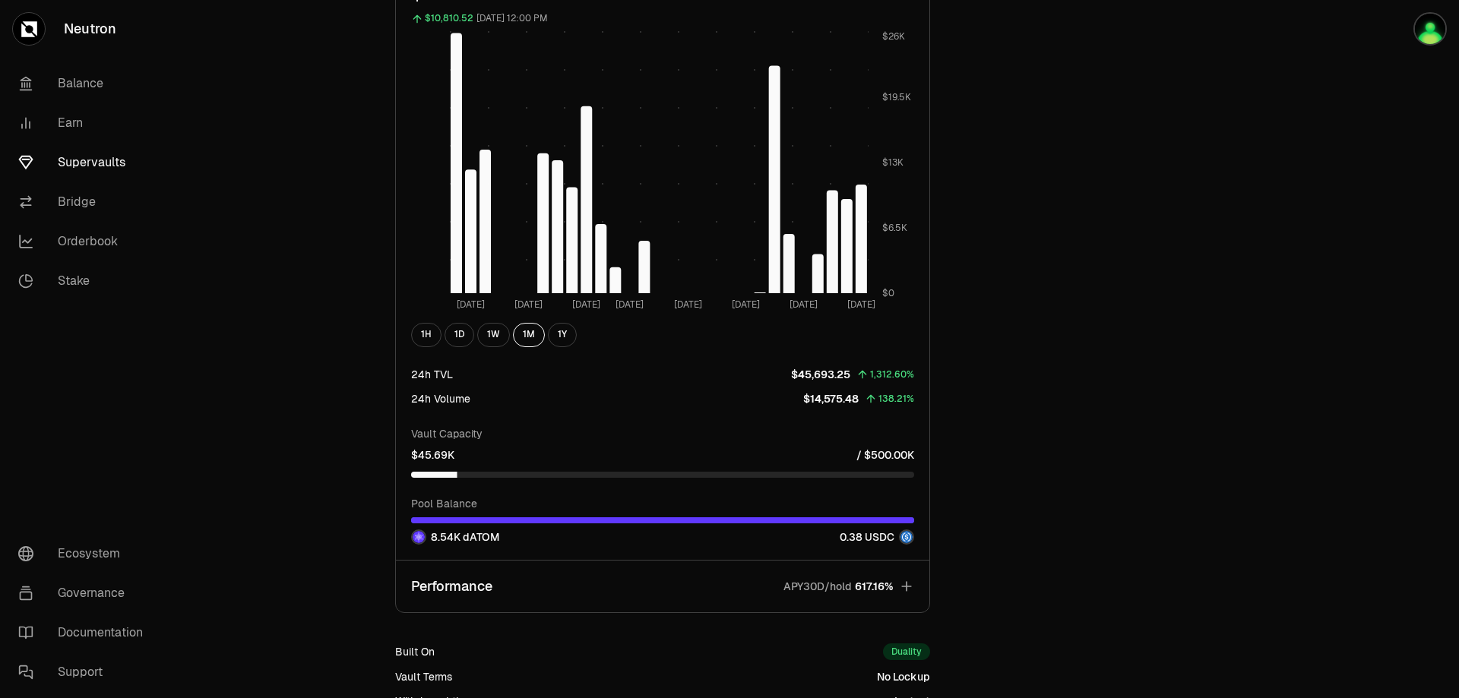
click at [900, 522] on div at bounding box center [662, 521] width 503 height 6
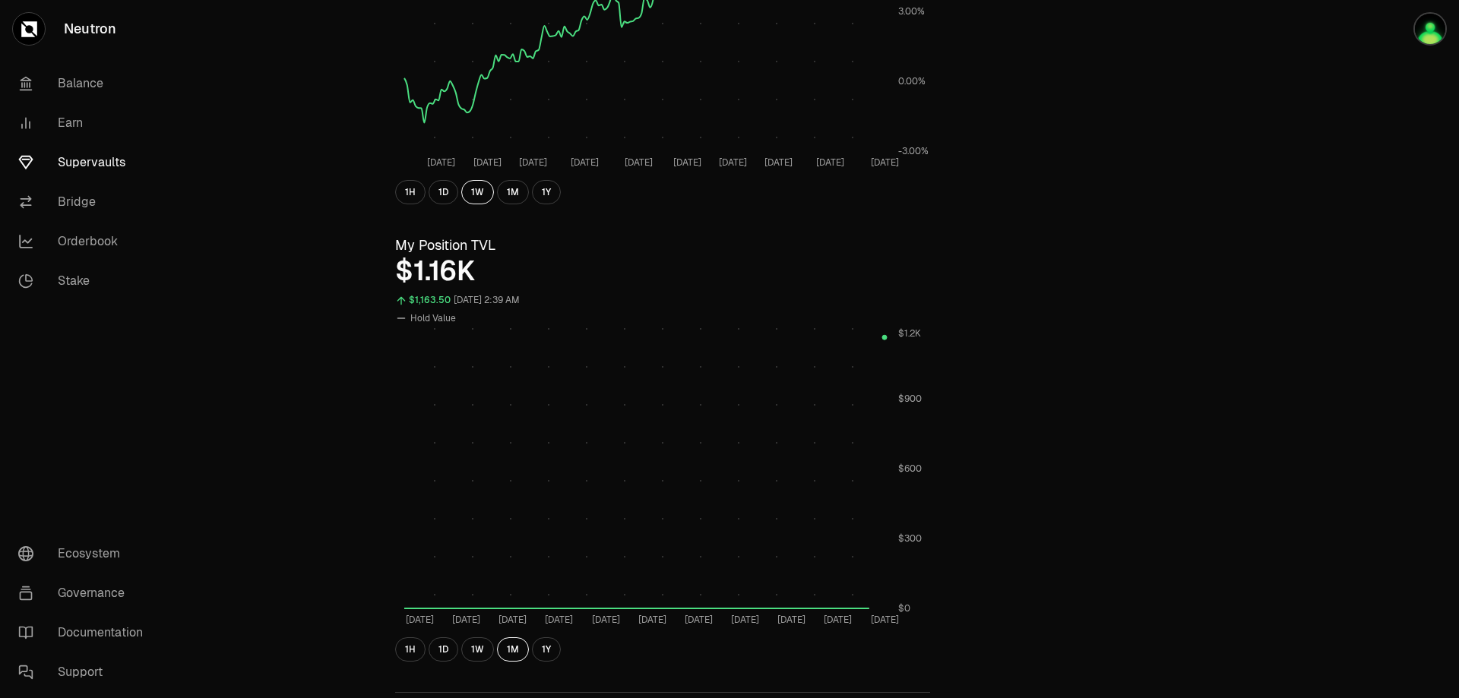
scroll to position [0, 0]
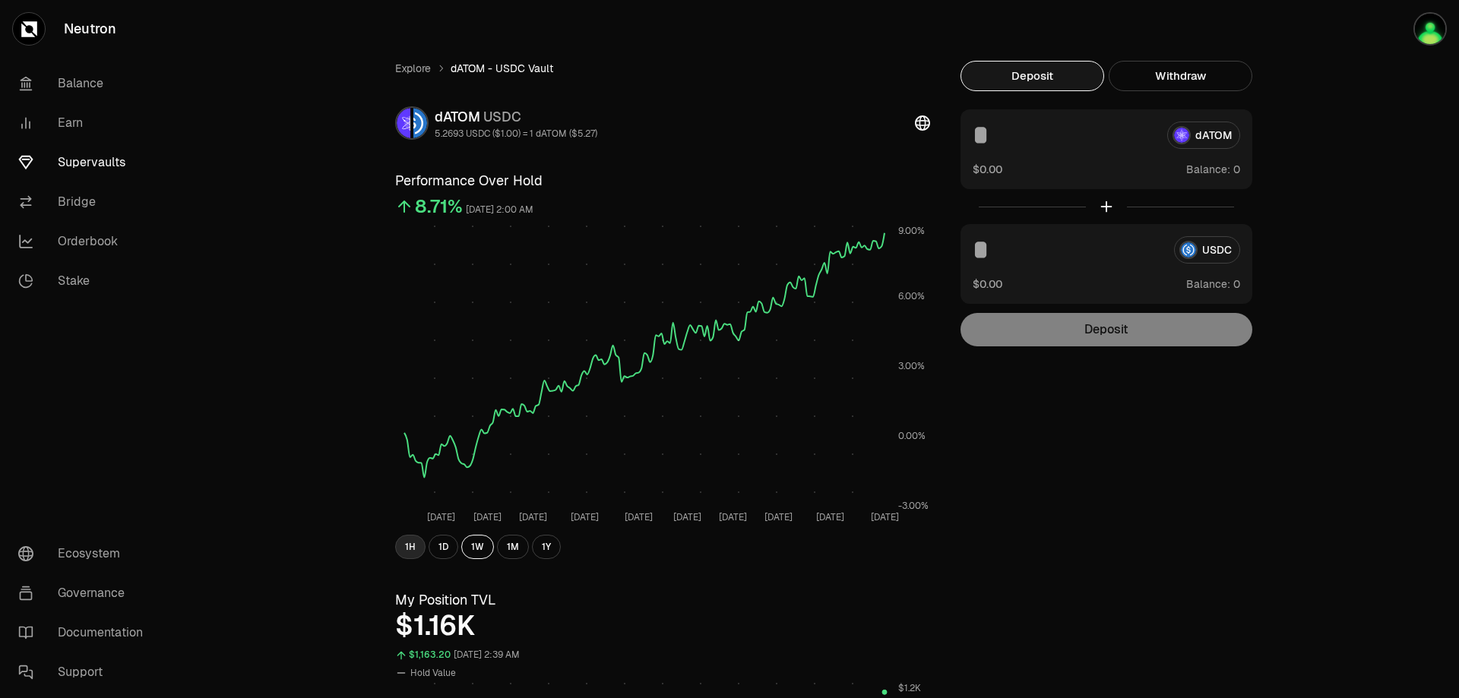
click at [405, 546] on button "1H" at bounding box center [410, 547] width 30 height 24
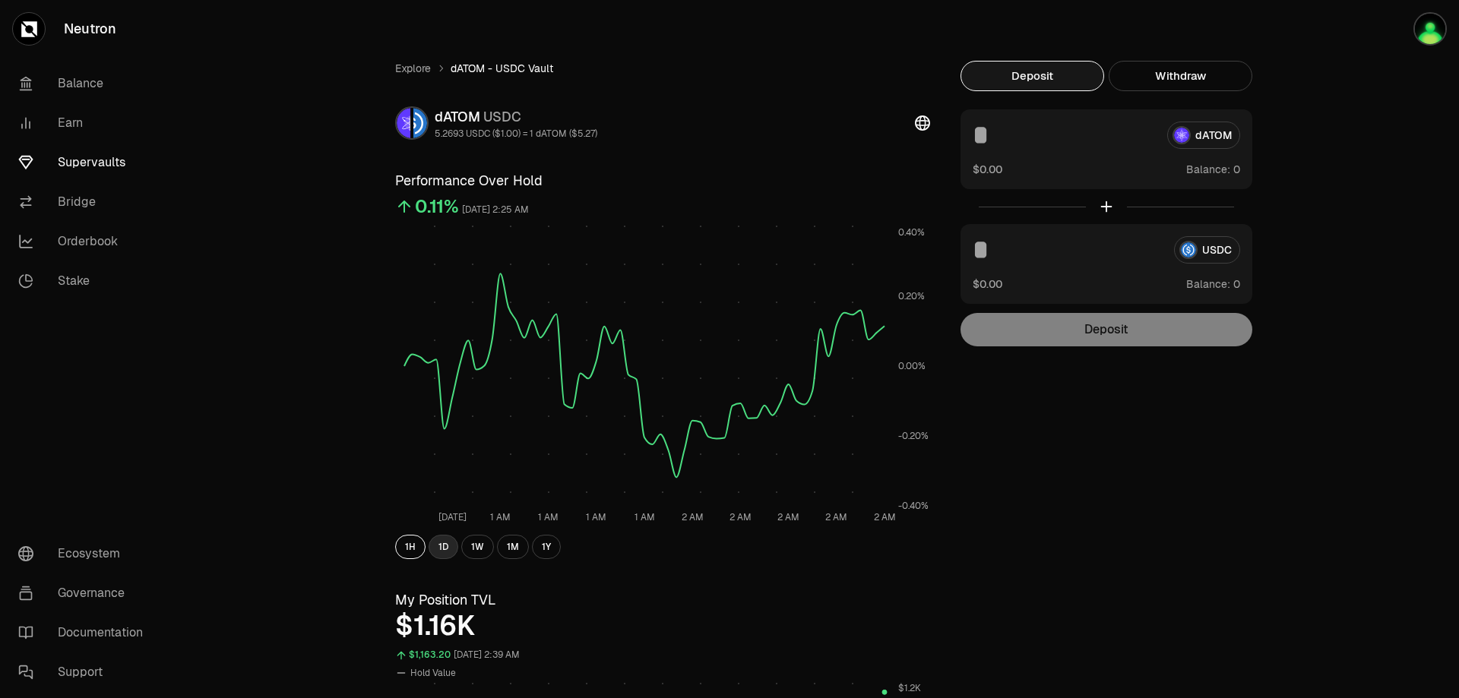
click at [439, 543] on button "1D" at bounding box center [444, 547] width 30 height 24
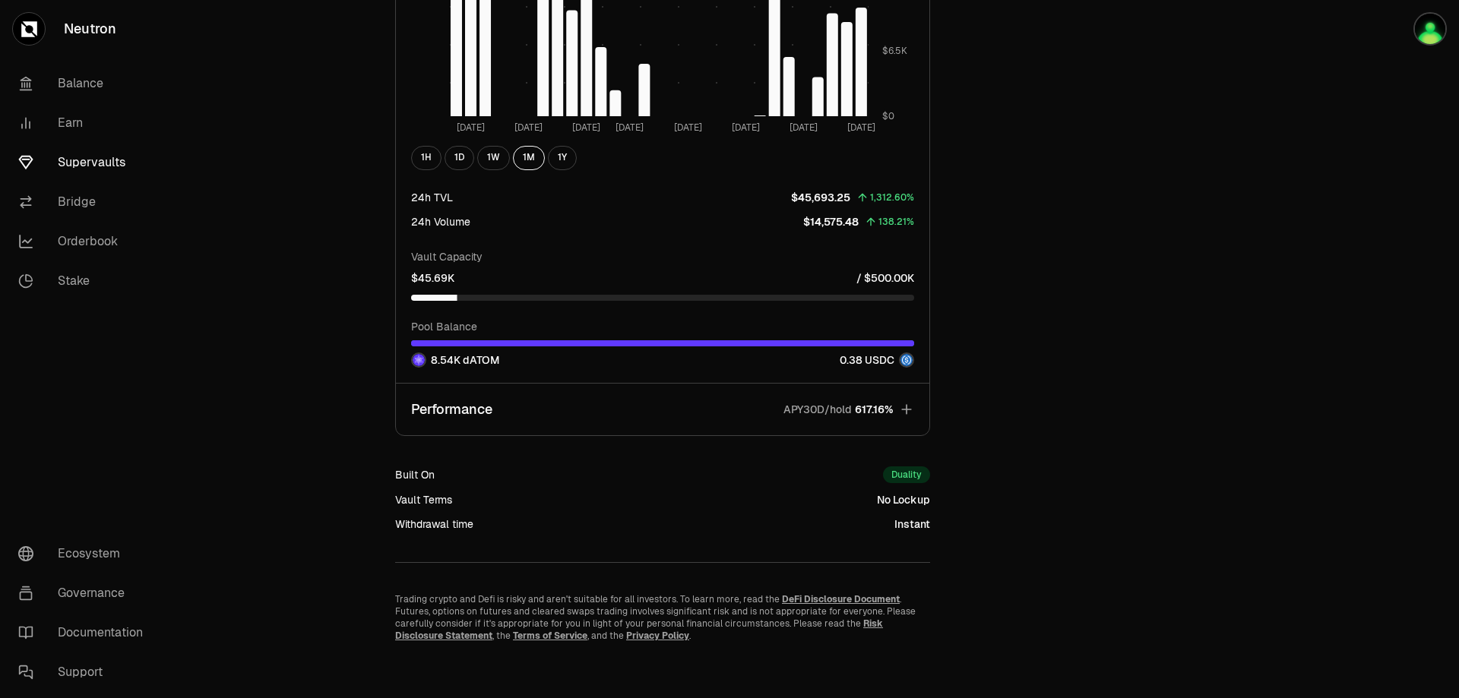
scroll to position [1778, 0]
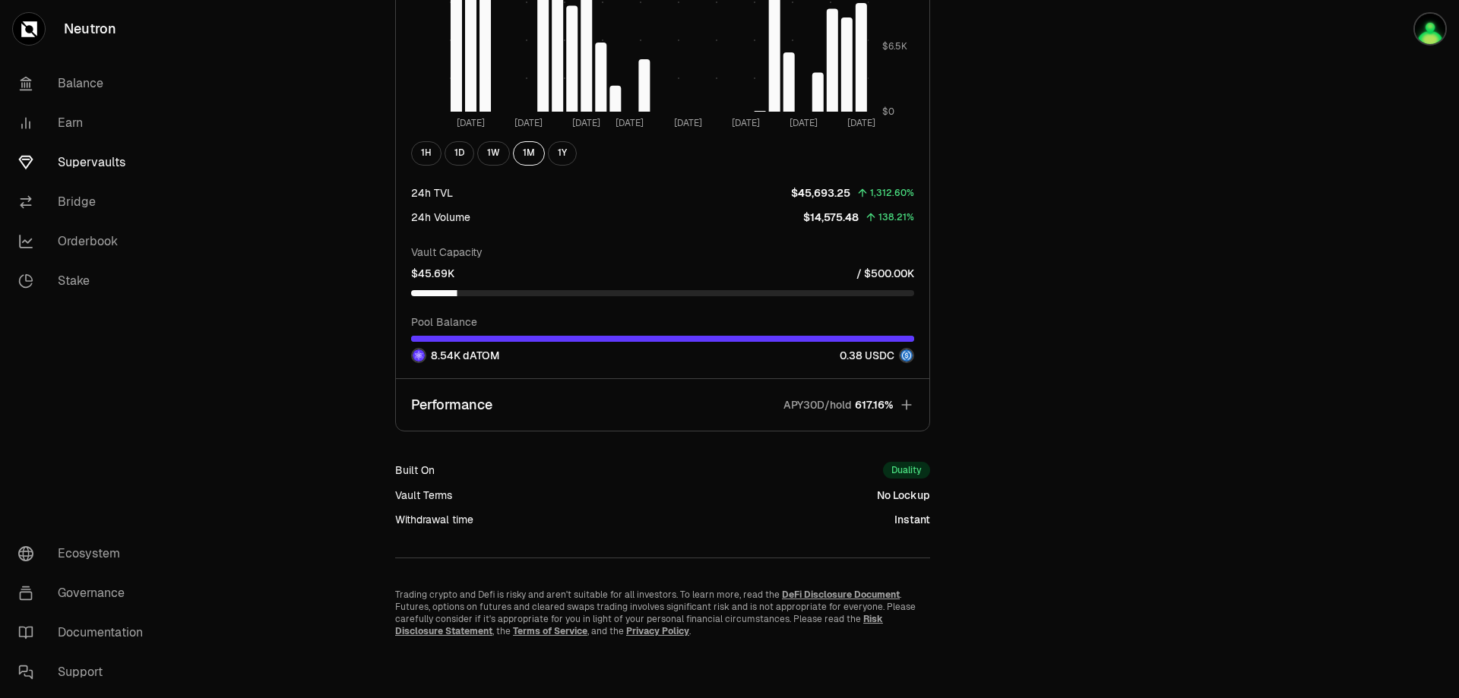
click at [908, 407] on icon "button" at bounding box center [906, 404] width 15 height 15
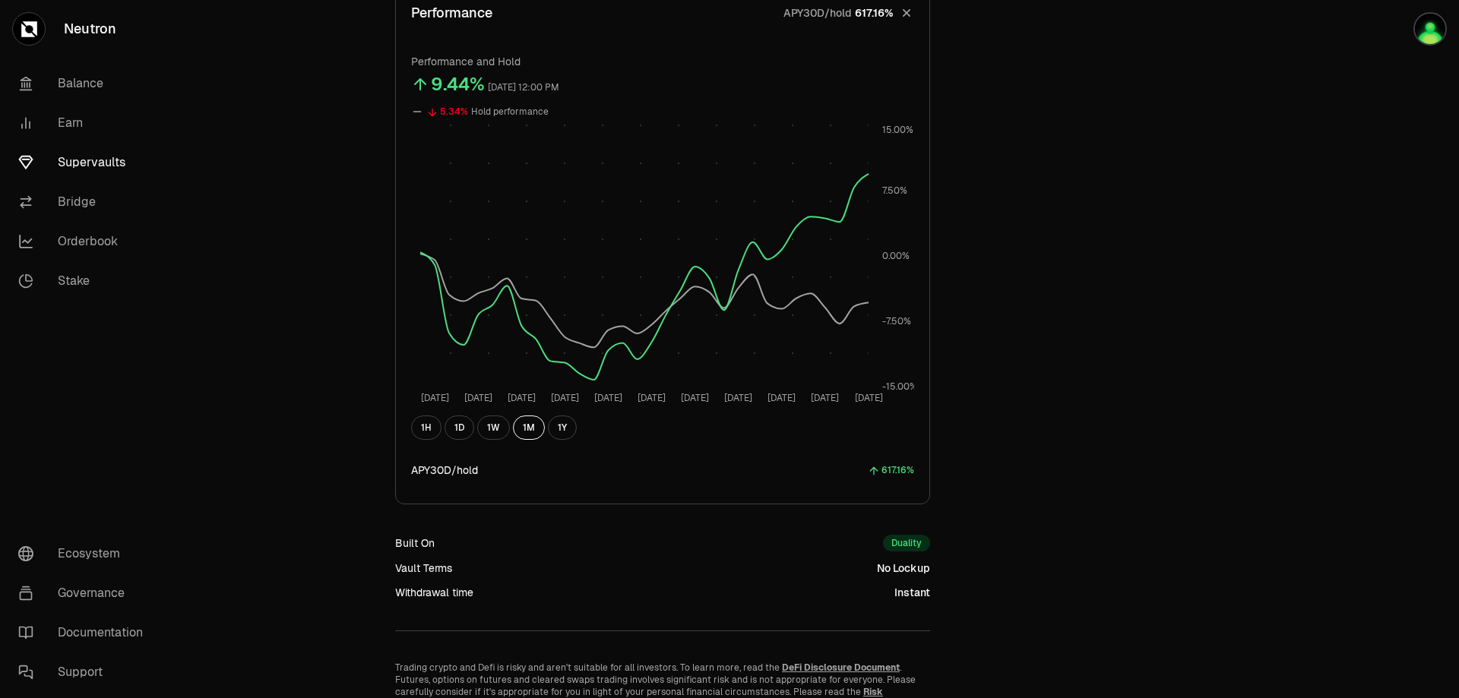
scroll to position [1217, 0]
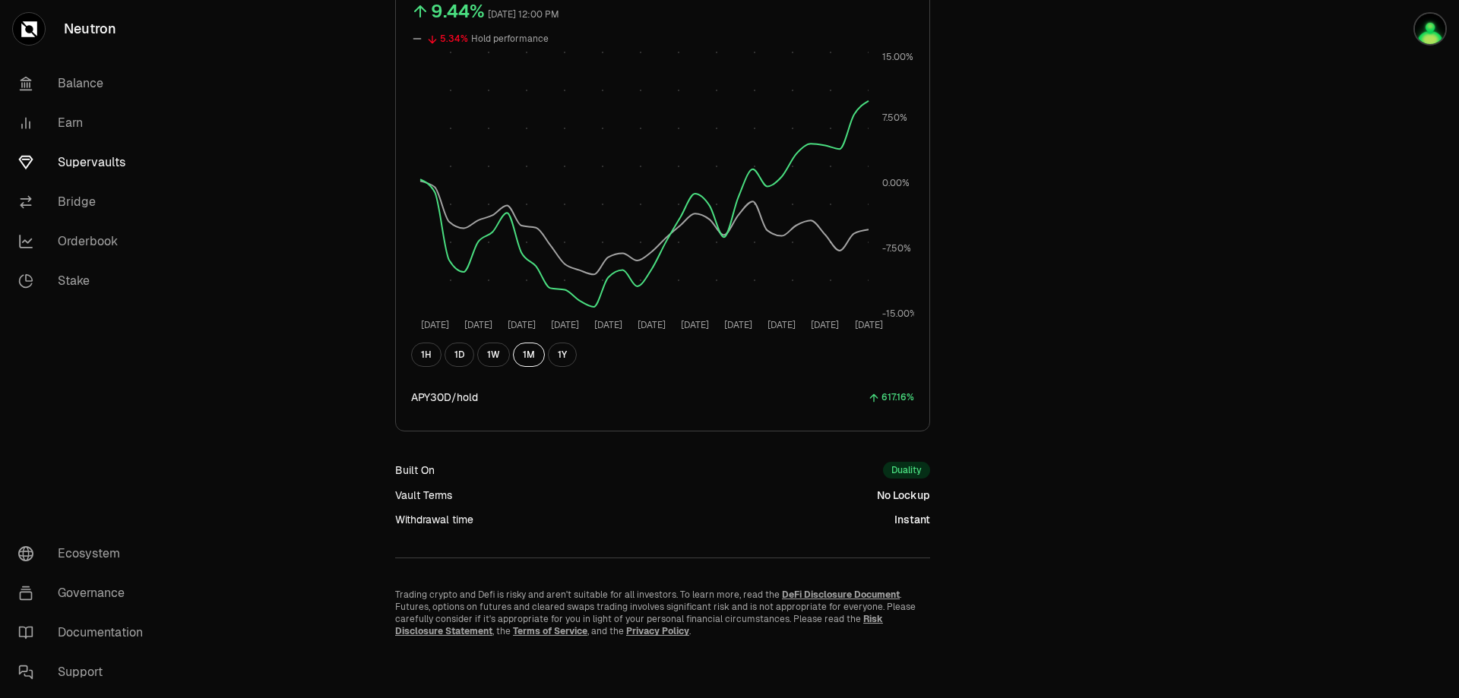
click at [905, 469] on div "Duality" at bounding box center [906, 470] width 47 height 17
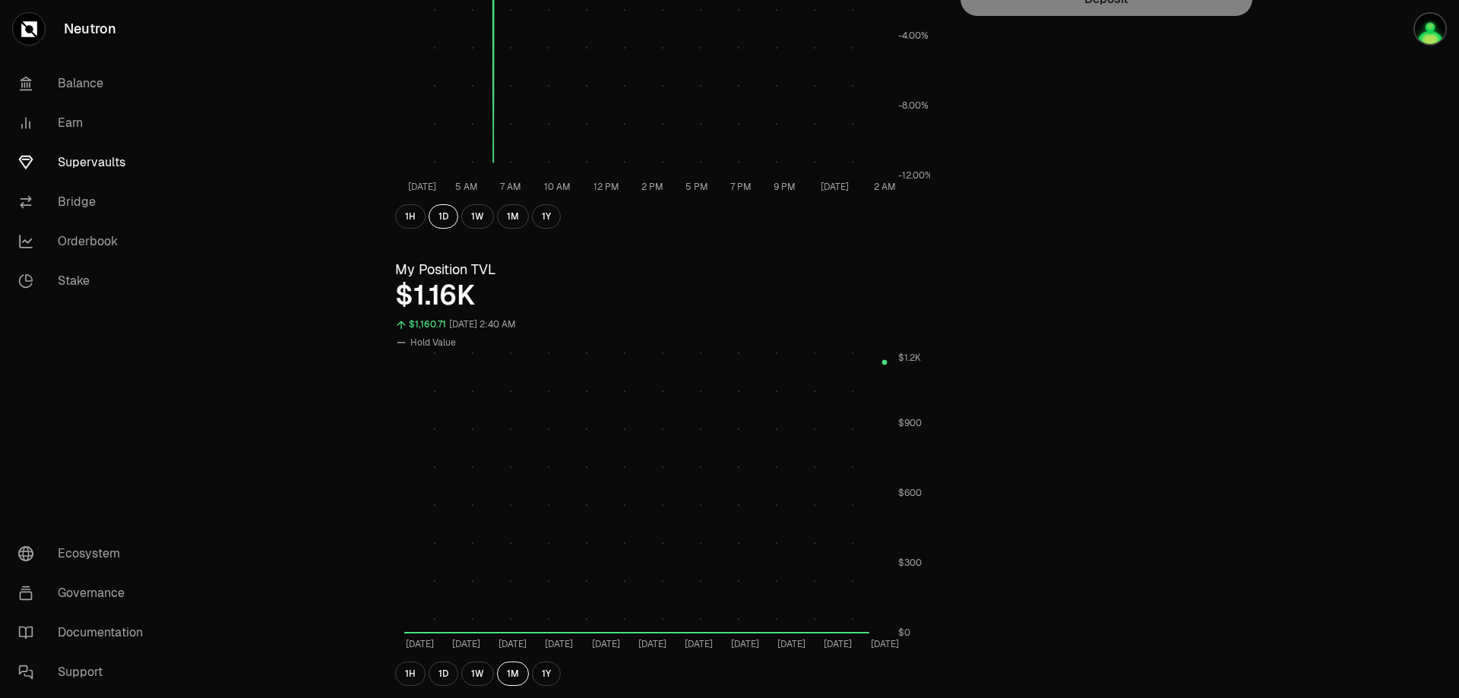
scroll to position [0, 0]
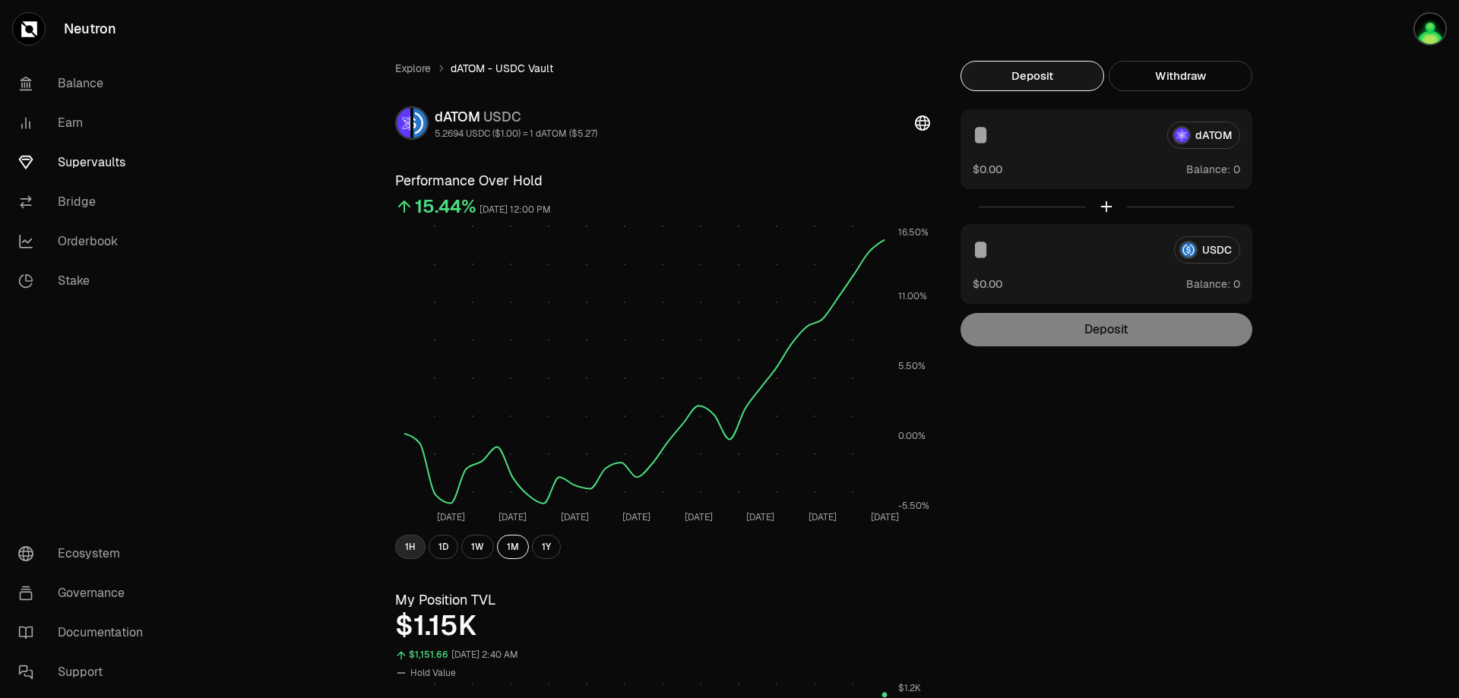
click at [410, 546] on button "1H" at bounding box center [410, 547] width 30 height 24
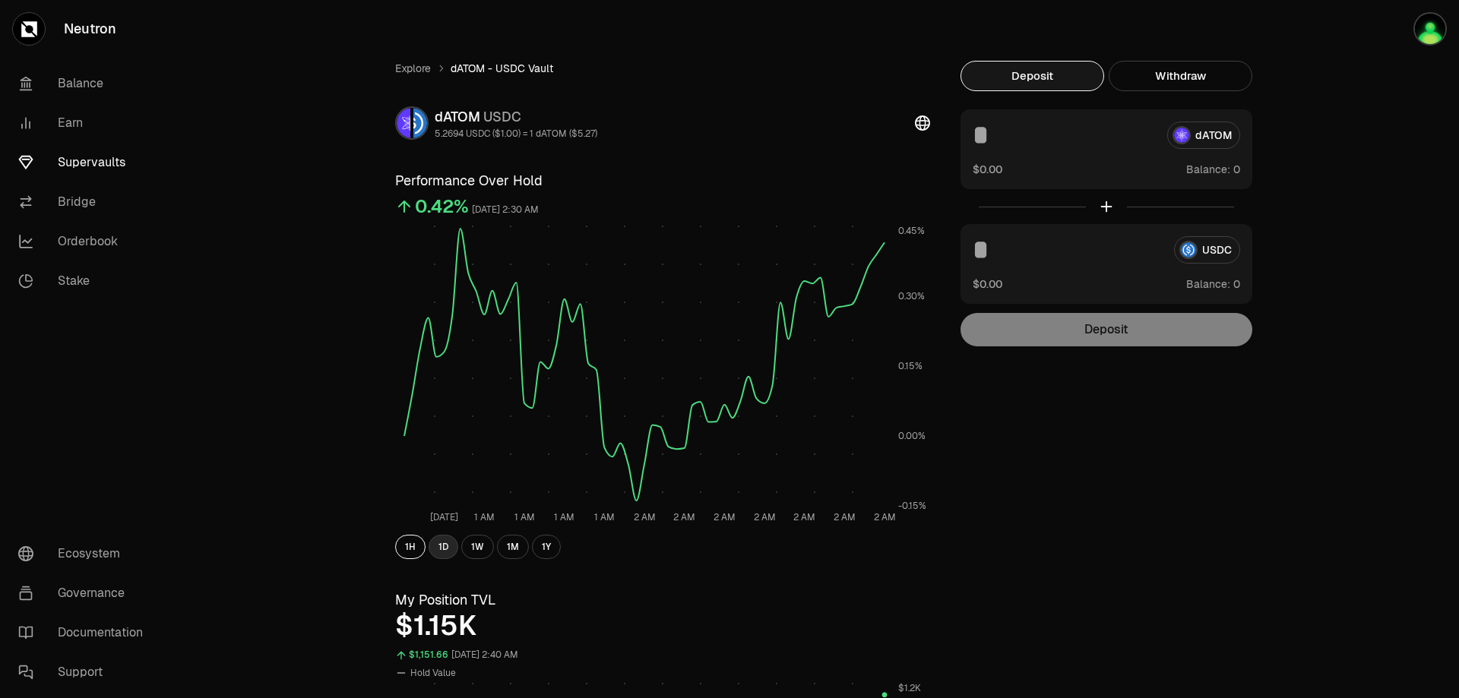
click at [451, 546] on button "1D" at bounding box center [444, 547] width 30 height 24
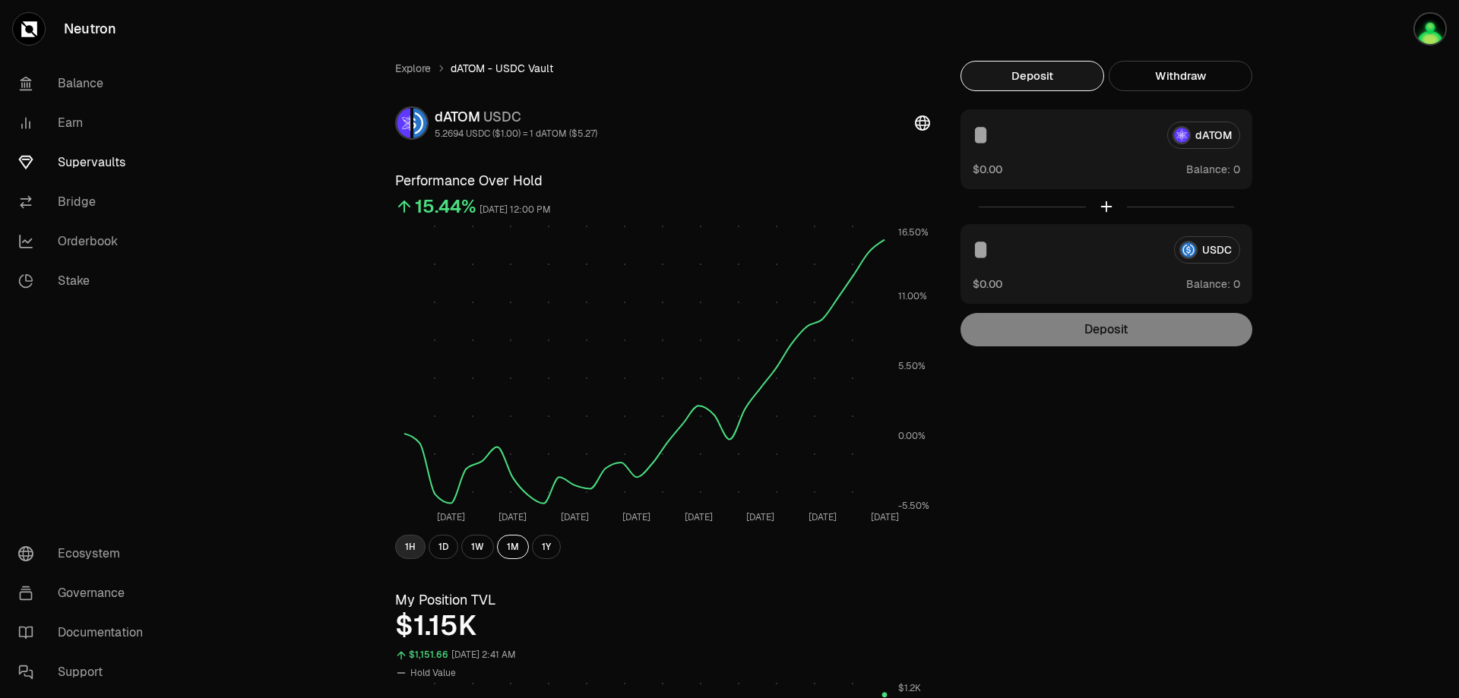
click at [404, 548] on button "1H" at bounding box center [410, 547] width 30 height 24
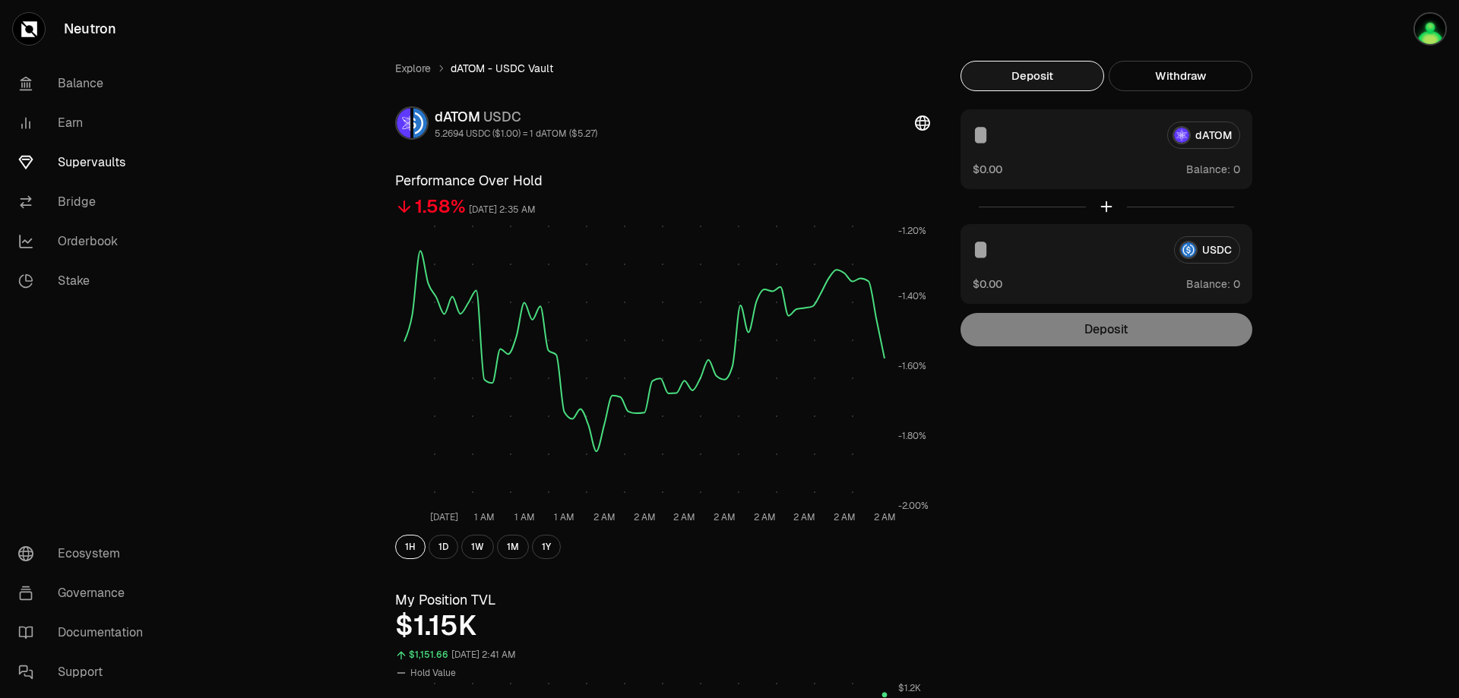
drag, startPoint x: 439, startPoint y: 544, endPoint x: 465, endPoint y: 494, distance: 56.4
click at [440, 544] on button "1D" at bounding box center [444, 547] width 30 height 24
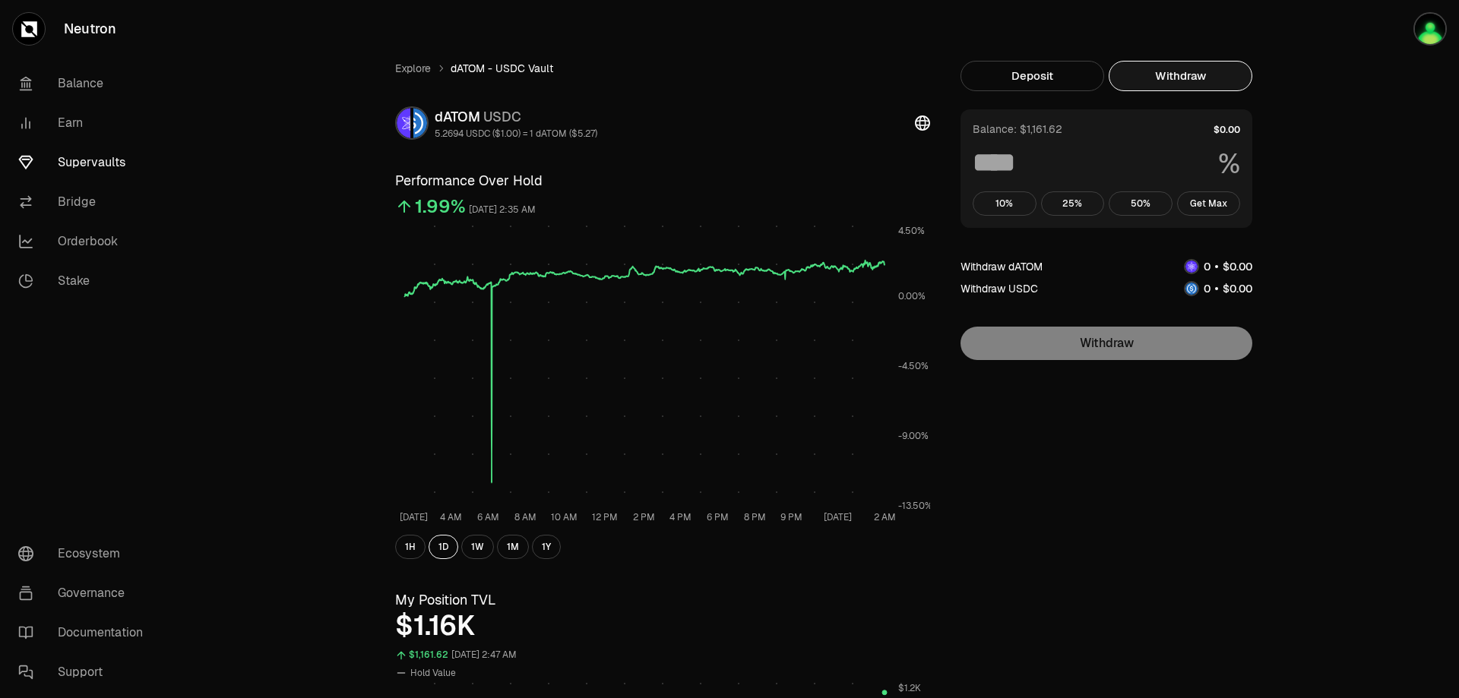
click at [1208, 81] on button "Withdraw" at bounding box center [1181, 76] width 144 height 30
click at [410, 549] on button "1H" at bounding box center [410, 547] width 30 height 24
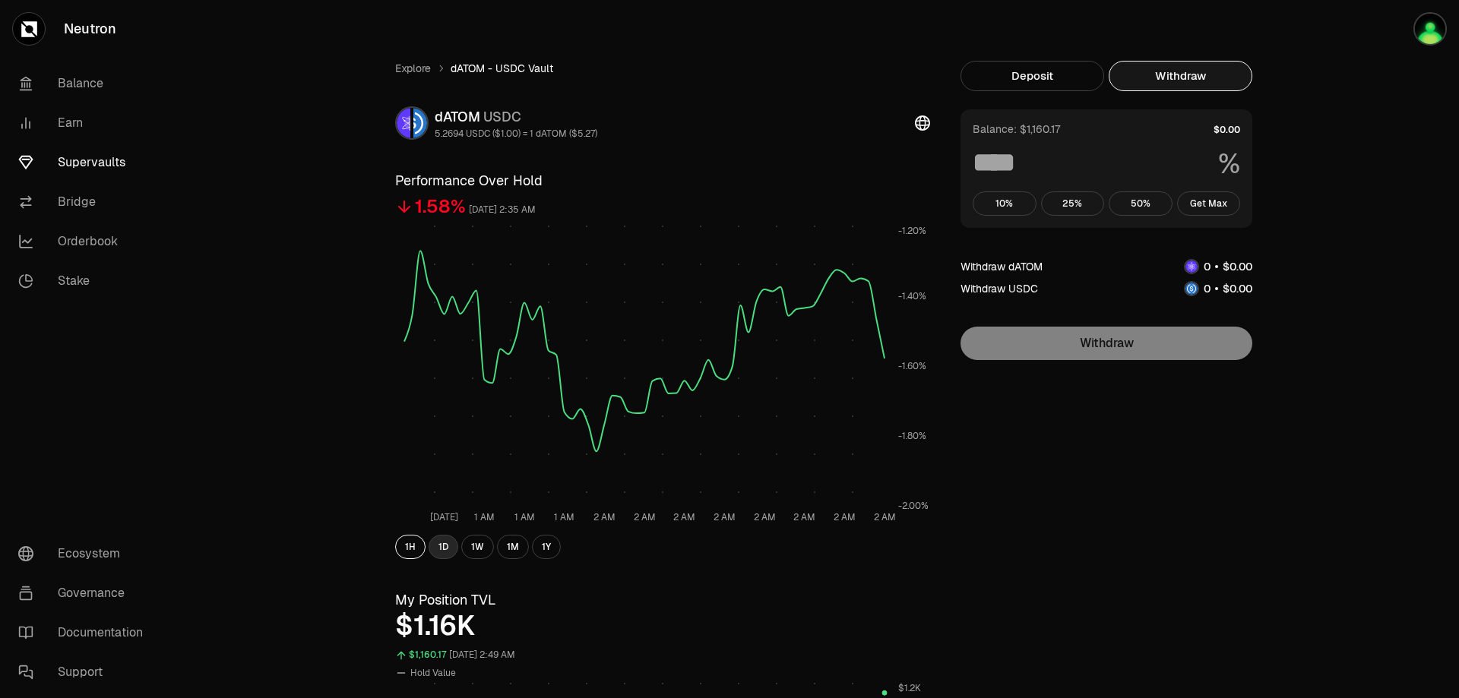
click at [440, 551] on button "1D" at bounding box center [444, 547] width 30 height 24
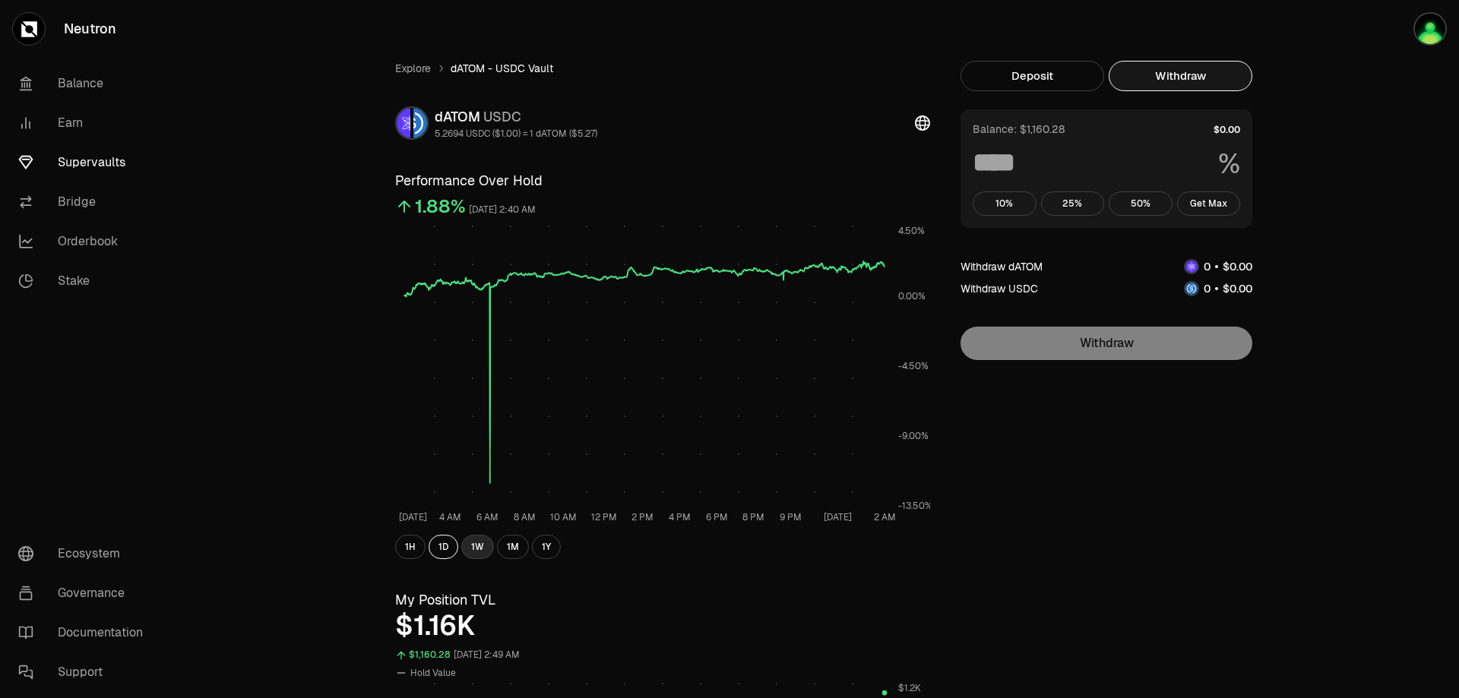
drag, startPoint x: 484, startPoint y: 556, endPoint x: 484, endPoint y: 546, distance: 9.9
click at [484, 556] on button "1W" at bounding box center [477, 547] width 33 height 24
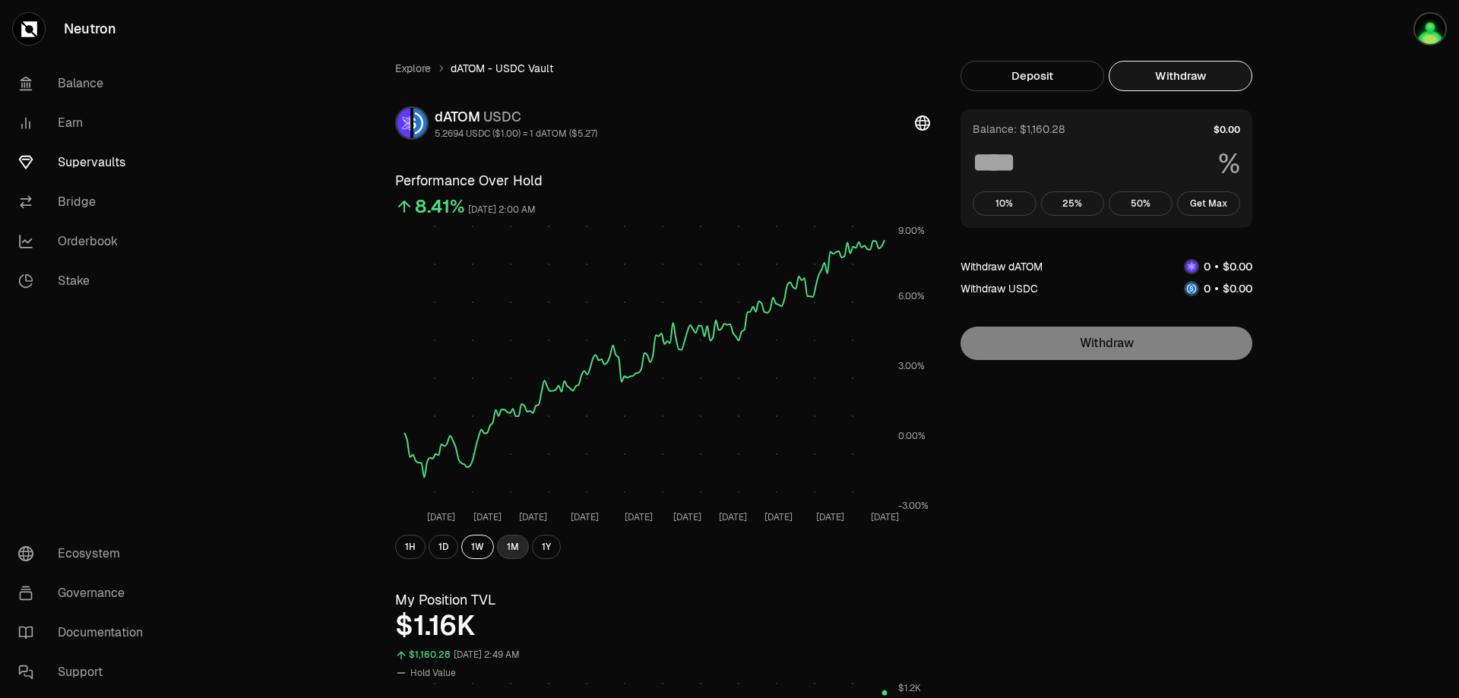
click at [513, 545] on button "1M" at bounding box center [513, 547] width 32 height 24
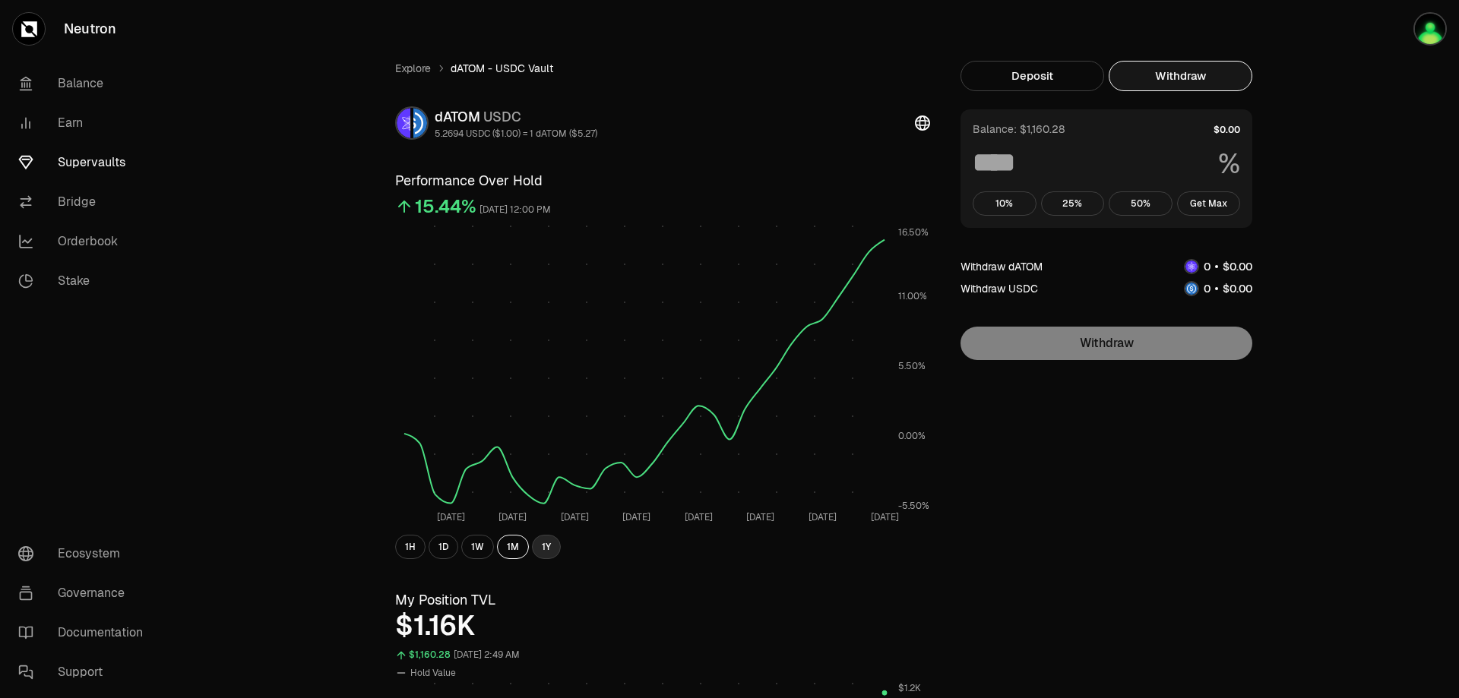
click at [550, 550] on button "1Y" at bounding box center [546, 547] width 29 height 24
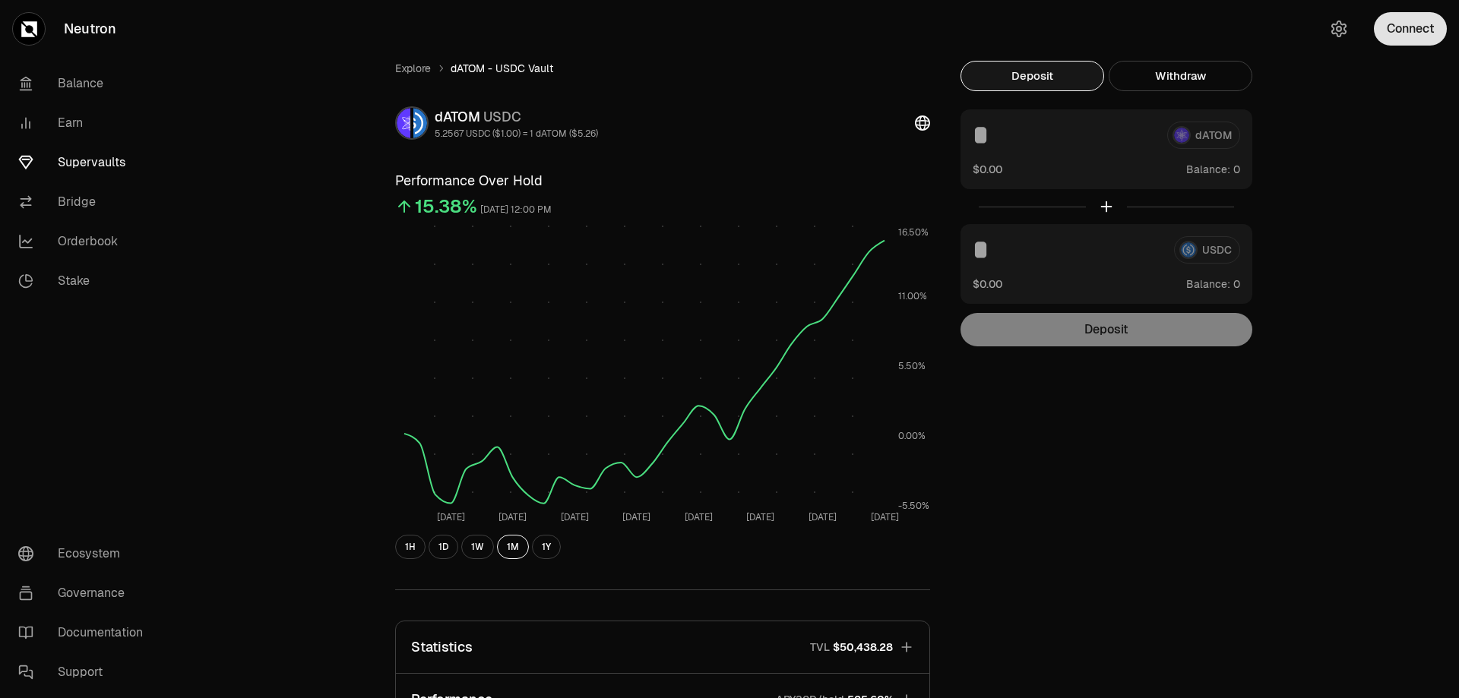
click at [1416, 30] on button "Connect" at bounding box center [1410, 28] width 73 height 33
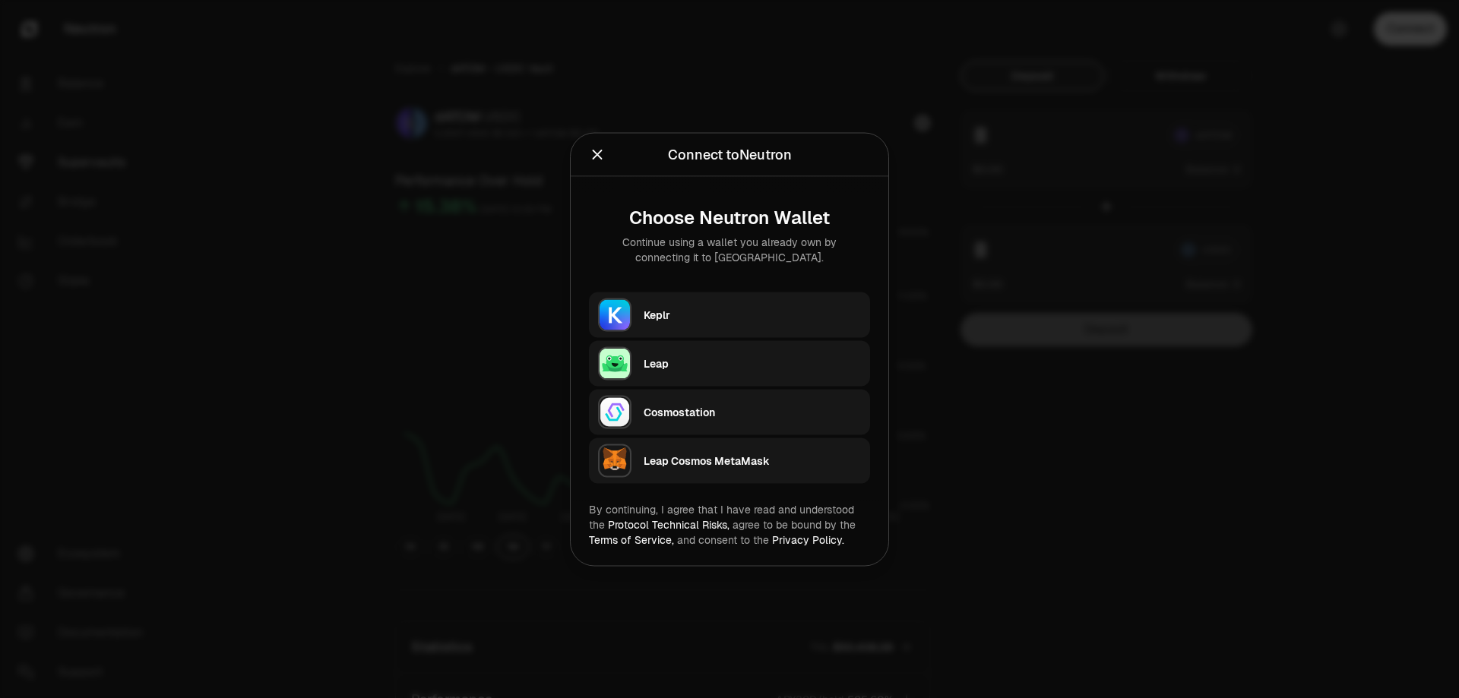
click at [697, 294] on button "Keplr" at bounding box center [729, 315] width 281 height 46
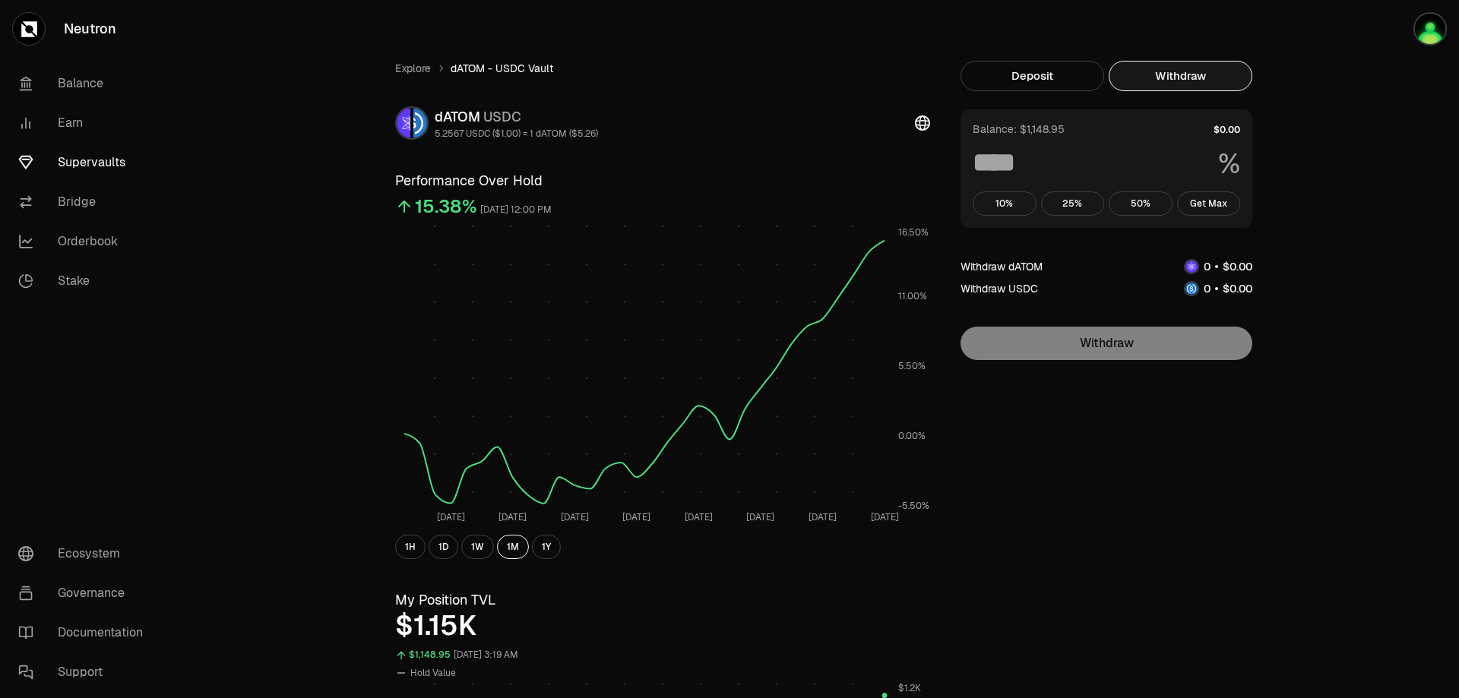
click at [1231, 79] on button "Withdraw" at bounding box center [1181, 76] width 144 height 30
click at [1221, 206] on button "Get Max" at bounding box center [1209, 204] width 64 height 24
type input "***"
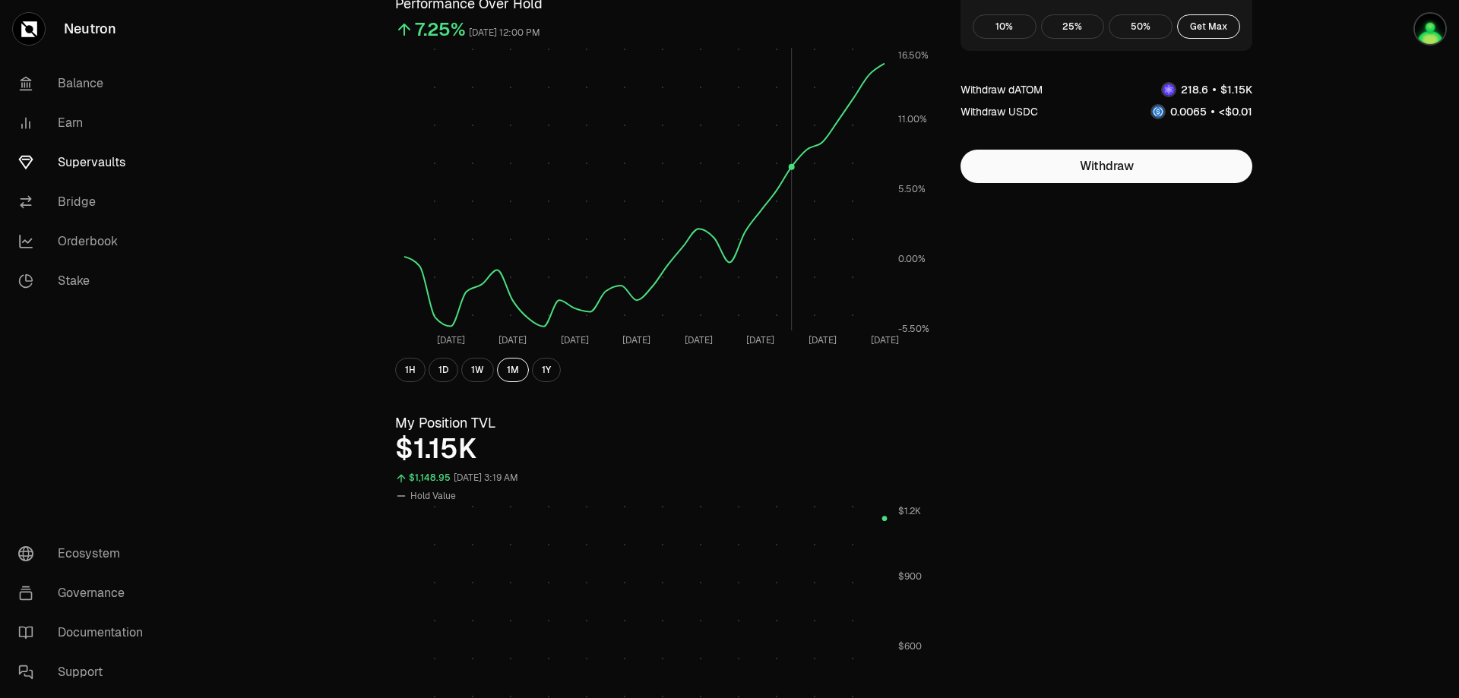
scroll to position [355, 0]
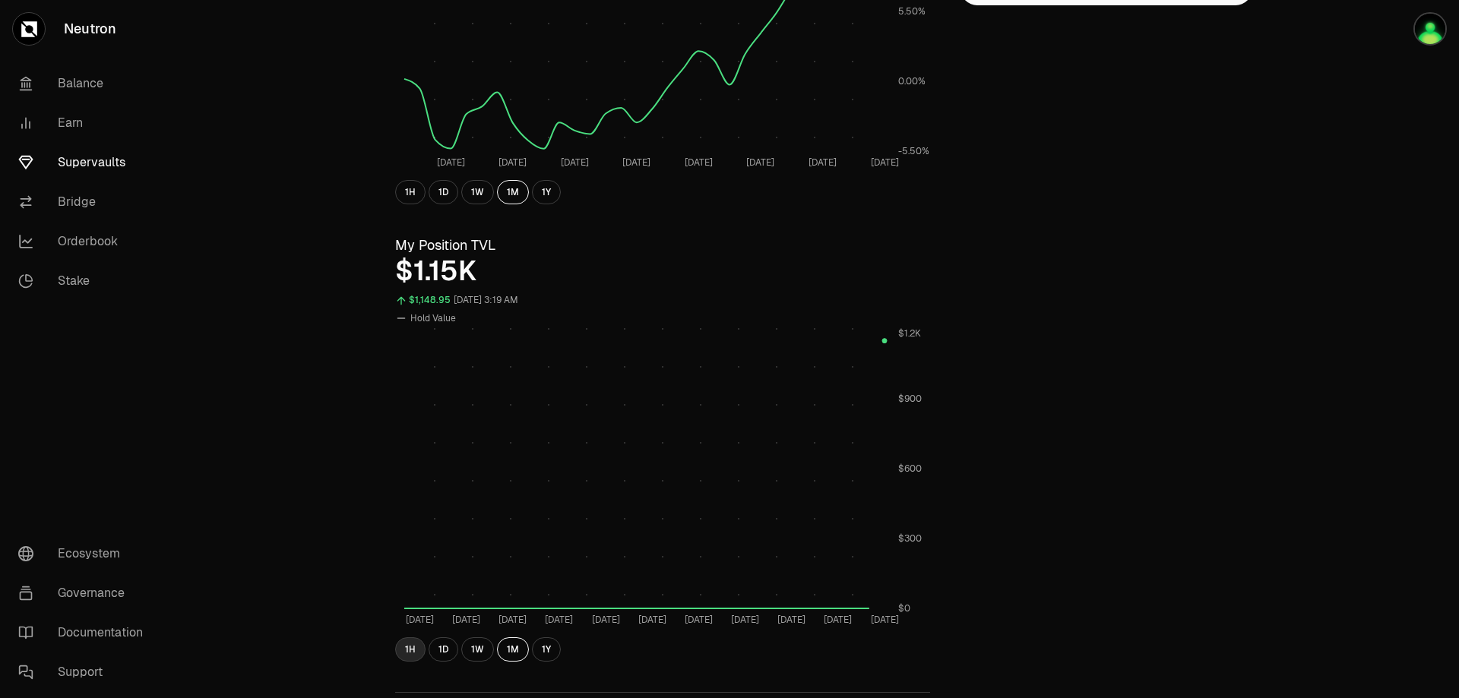
click at [410, 641] on button "1H" at bounding box center [410, 650] width 30 height 24
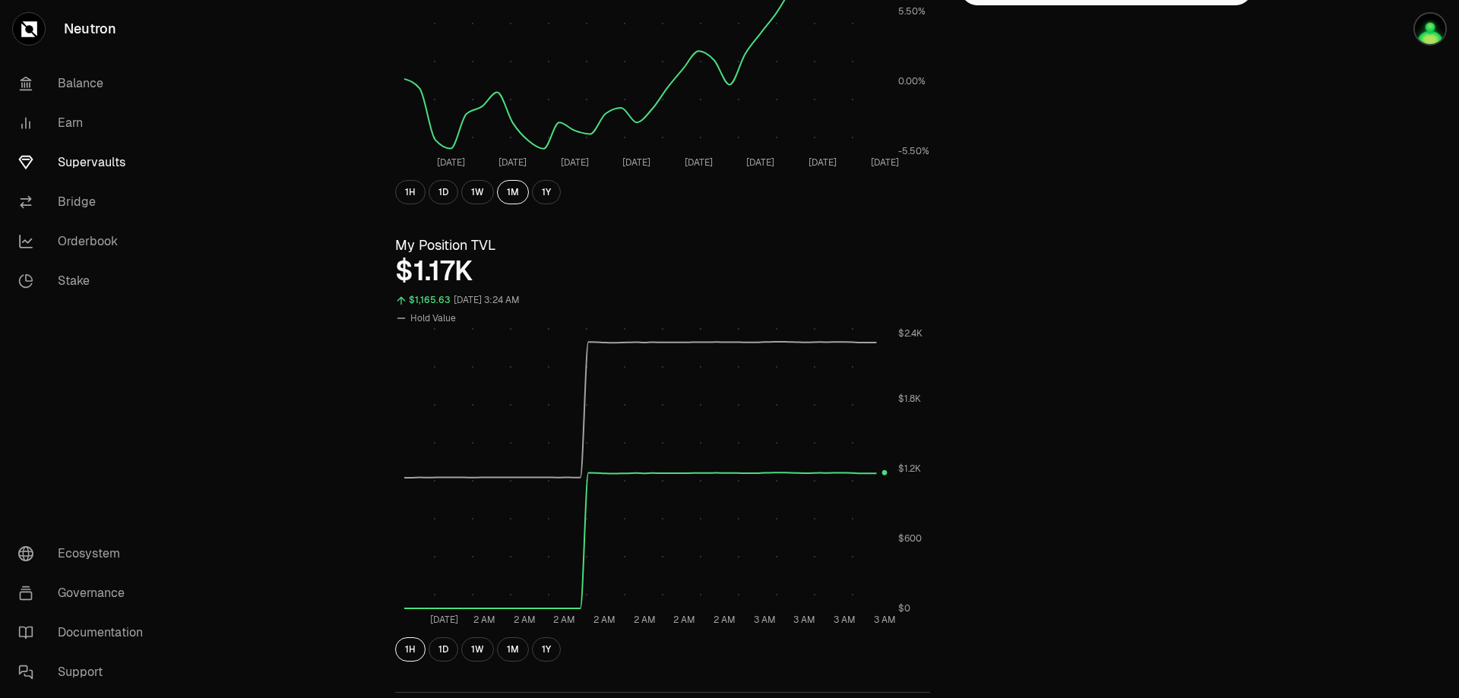
scroll to position [177, 0]
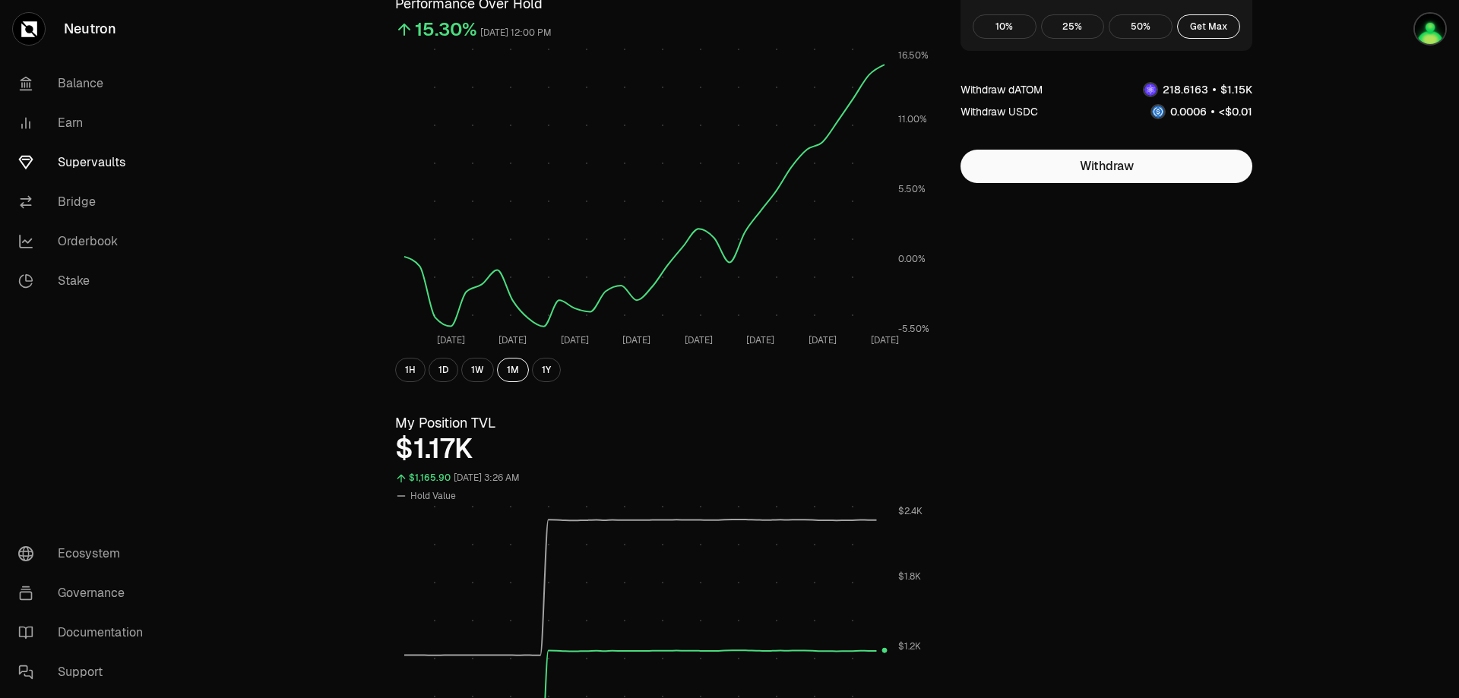
click at [1210, 409] on div "Explore dATOM - USDC Vault dATOM USDC 5.2567 USDC ($1.00) = 1 dATOM ($5.26) Per…" at bounding box center [814, 548] width 875 height 1329
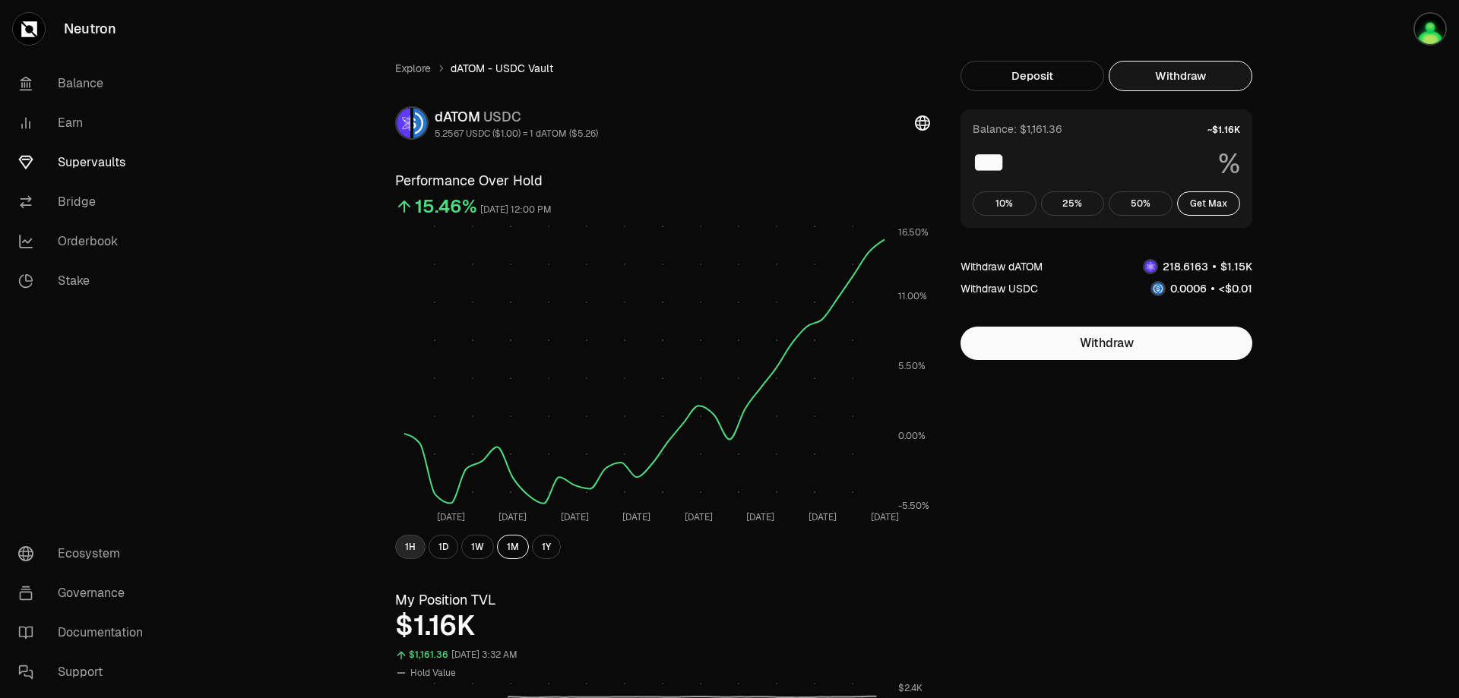
click at [410, 546] on button "1H" at bounding box center [410, 547] width 30 height 24
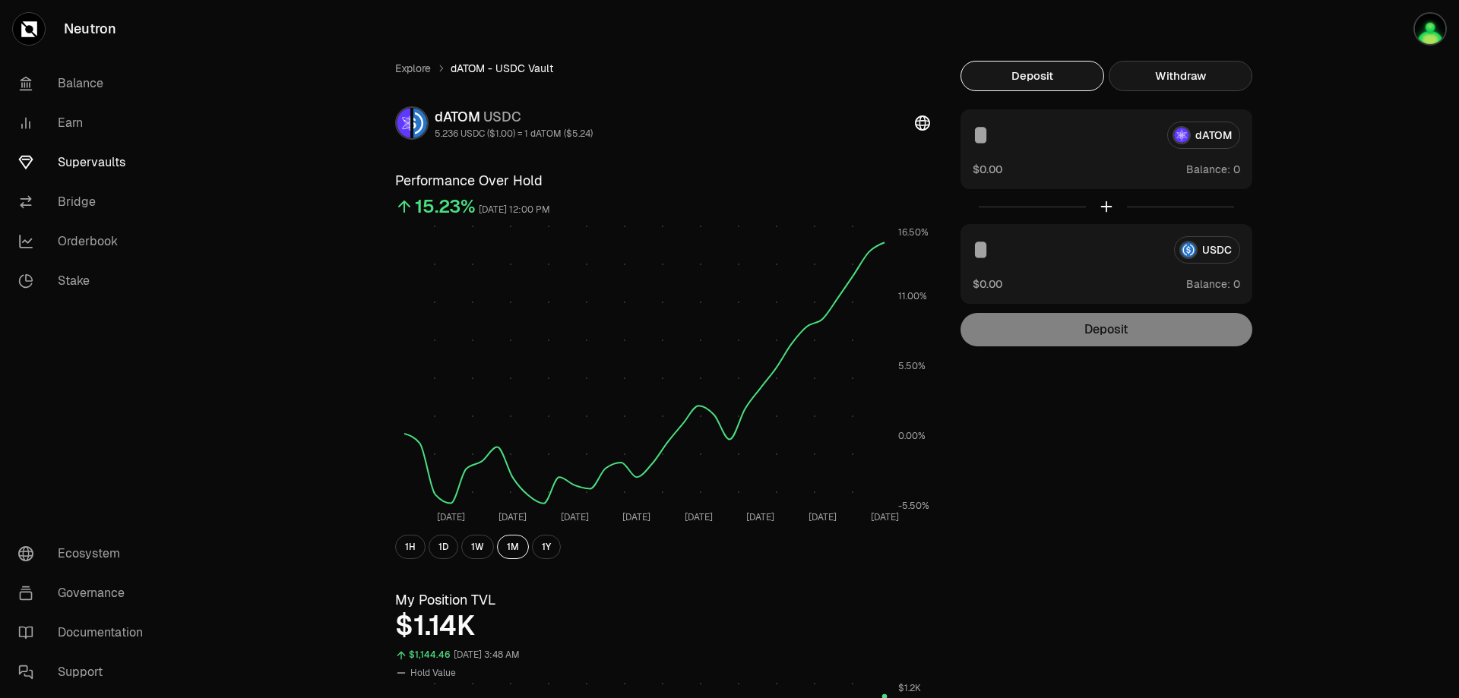
click at [1162, 82] on button "Withdraw" at bounding box center [1181, 76] width 144 height 30
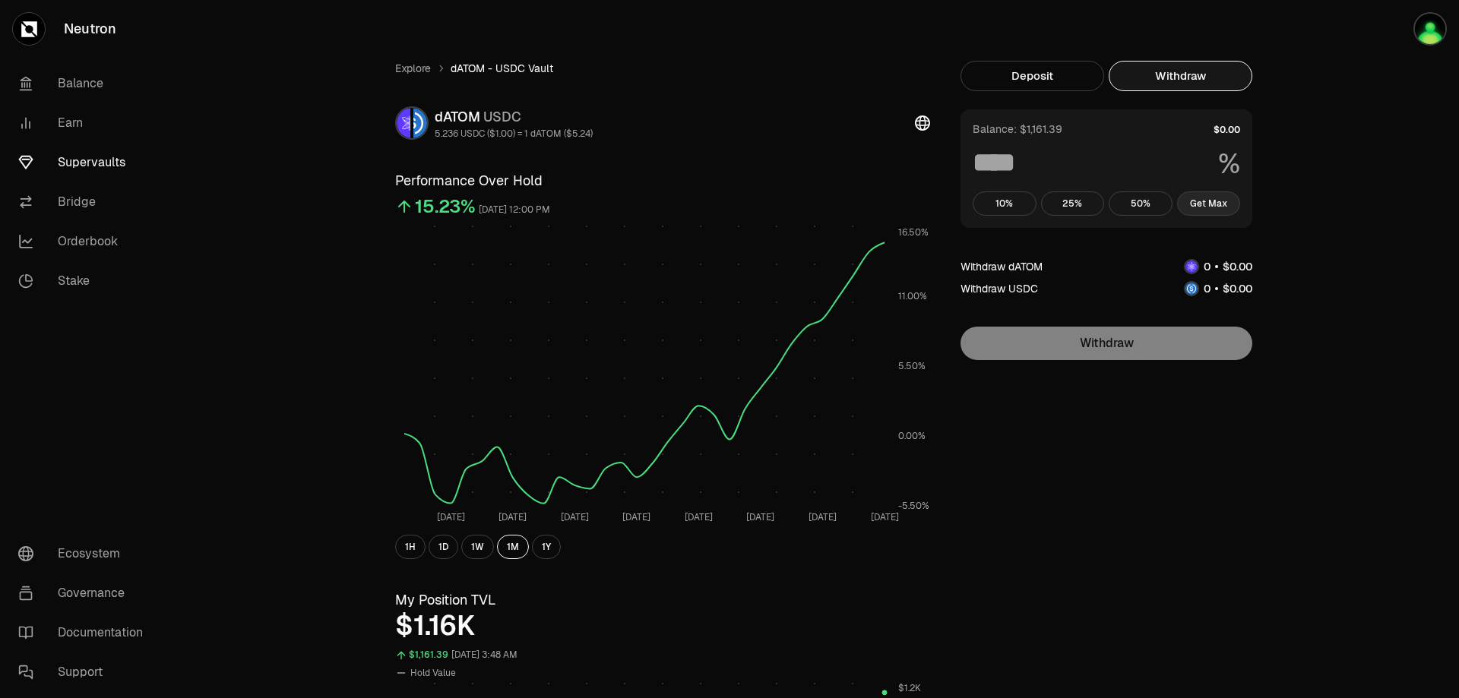
click at [1219, 199] on button "Get Max" at bounding box center [1209, 204] width 64 height 24
type input "***"
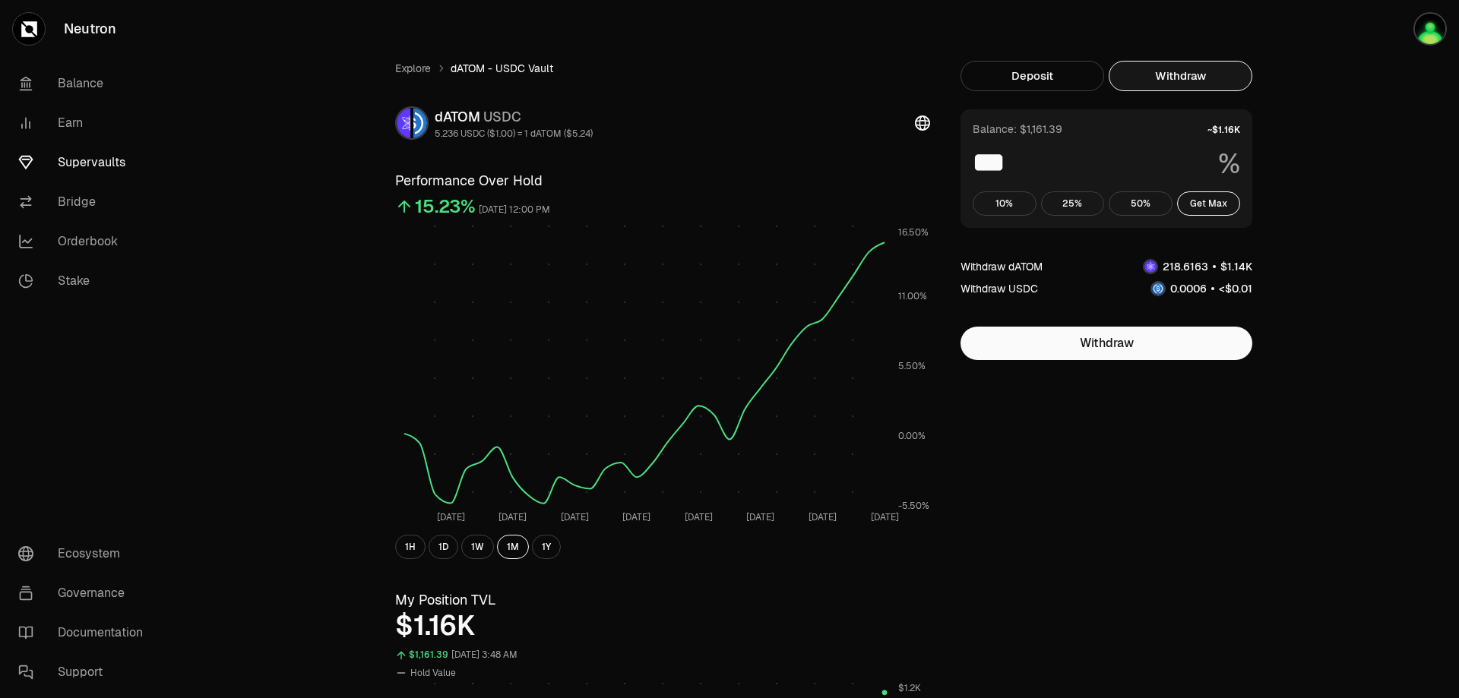
drag, startPoint x: 1208, startPoint y: 132, endPoint x: 1244, endPoint y: 133, distance: 36.5
click at [1244, 133] on div "Balance: $1,161.39 *** % 10% 25% 50% Get Max" at bounding box center [1107, 168] width 292 height 119
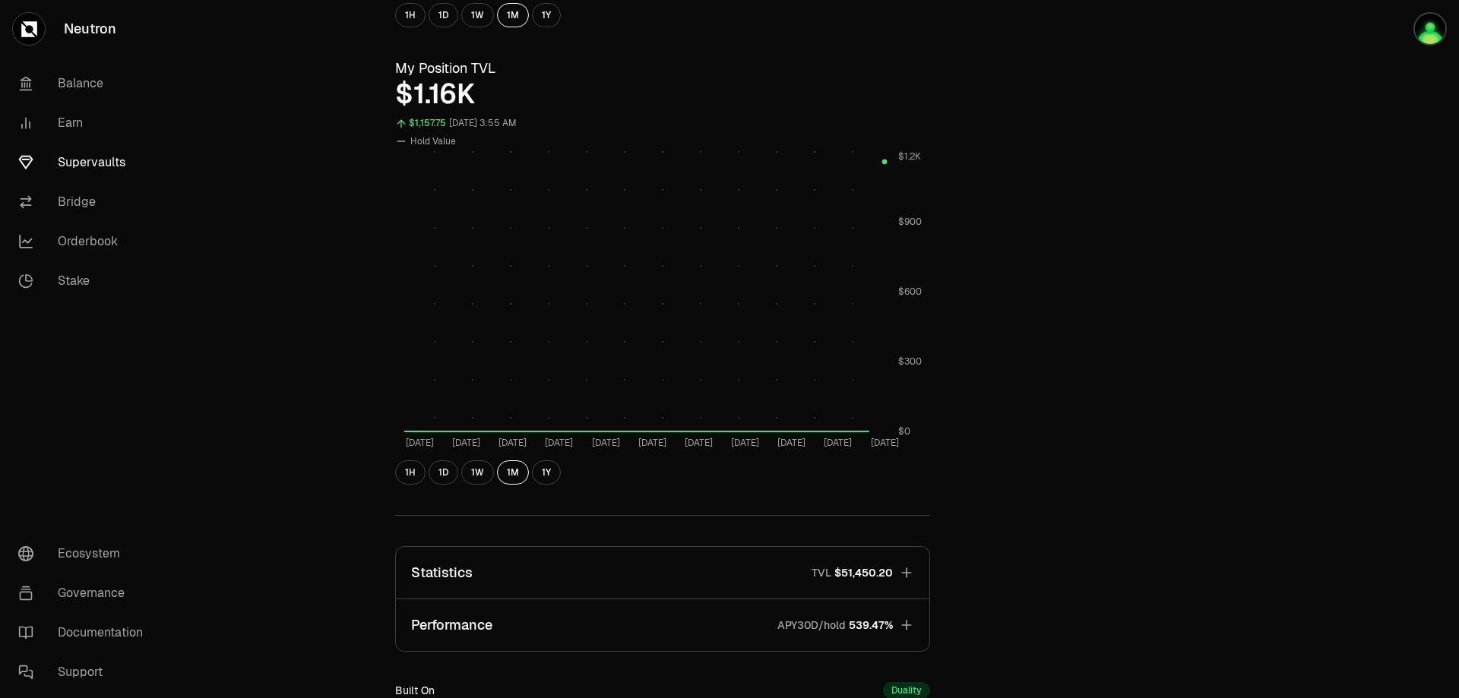
scroll to position [709, 0]
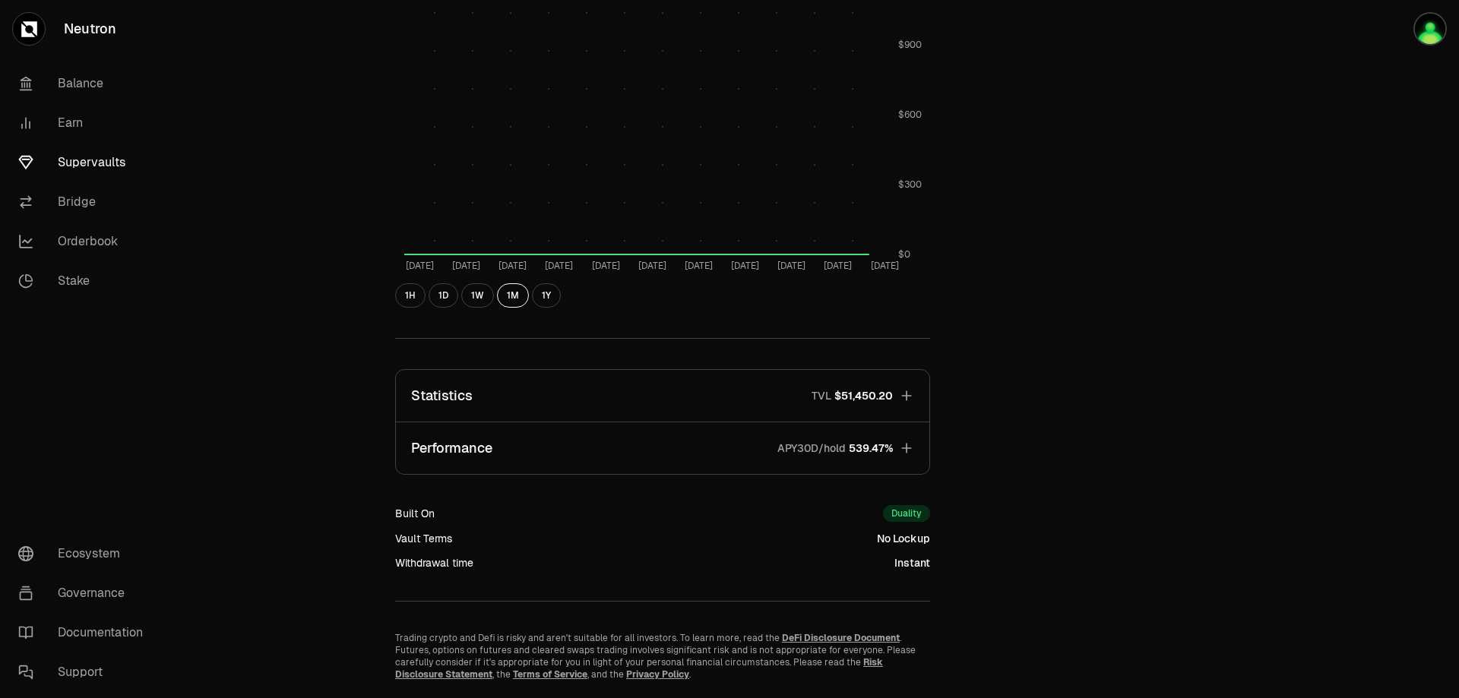
click at [906, 393] on icon "button" at bounding box center [906, 395] width 15 height 15
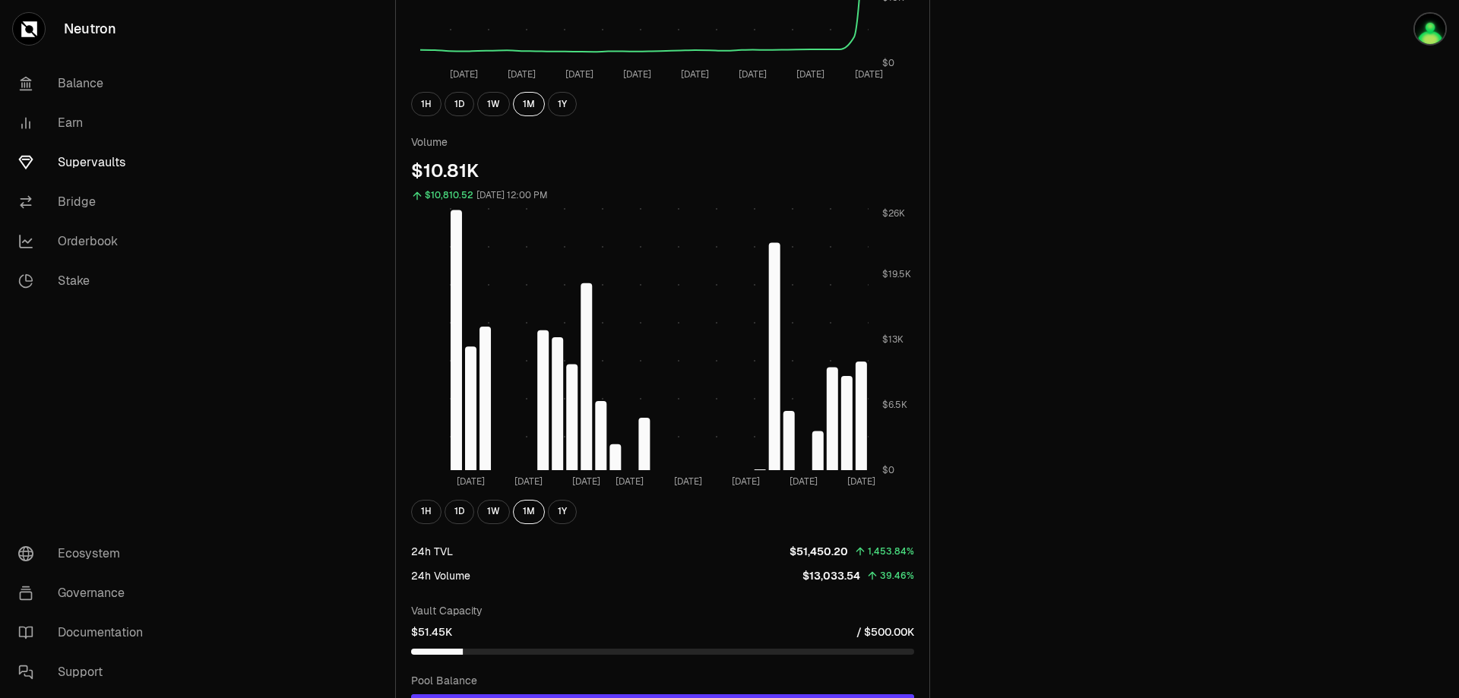
scroll to position [1773, 0]
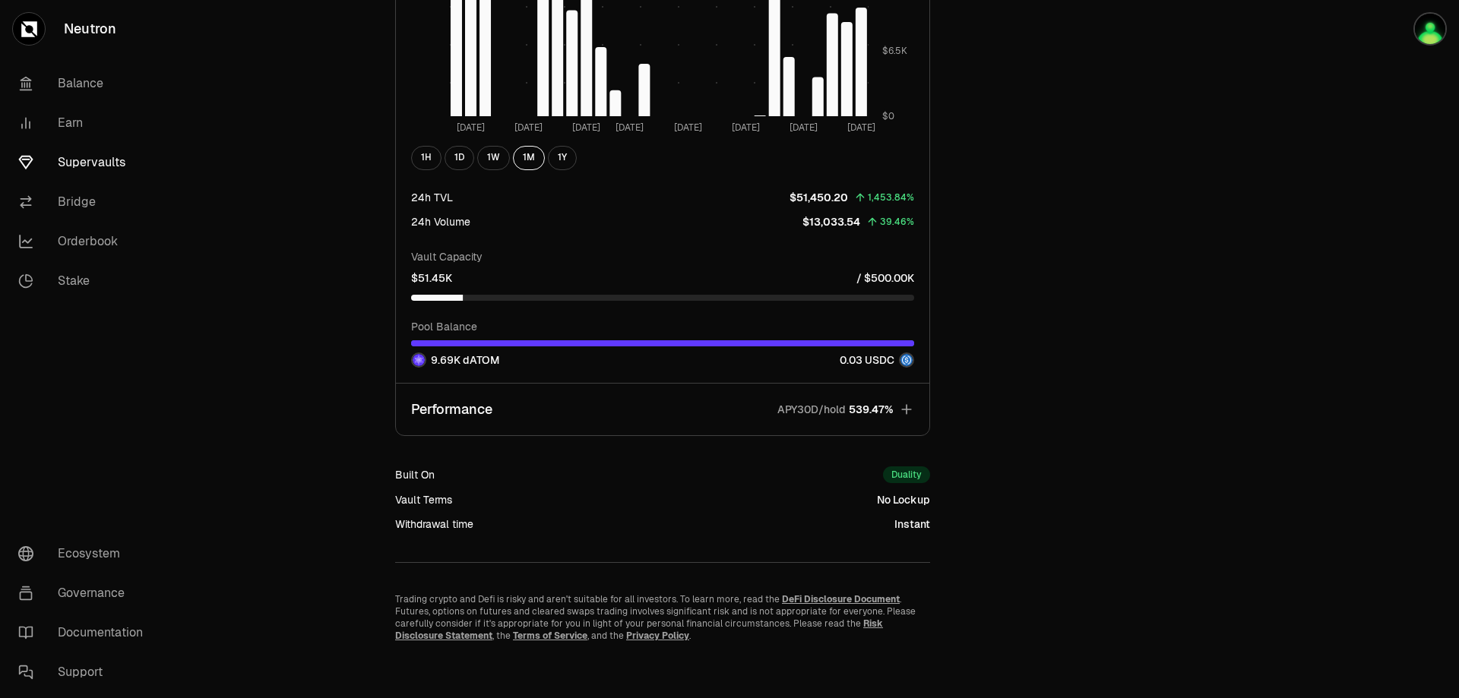
click at [907, 410] on icon "button" at bounding box center [906, 409] width 10 height 10
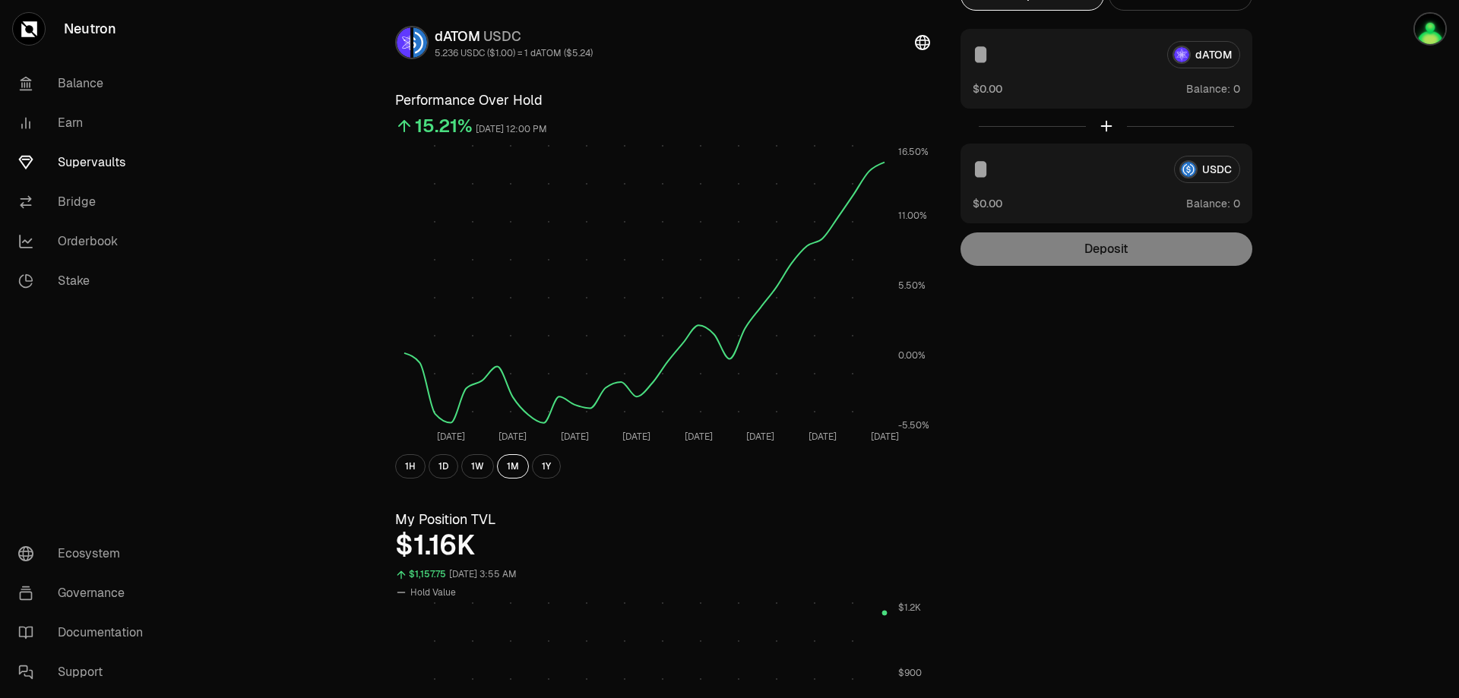
scroll to position [0, 0]
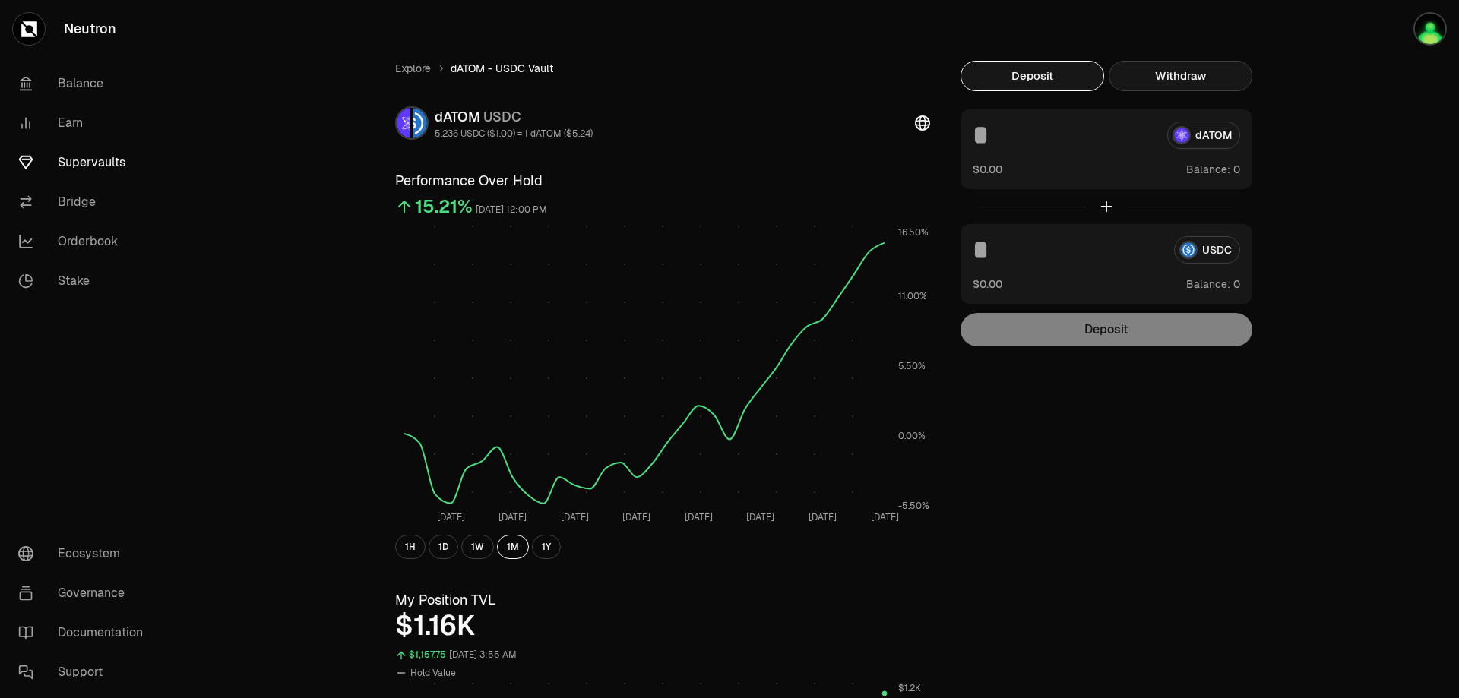
click at [1186, 73] on button "Withdraw" at bounding box center [1181, 76] width 144 height 30
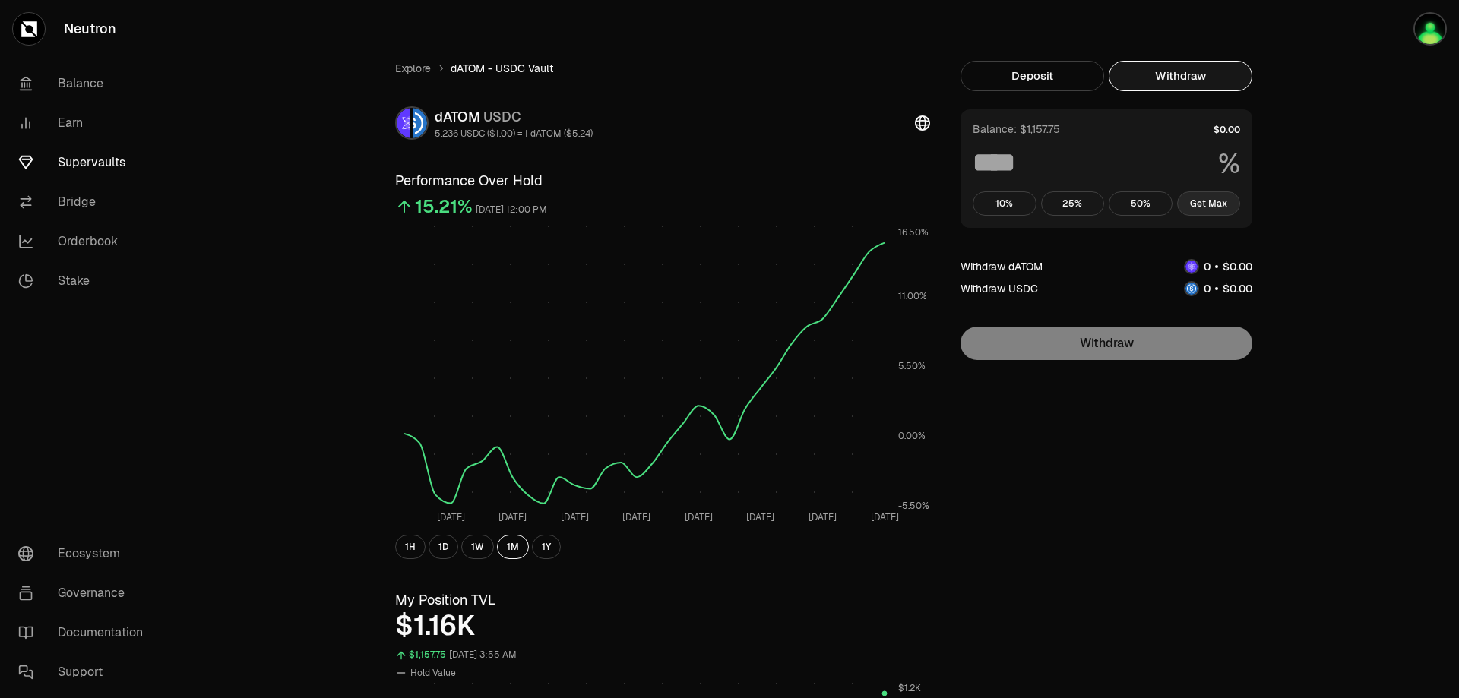
click at [1224, 202] on button "Get Max" at bounding box center [1209, 204] width 64 height 24
type input "***"
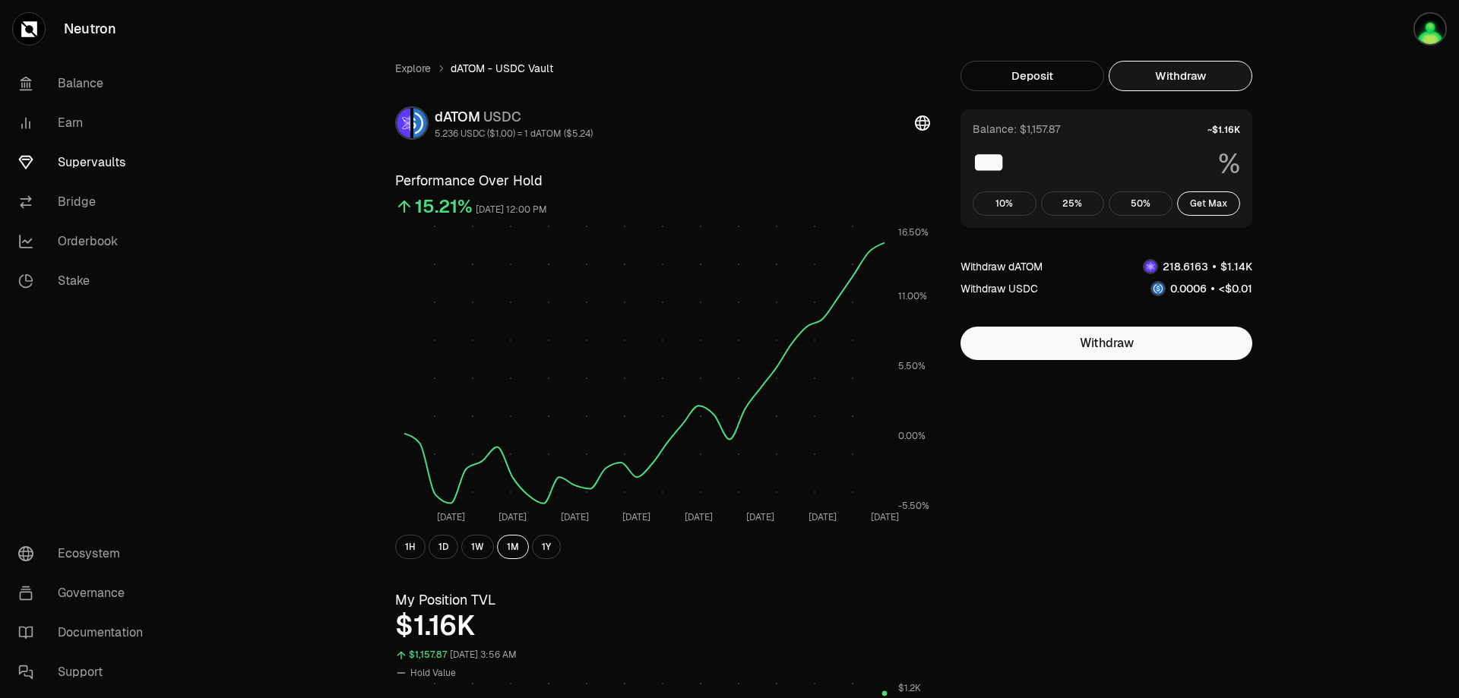
drag, startPoint x: 1165, startPoint y: 271, endPoint x: 1193, endPoint y: 274, distance: 28.3
click at [1193, 274] on span "0 1 2 3 4 5 6 7 8 9 0 1 2 3 4 5 6 7 8 9 0 1 2 3 4 5 6 7 8 9 . 0 1 2 3 4 5 6 7 8…" at bounding box center [1185, 266] width 56 height 16
click at [84, 81] on link "Balance" at bounding box center [85, 84] width 158 height 40
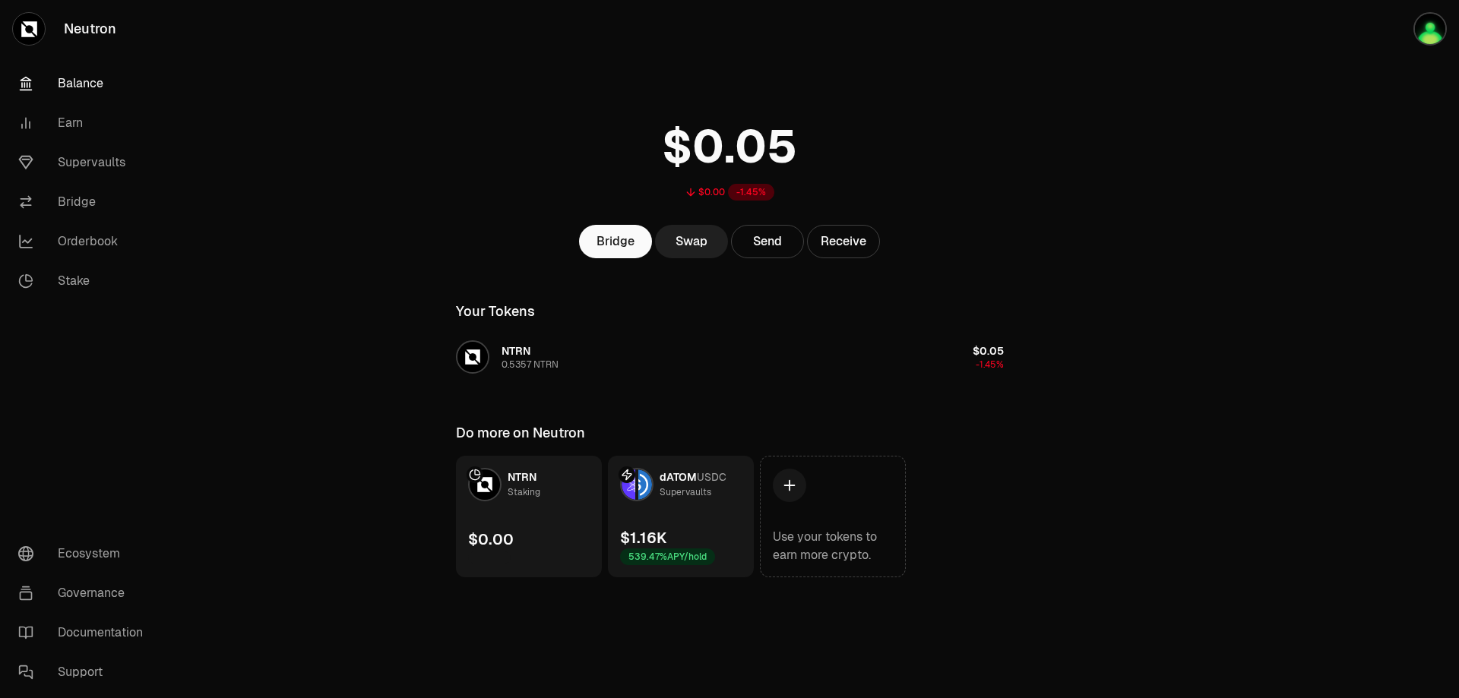
click at [682, 236] on link "Swap" at bounding box center [691, 241] width 73 height 33
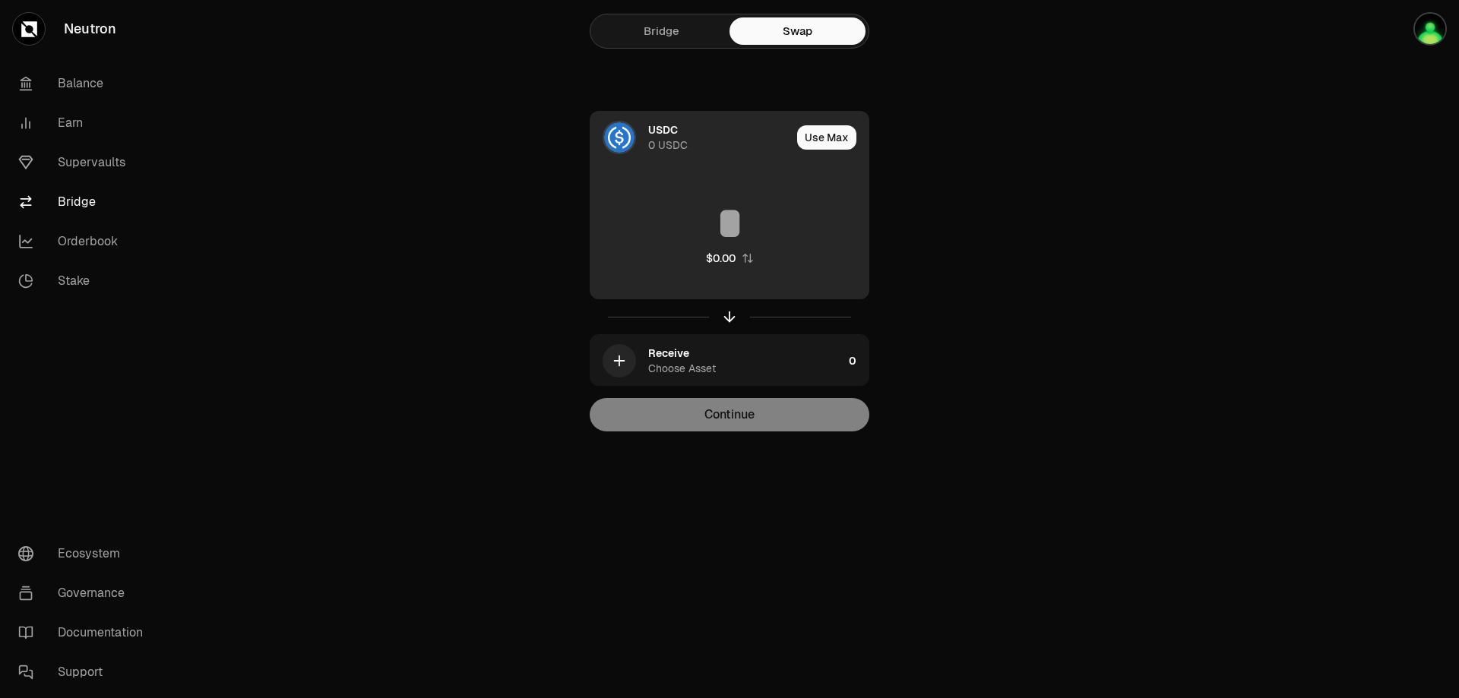
click at [709, 142] on div "USDC 0 USDC" at bounding box center [719, 137] width 143 height 30
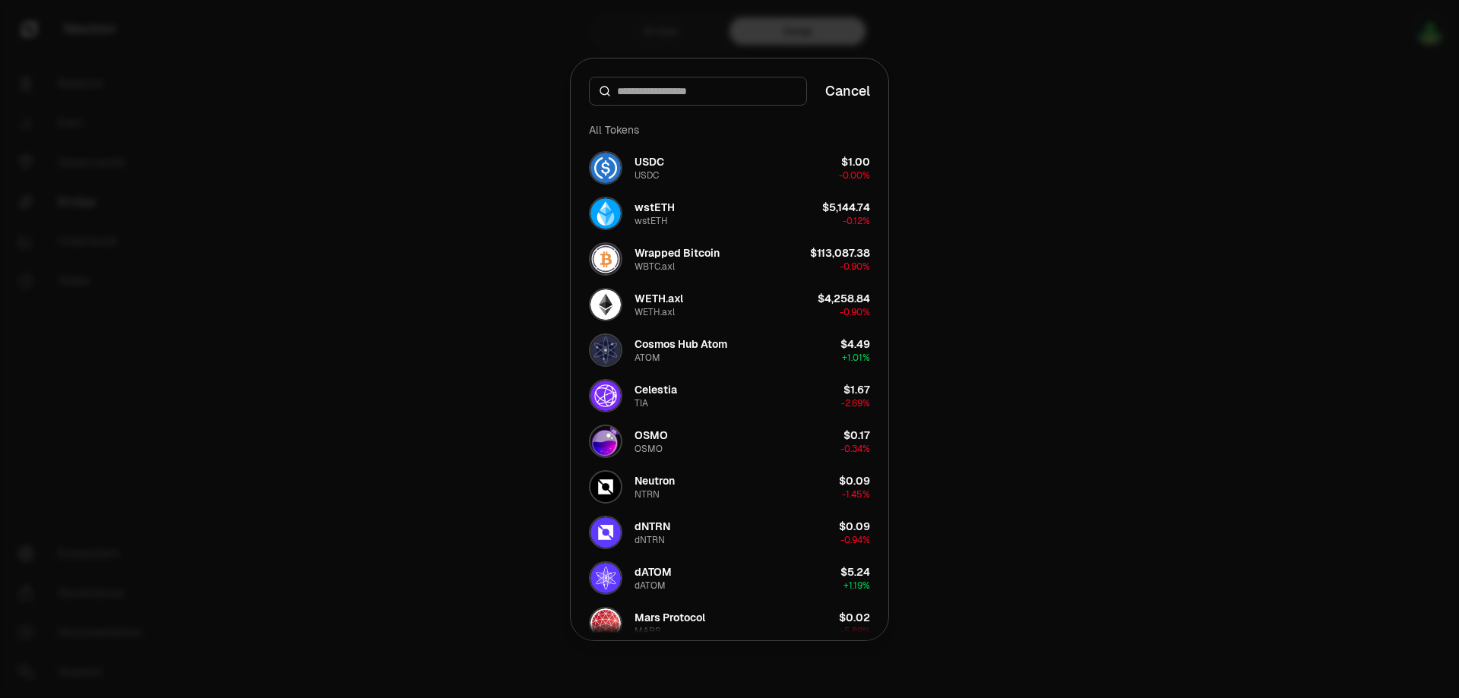
type input "********"
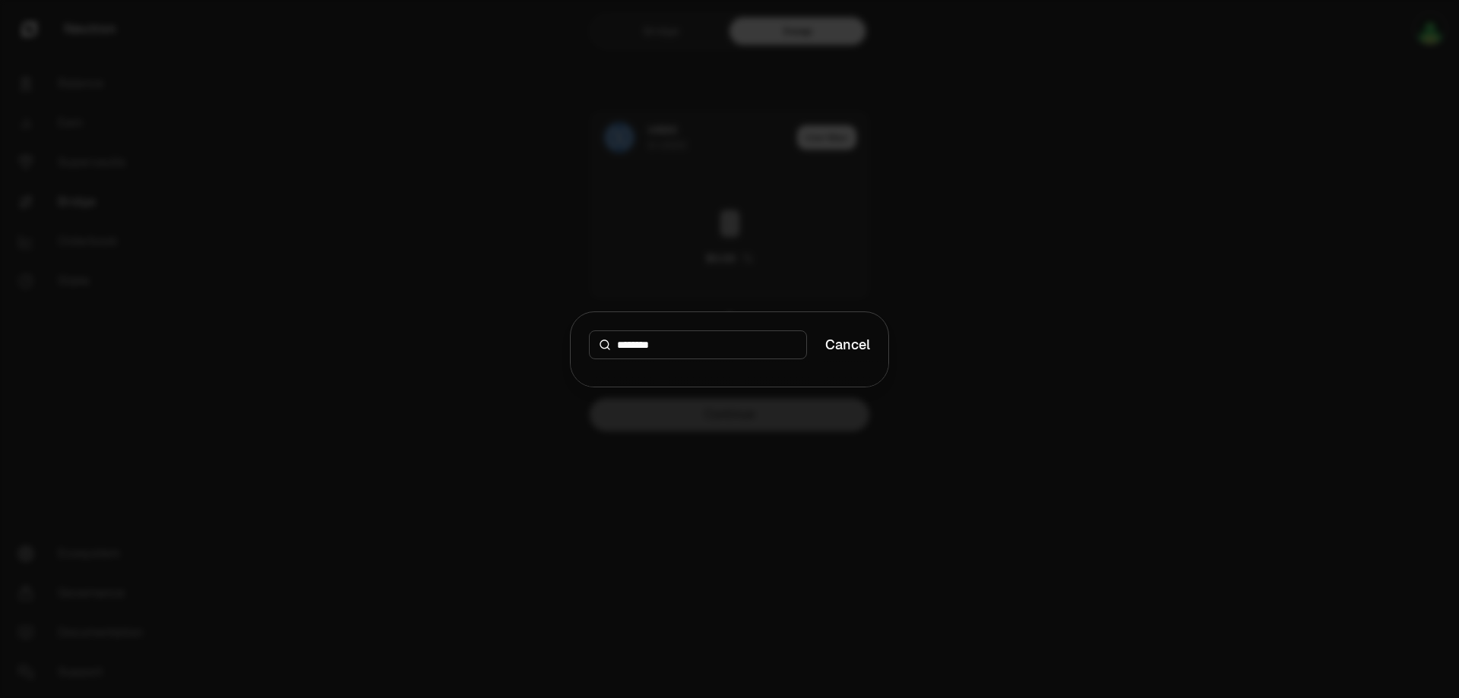
drag, startPoint x: 666, startPoint y: 349, endPoint x: 613, endPoint y: 347, distance: 54.0
click at [613, 347] on div "********" at bounding box center [698, 345] width 218 height 29
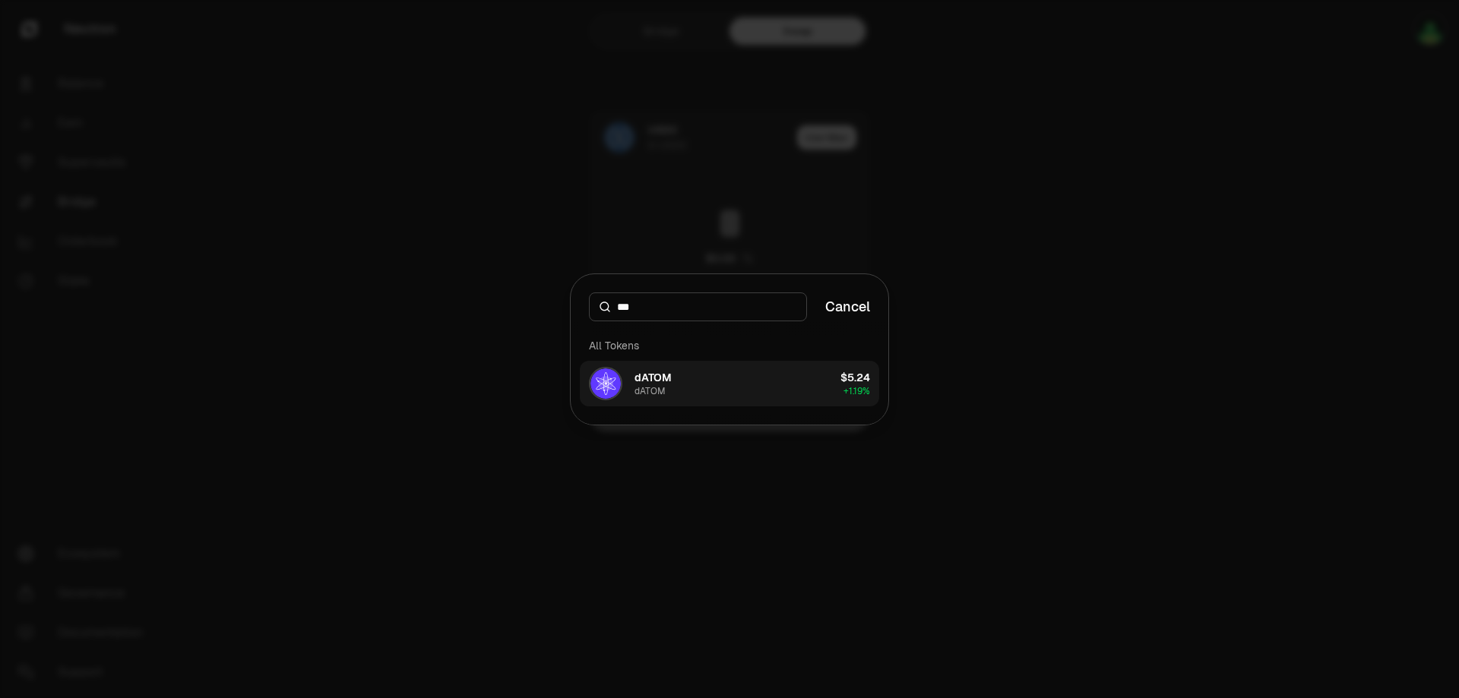
type input "***"
click at [671, 391] on button "dATOM dATOM $5.24 + 1.19%" at bounding box center [729, 384] width 299 height 46
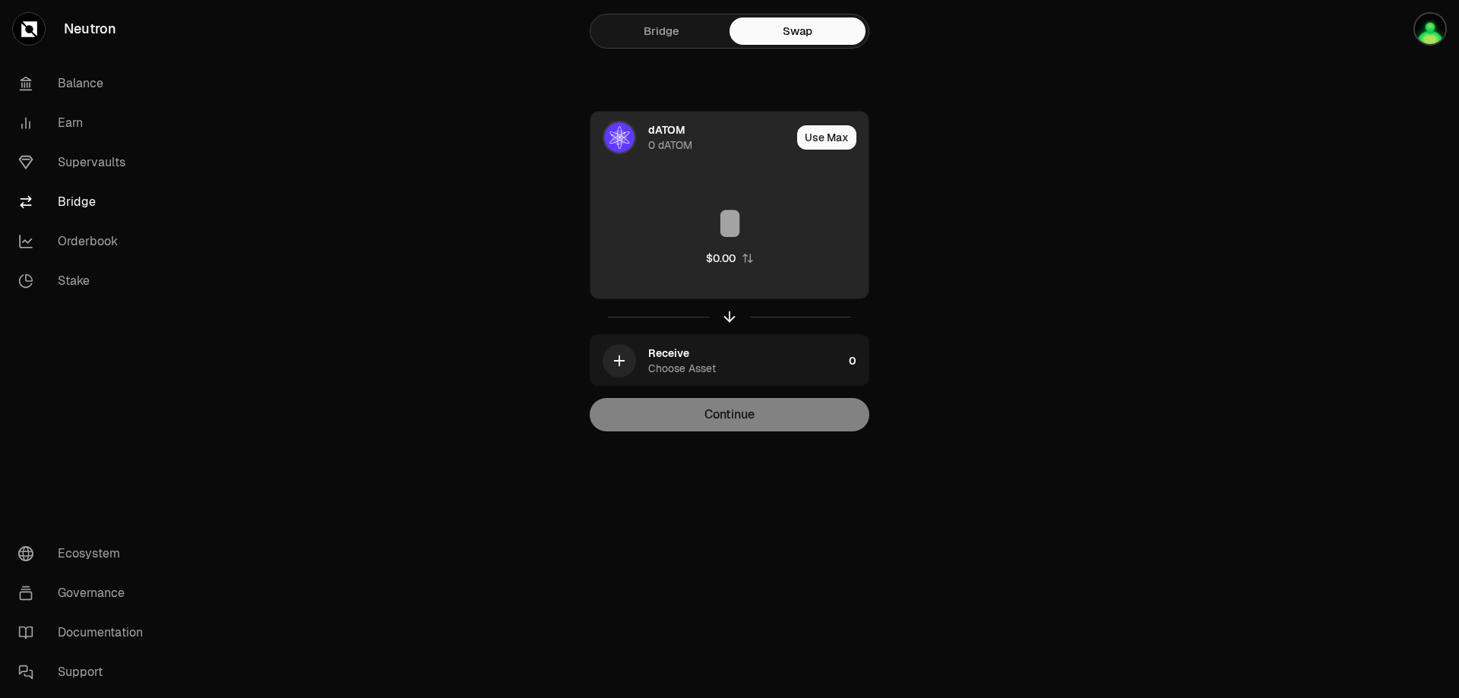
click at [709, 219] on input at bounding box center [729, 224] width 278 height 46
paste input "********"
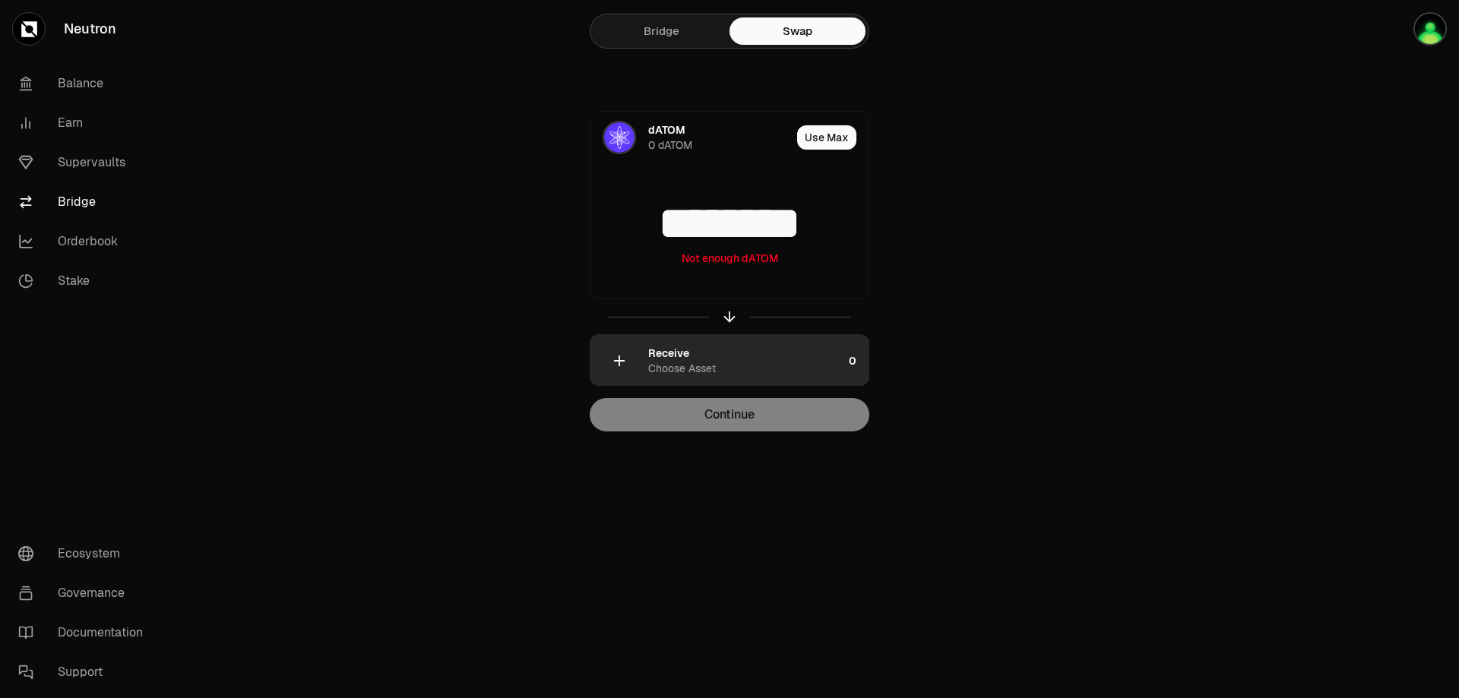
type input "********"
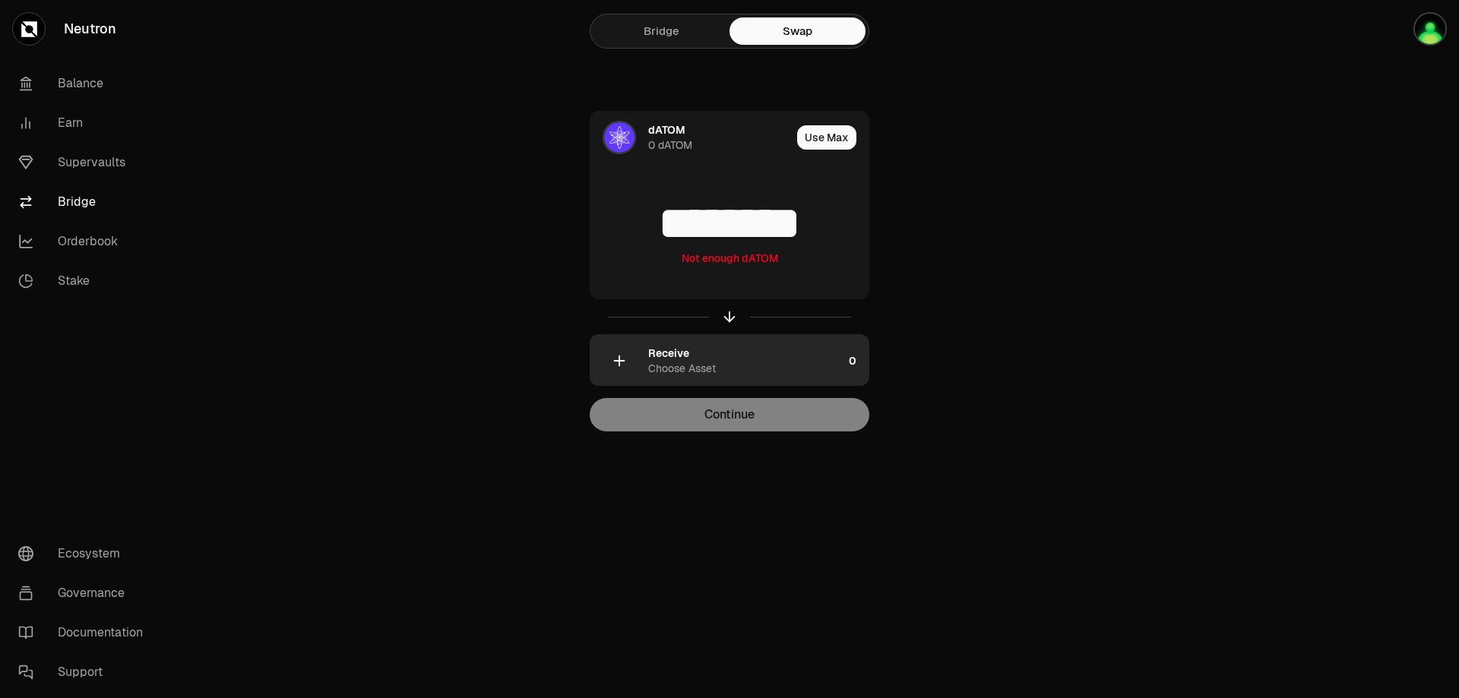
click at [780, 356] on div "Receive Choose Asset" at bounding box center [745, 361] width 195 height 30
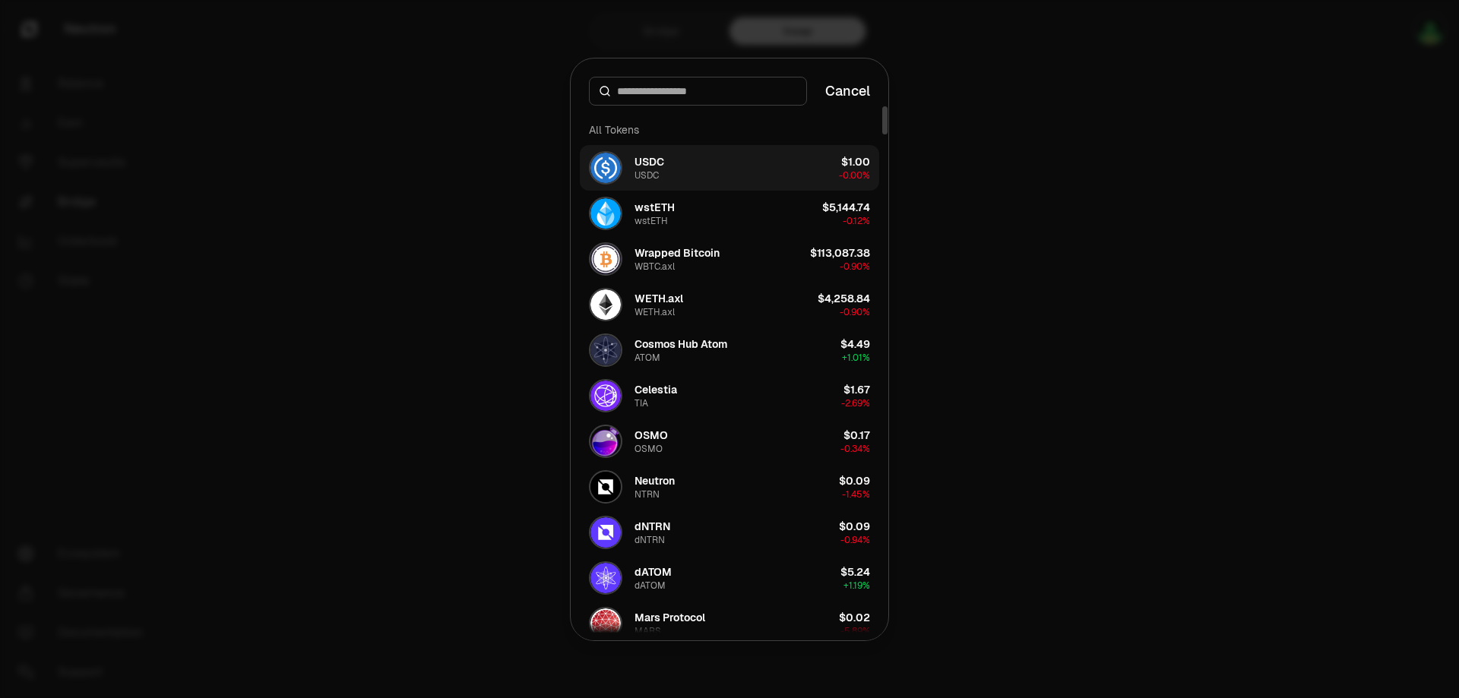
click at [661, 160] on div "USDC" at bounding box center [650, 161] width 30 height 15
